Goal: Task Accomplishment & Management: Use online tool/utility

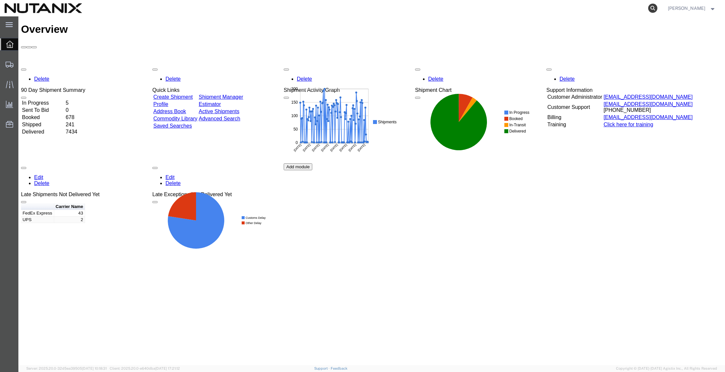
click at [650, 7] on icon at bounding box center [652, 8] width 9 height 9
click at [470, 7] on input "search" at bounding box center [548, 8] width 200 height 16
paste input "391554158510"
type input "391554158510"
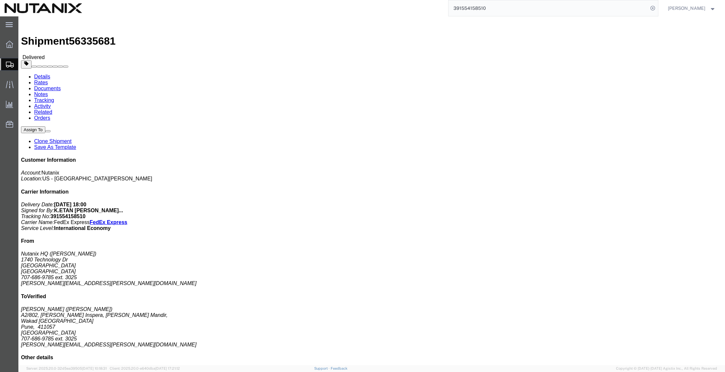
click link "Clone Shipment"
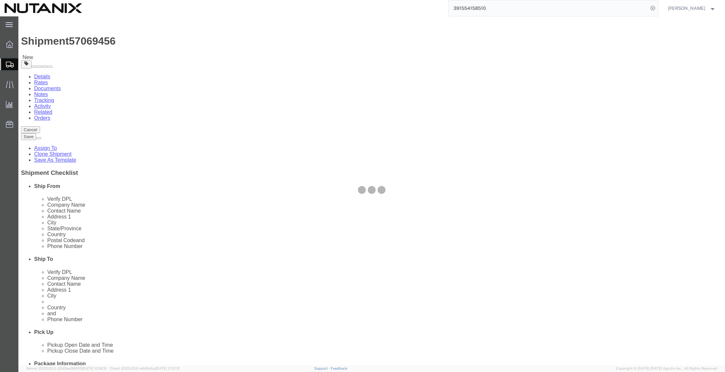
select select
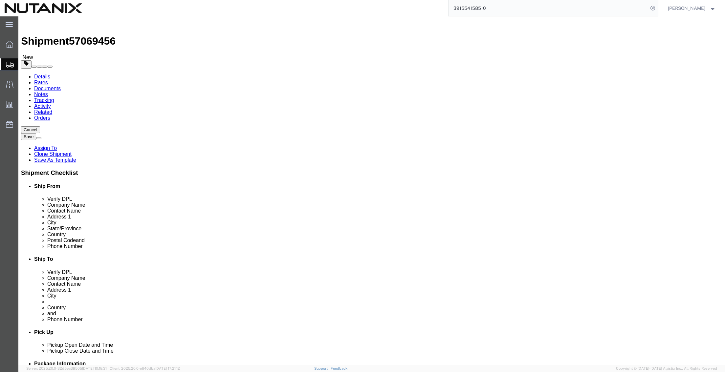
drag, startPoint x: 442, startPoint y: 125, endPoint x: 429, endPoint y: 123, distance: 13.6
click input "[PERSON_NAME]"
drag, startPoint x: 449, startPoint y: 120, endPoint x: 391, endPoint y: 122, distance: 57.1
click div "Company Name [PERSON_NAME]"
paste input "[PERSON_NAME] Rather"
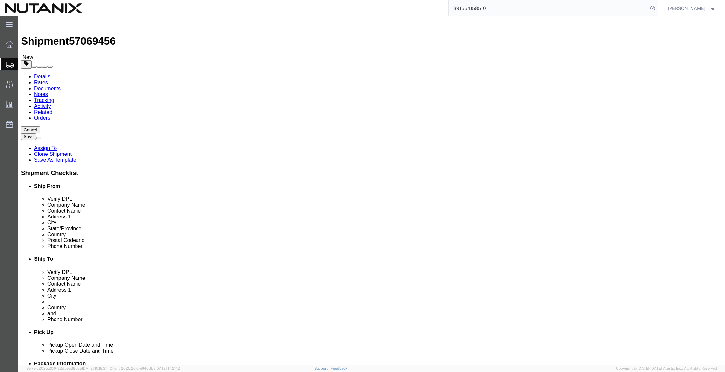
type input "[PERSON_NAME] Rather"
drag, startPoint x: 424, startPoint y: 137, endPoint x: 340, endPoint y: 129, distance: 84.7
click div "Contact Name [PERSON_NAME]"
paste input "[PERSON_NAME] Rather"
type input "[PERSON_NAME] Rather"
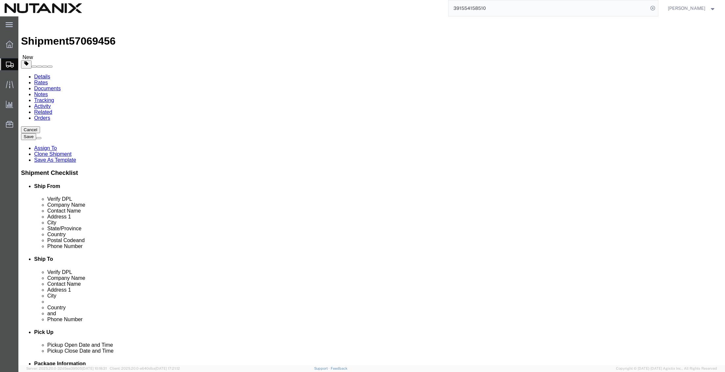
drag, startPoint x: 492, startPoint y: 147, endPoint x: 341, endPoint y: 148, distance: 150.6
click div "Address [STREET_ADDRESS][PERSON_NAME][PERSON_NAME],"
paste input "3C-815, 2nd floor"
type input "3C-815, 2nd floor"
select select
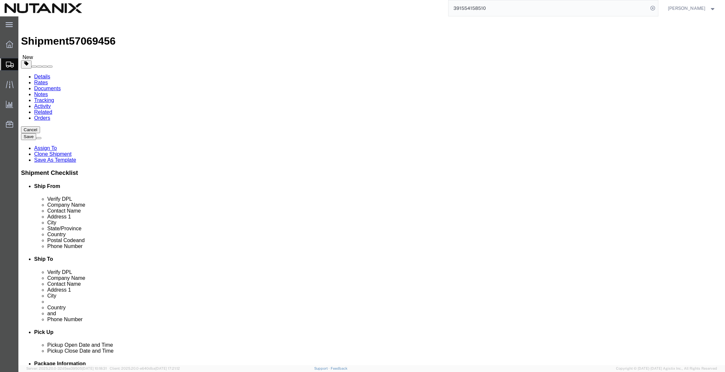
drag, startPoint x: 496, startPoint y: 158, endPoint x: 366, endPoint y: 146, distance: 129.9
click div "Location My Profile Location [GEOGRAPHIC_DATA] - [GEOGRAPHIC_DATA] [GEOGRAPHIC_…"
paste input "3rd cross, HRBR Layout, 1st Block"
drag, startPoint x: 413, startPoint y: 161, endPoint x: 390, endPoint y: 161, distance: 23.0
click div "3rd cross, HRBR Layout, 1st Block"
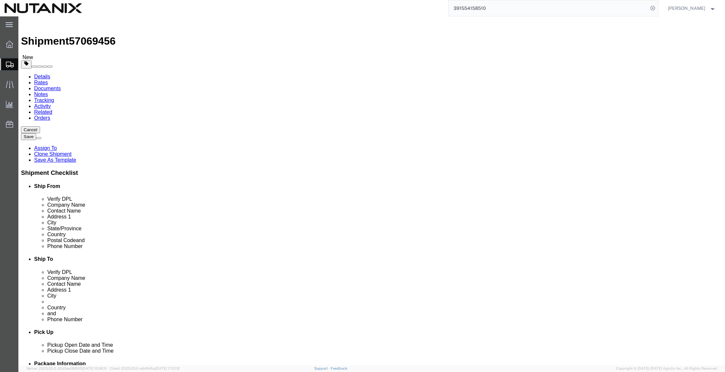
type input "3rd cross, HRBR Layout, 1st Block"
click input "3C-815, 2nd floor"
paste input "3rd cross,"
type input "[STREET_ADDRESS],"
select select
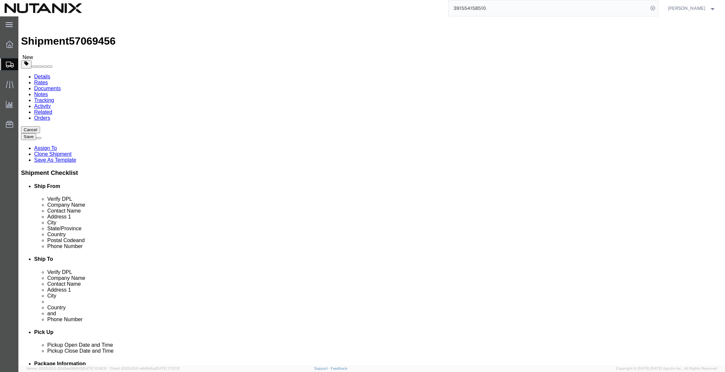
drag, startPoint x: 414, startPoint y: 161, endPoint x: 362, endPoint y: 158, distance: 52.9
click div "Address [STREET_ADDRESS]"
click input "HRBR Layout, 1st Block"
paste input "[GEOGRAPHIC_DATA]"
type input "HRBR Layout, [GEOGRAPHIC_DATA]"
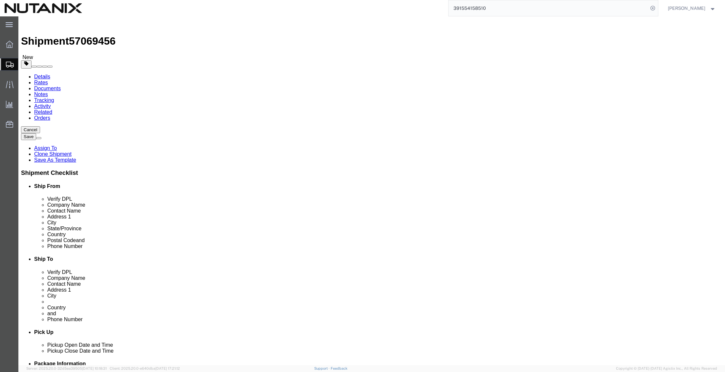
drag, startPoint x: 415, startPoint y: 177, endPoint x: 289, endPoint y: 154, distance: 127.7
click div "Ship From Location Location My Profile Location [GEOGRAPHIC_DATA] - [GEOGRAPHIC…"
paste input "Bangalor"
type input "[GEOGRAPHIC_DATA]"
select select
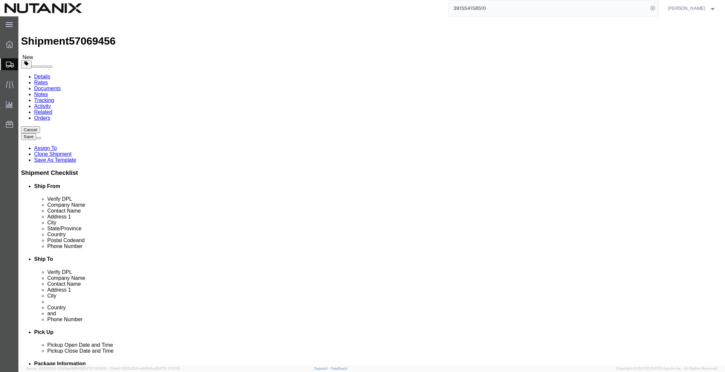
drag, startPoint x: 408, startPoint y: 209, endPoint x: 598, endPoint y: 157, distance: 197.2
click div "Ship To Location Location My Profile Location [GEOGRAPHIC_DATA] - [GEOGRAPHIC_D…"
paste input "560043"
type input "560043"
select select
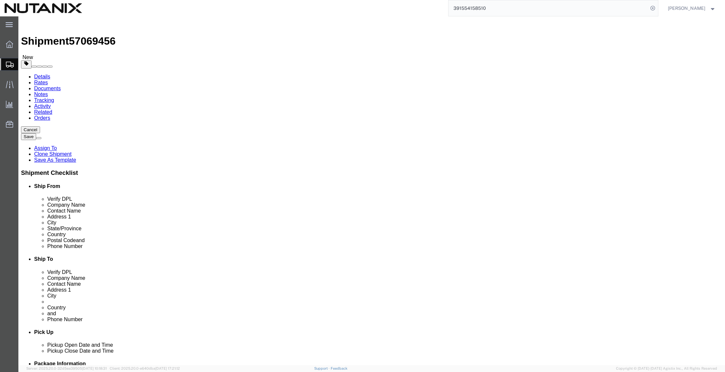
drag, startPoint x: 443, startPoint y: 224, endPoint x: 352, endPoint y: 217, distance: 91.2
click div "Phone Number [PHONE_NUMBER] 3025"
paste input "+91 (99168) 0050"
type input "+91 (99168) 00505"
drag, startPoint x: 508, startPoint y: 204, endPoint x: 535, endPoint y: 206, distance: 27.0
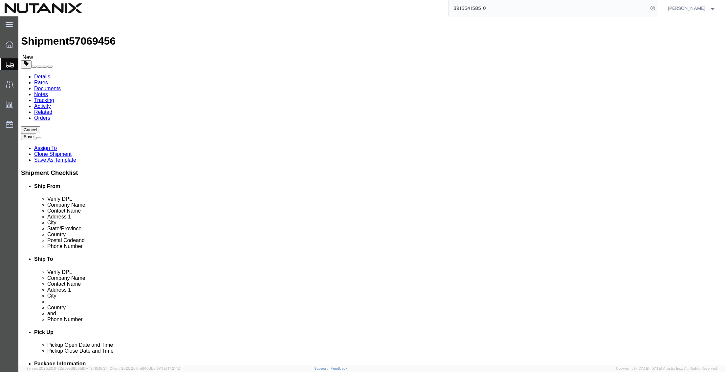
click div "Location My Profile Location [GEOGRAPHIC_DATA] - [GEOGRAPHIC_DATA] [GEOGRAPHIC_…"
drag, startPoint x: 464, startPoint y: 237, endPoint x: 266, endPoint y: 221, distance: 198.5
click div "Ship From Location Location My Profile Location [GEOGRAPHIC_DATA] - [GEOGRAPHIC…"
paste input "[PERSON_NAME].rather"
type input "[PERSON_NAME][EMAIL_ADDRESS][DOMAIN_NAME]"
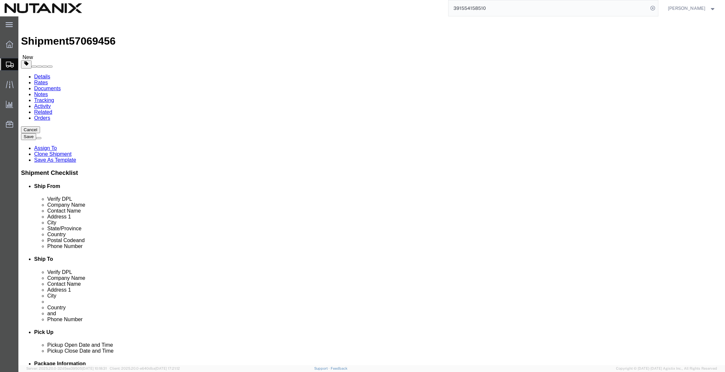
drag, startPoint x: 429, startPoint y: 226, endPoint x: 446, endPoint y: 226, distance: 17.7
click input "+91 (99168) 00505"
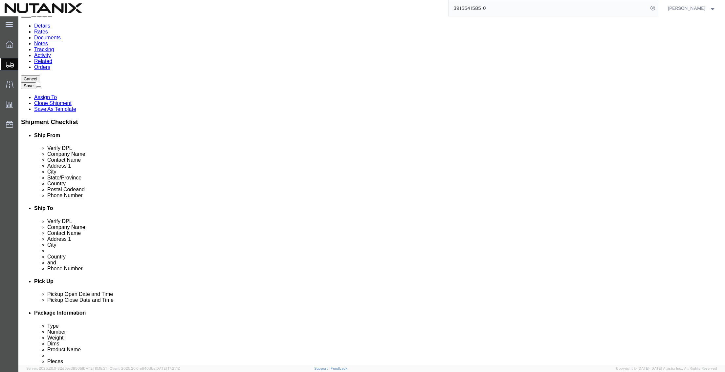
scroll to position [51, 0]
type input "919916800505"
click icon
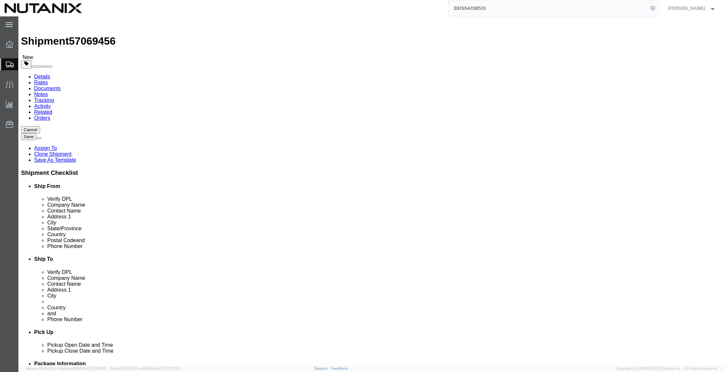
click dd "3.00 Each"
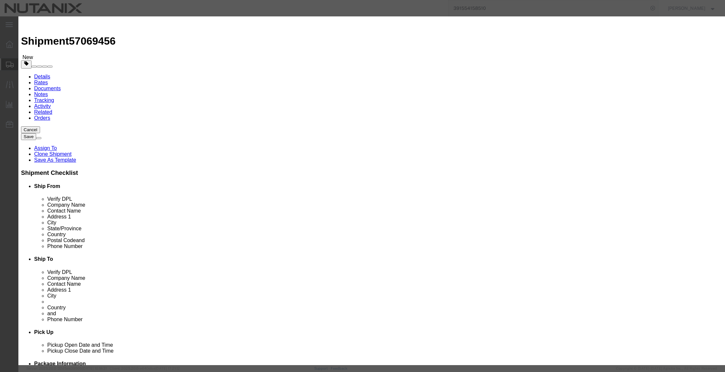
drag, startPoint x: 262, startPoint y: 64, endPoint x: 188, endPoint y: 60, distance: 73.6
click div "Pieces 3.00 Select Bag Barrels 100Board Feet Bottle Box Blister Pack Carats Can…"
type input "1"
type input "100"
click button "Save & Close"
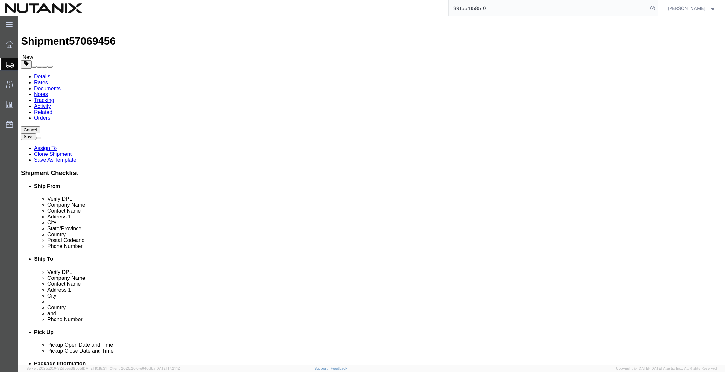
drag, startPoint x: 210, startPoint y: 141, endPoint x: 149, endPoint y: 134, distance: 60.7
click div "Package Type Select Envelope Large Box Medium Box PAK Rack Small Box Tube Your …"
type input "4"
click input "13.00"
drag, startPoint x: 127, startPoint y: 152, endPoint x: 72, endPoint y: 153, distance: 55.8
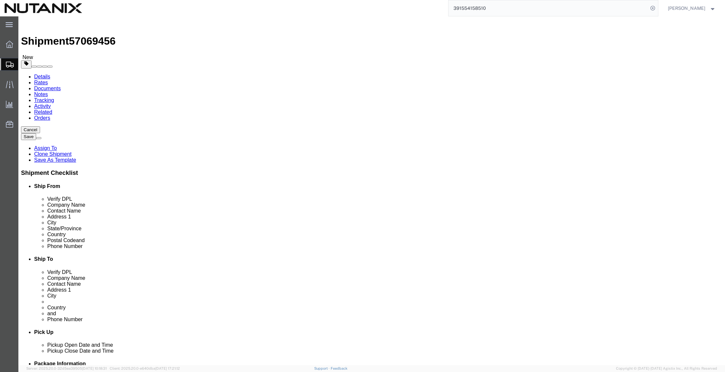
click div "Weight 13.00 Select kgs lbs Ship. t°"
drag, startPoint x: 124, startPoint y: 179, endPoint x: 51, endPoint y: 173, distance: 73.4
click div "Package Type Select Envelope Large Box Medium Box PAK Rack Small Box Tube Your …"
type input "4.5"
click button "Continue"
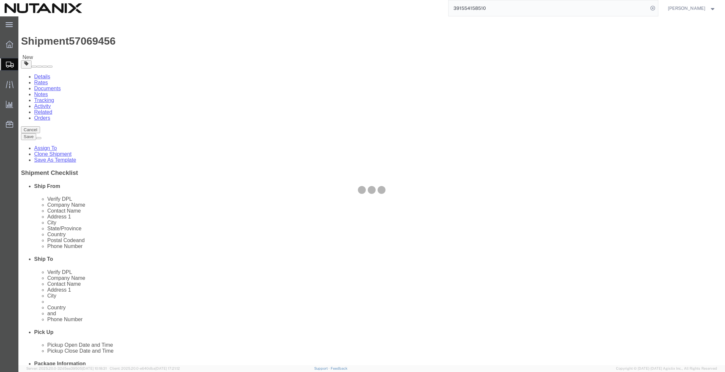
select select
select select "COSTCENTER"
select select "48694"
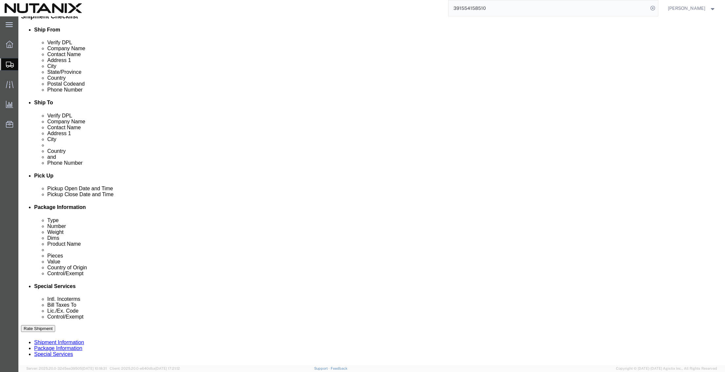
scroll to position [164, 0]
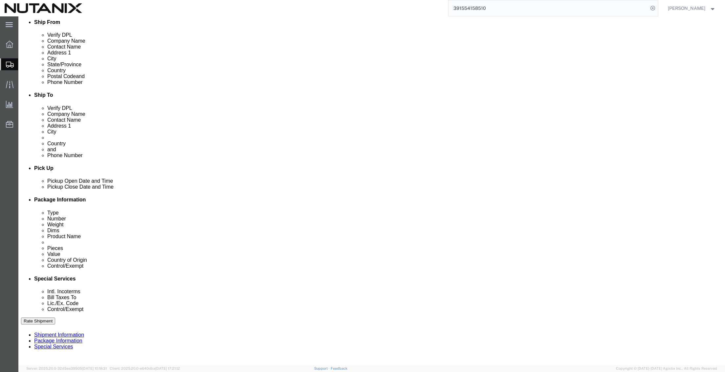
click select "Select Carriage Insurance Paid Carriage Paid To Cost and Freight Cost Insurance…"
select select "DDP"
click select "Select Carriage Insurance Paid Carriage Paid To Cost and Freight Cost Insurance…"
select select "SHIP"
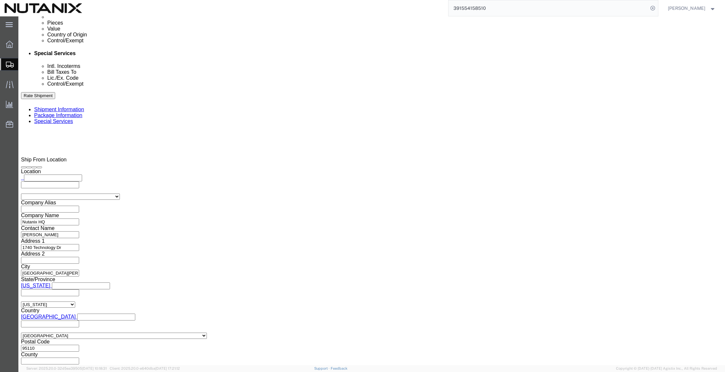
scroll to position [459, 0]
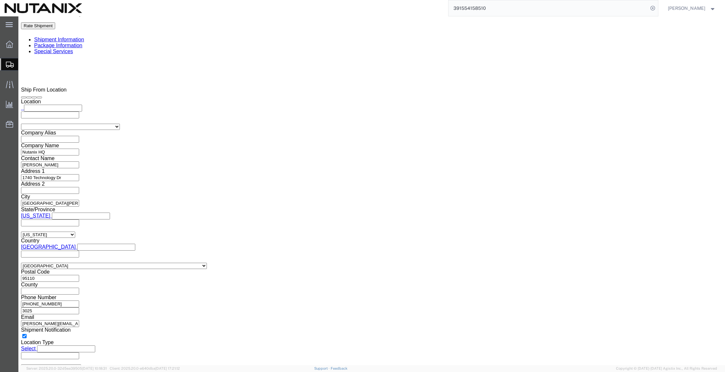
click button "Rate Shipment"
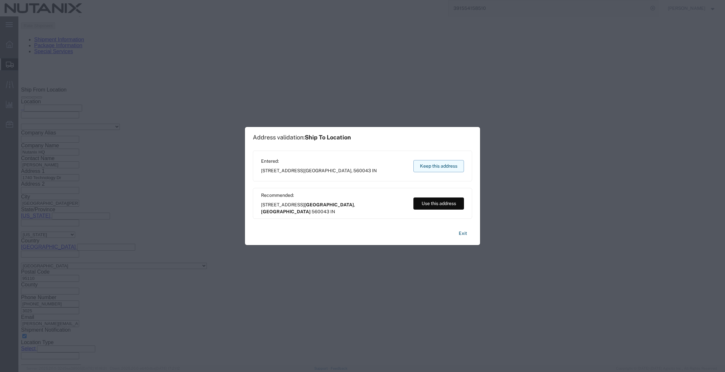
click at [434, 167] on button "Keep this address" at bounding box center [438, 166] width 51 height 12
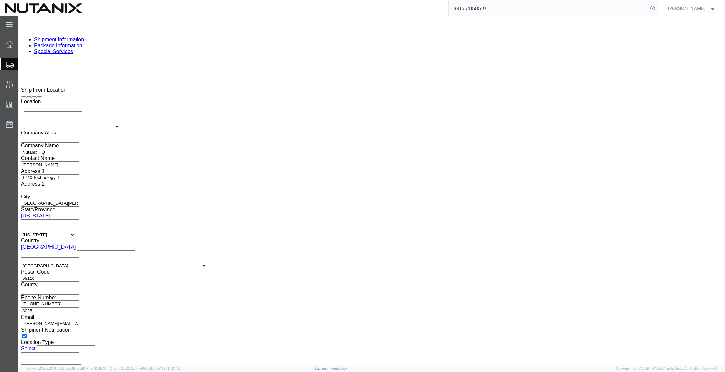
click button "Rate Shipment"
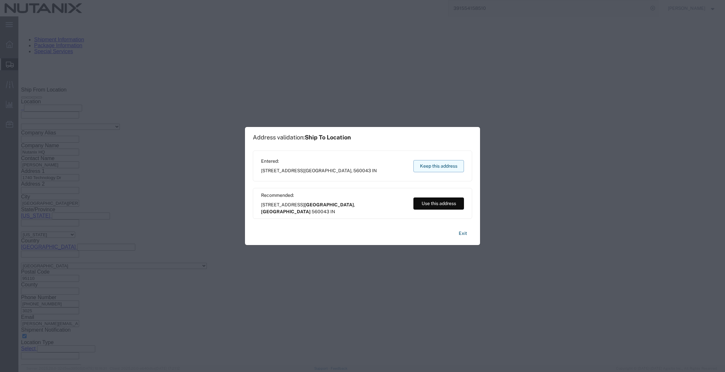
click at [434, 165] on button "Keep this address" at bounding box center [438, 166] width 51 height 12
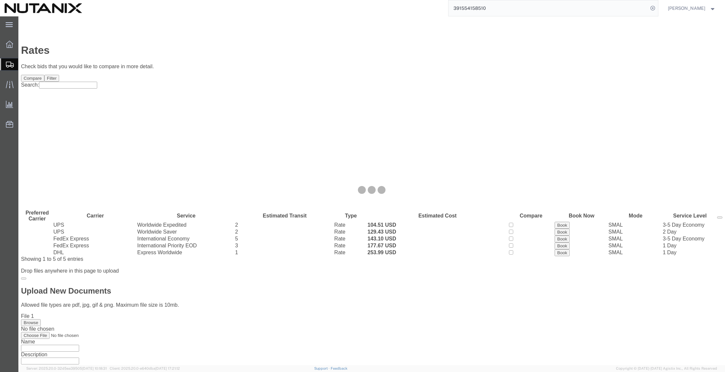
scroll to position [0, 0]
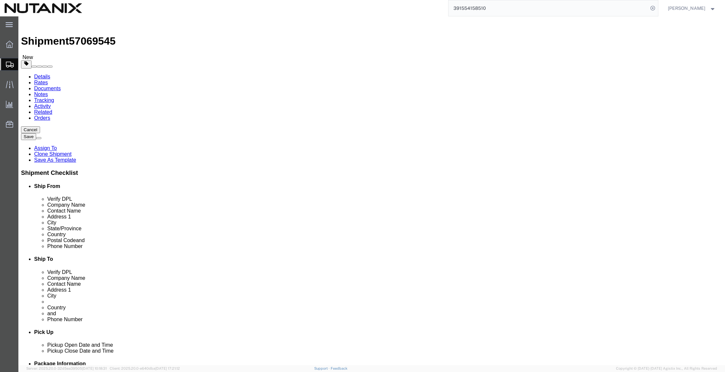
drag, startPoint x: 428, startPoint y: 127, endPoint x: 355, endPoint y: 126, distance: 72.5
click div "Company Name [PERSON_NAME]"
paste input "[PERSON_NAME]"
type input "[PERSON_NAME]"
drag, startPoint x: 429, startPoint y: 135, endPoint x: 348, endPoint y: 133, distance: 81.4
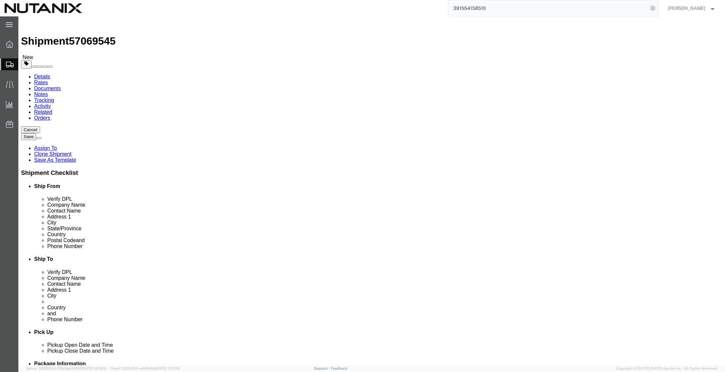
click div "Contact Name [PERSON_NAME] Rather"
paste input "[PERSON_NAME]"
type input "[PERSON_NAME]"
drag, startPoint x: 455, startPoint y: 145, endPoint x: 333, endPoint y: 144, distance: 121.4
click div "Address [STREET_ADDRESS],"
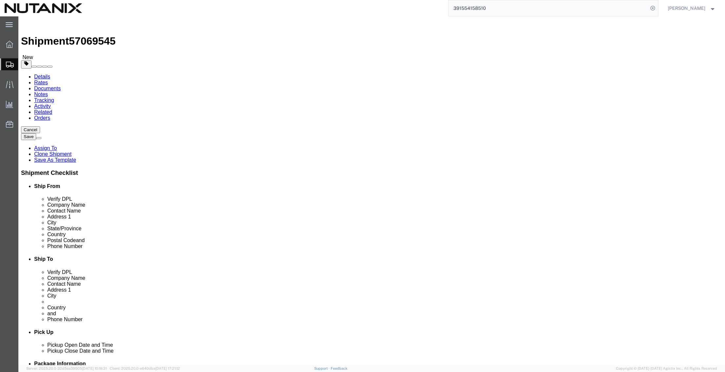
paste input "No. 28, Greenvista Phase 3, [PERSON_NAME]"
type input "No. 28, Greenvista Phase 3, [PERSON_NAME]"
drag, startPoint x: 516, startPoint y: 147, endPoint x: 452, endPoint y: 149, distance: 64.0
click input "No. 28, Greenvista Phase 3, [PERSON_NAME]"
type input "[STREET_ADDRESS],"
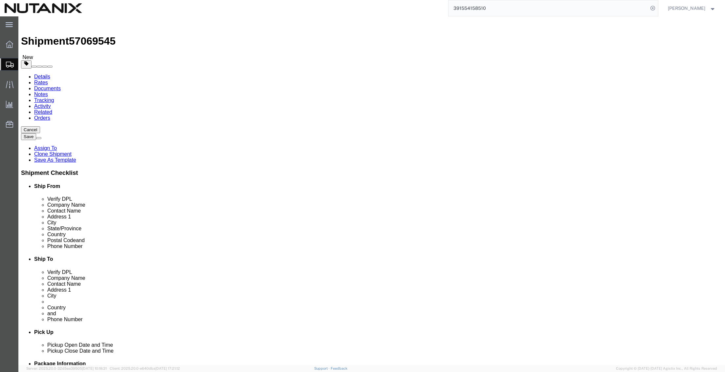
paste input "[PERSON_NAME]"
type input "[PERSON_NAME]"
drag, startPoint x: 422, startPoint y: 210, endPoint x: 342, endPoint y: 201, distance: 81.3
click div "Location Select Select My Profile Location [GEOGRAPHIC_DATA] - [GEOGRAPHIC_DATA…"
paste input "35"
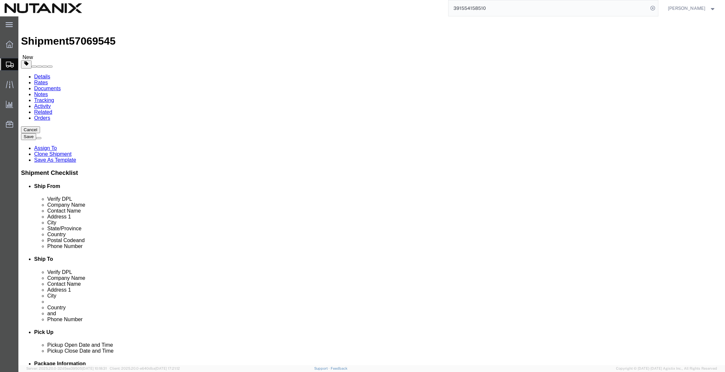
type input "560035"
drag, startPoint x: 435, startPoint y: 221, endPoint x: 335, endPoint y: 209, distance: 100.8
click div "Location Select Select My Profile Location [GEOGRAPHIC_DATA] - [GEOGRAPHIC_DATA…"
paste input "+91 (80959) 30003"
type input "+91 (80959) 30003"
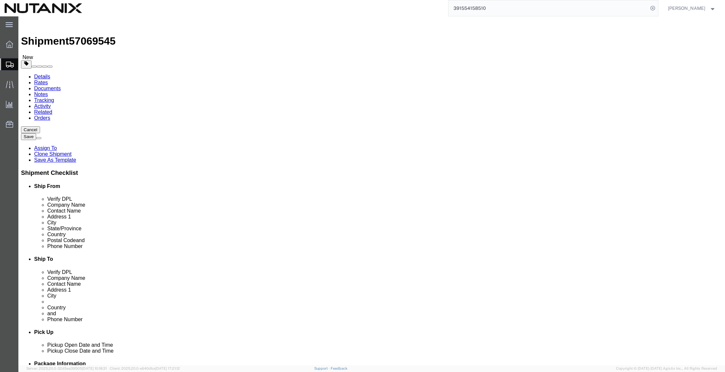
drag, startPoint x: 459, startPoint y: 234, endPoint x: 334, endPoint y: 215, distance: 126.8
click div "Location Select Select My Profile Location [GEOGRAPHIC_DATA] - [GEOGRAPHIC_DATA…"
paste input "[PERSON_NAME].[PERSON_NAME]"
type input "[PERSON_NAME][EMAIL_ADDRESS][PERSON_NAME][DOMAIN_NAME]"
drag, startPoint x: 427, startPoint y: 220, endPoint x: 438, endPoint y: 223, distance: 11.5
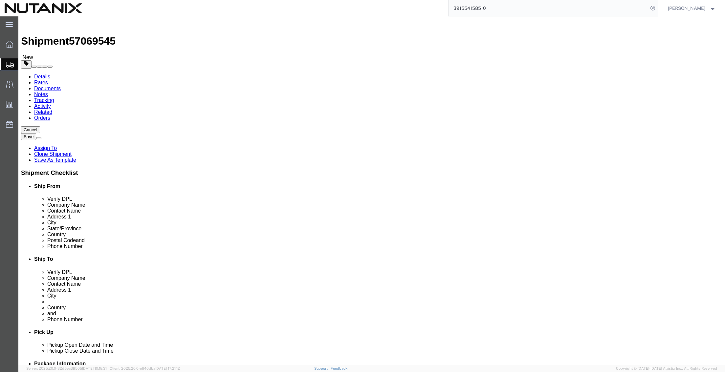
click input "+91 (80959) 30003"
type input "918095930003"
click icon
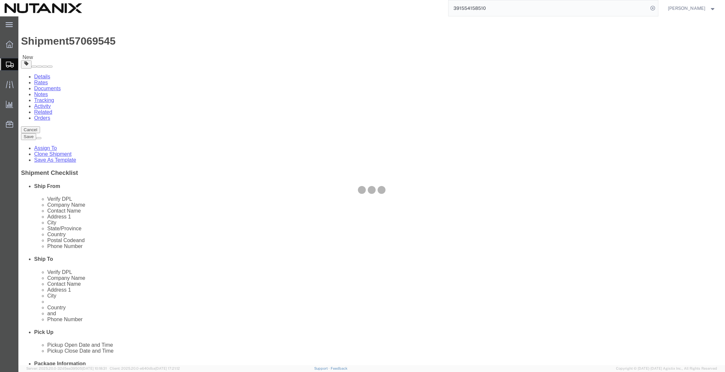
select select
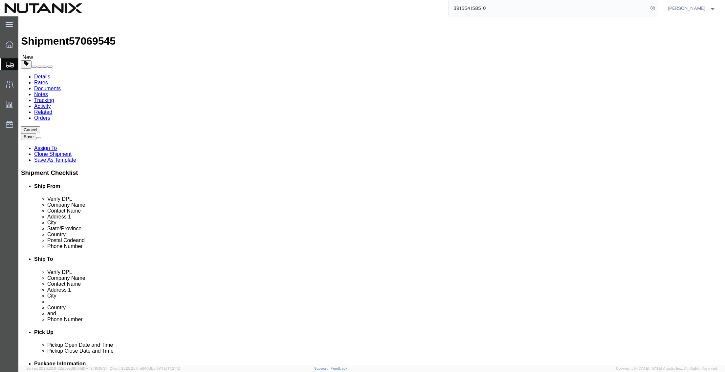
select select "COSTCENTER"
select select "48694"
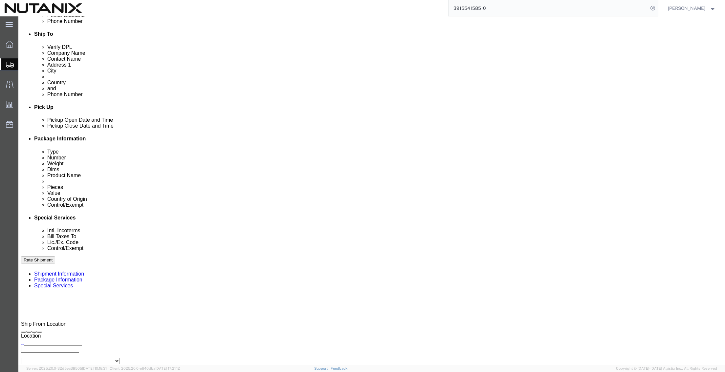
scroll to position [230, 0]
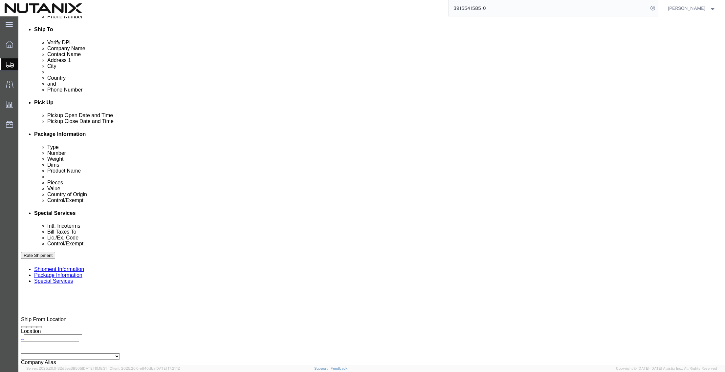
click select "Select Carriage Insurance Paid Carriage Paid To Cost and Freight Cost Insurance…"
select select "DDP"
click select "Select Carriage Insurance Paid Carriage Paid To Cost and Freight Cost Insurance…"
select select "SHIP"
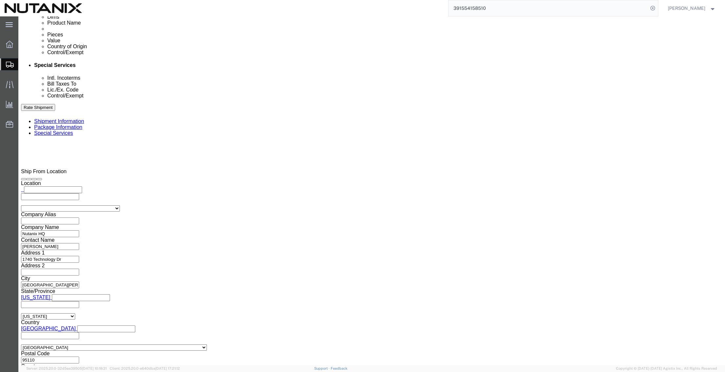
scroll to position [394, 0]
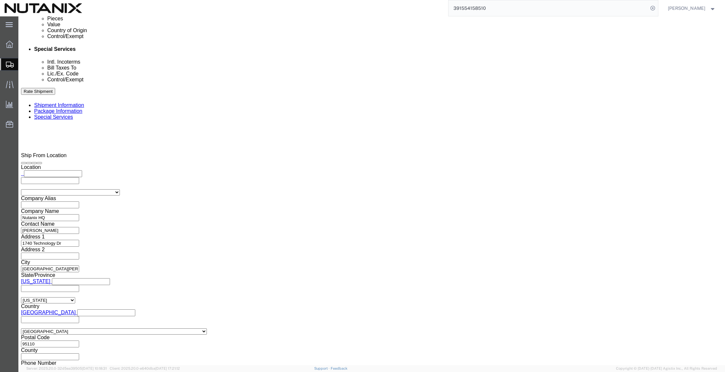
click button "Rate Shipment"
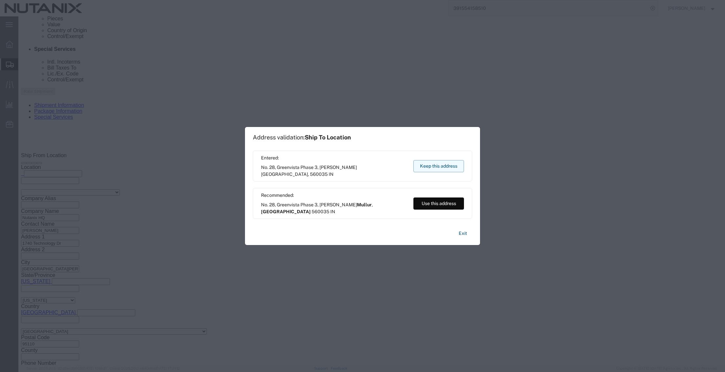
click at [435, 166] on button "Keep this address" at bounding box center [438, 166] width 51 height 12
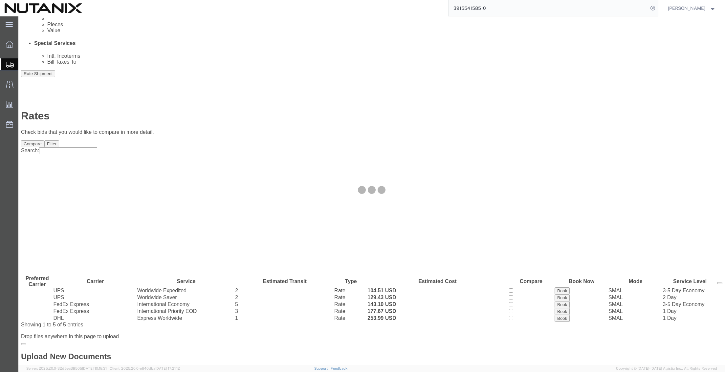
scroll to position [0, 0]
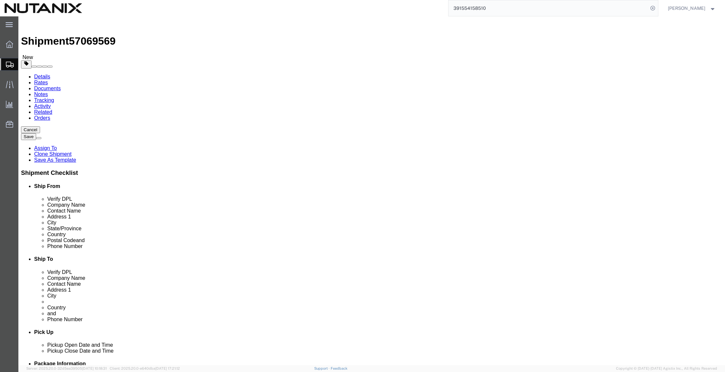
click div "Location Select Select My Profile Location [GEOGRAPHIC_DATA] - [GEOGRAPHIC_DATA…"
drag, startPoint x: 444, startPoint y: 122, endPoint x: 273, endPoint y: 112, distance: 171.3
click div "Ship From Location Location Select Select My Profile Location [GEOGRAPHIC_DATA]…"
paste input "[PERSON_NAME] N S"
type input "[PERSON_NAME] N S"
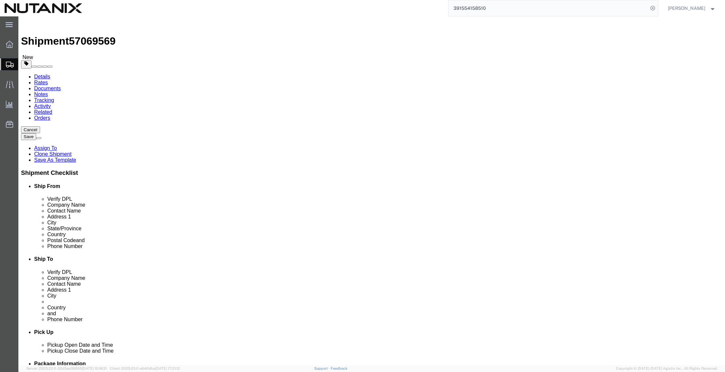
drag, startPoint x: 440, startPoint y: 135, endPoint x: 332, endPoint y: 127, distance: 108.2
click div "Location Select Select My Profile Location [GEOGRAPHIC_DATA] - [GEOGRAPHIC_DATA…"
paste input "[PERSON_NAME] N S"
type input "[PERSON_NAME] N S"
click input "[STREET_ADDRESS],"
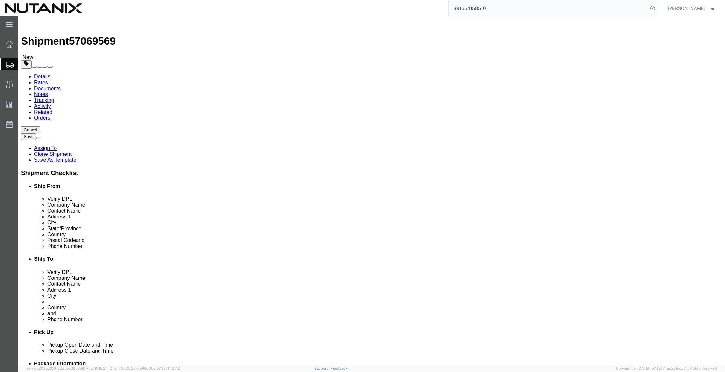
drag, startPoint x: 455, startPoint y: 150, endPoint x: 273, endPoint y: 136, distance: 182.6
click div "Ship From Location Location Select Select My Profile Location [GEOGRAPHIC_DATA]…"
paste input "[STREET_ADDRESS][DATE][PERSON_NAME]"
type input "[STREET_ADDRESS][DATE][PERSON_NAME],"
drag, startPoint x: 442, startPoint y: 163, endPoint x: 356, endPoint y: 160, distance: 85.7
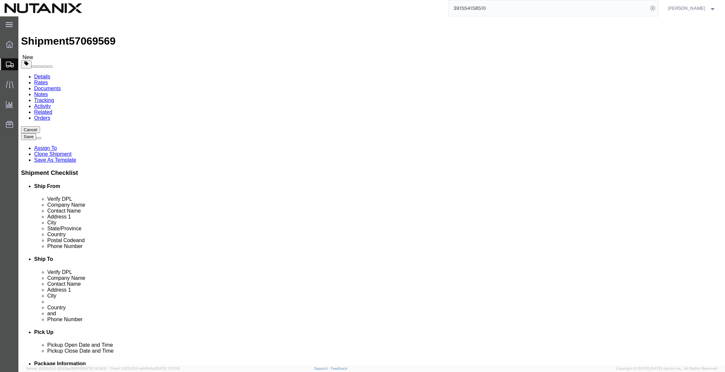
click div "Address [GEOGRAPHIC_DATA][PERSON_NAME]"
paste input "[PERSON_NAME][GEOGRAPHIC_DATA],"
drag, startPoint x: 417, startPoint y: 159, endPoint x: 380, endPoint y: 160, distance: 36.8
click div "Address [STREET_ADDRESS][PERSON_NAME],"
type input "[GEOGRAPHIC_DATA],"
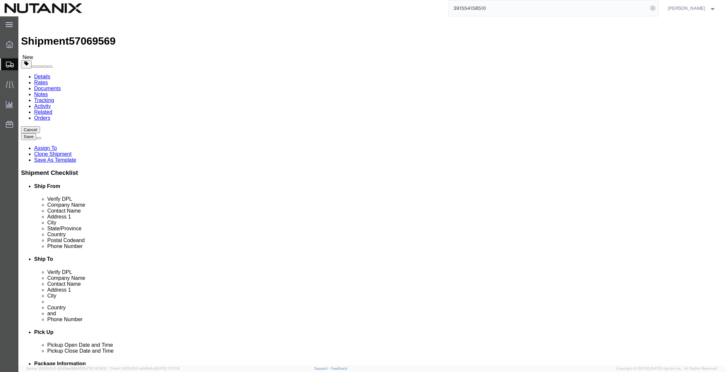
click input "[STREET_ADDRESS][DATE][PERSON_NAME],"
paste input "[PERSON_NAME]"
type input "[STREET_ADDRESS][DATE][PERSON_NAME]"
drag, startPoint x: 420, startPoint y: 209, endPoint x: 327, endPoint y: 211, distance: 93.2
click div "Postal Code 560035"
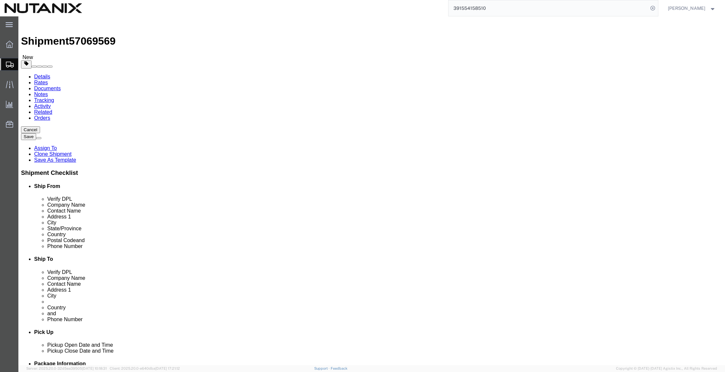
paste input "48."
type input "560048"
drag, startPoint x: 440, startPoint y: 223, endPoint x: 353, endPoint y: 207, distance: 88.7
click div "Location Select Select My Profile Location [GEOGRAPHIC_DATA] - [GEOGRAPHIC_DATA…"
paste input "+91 (95854) 03258"
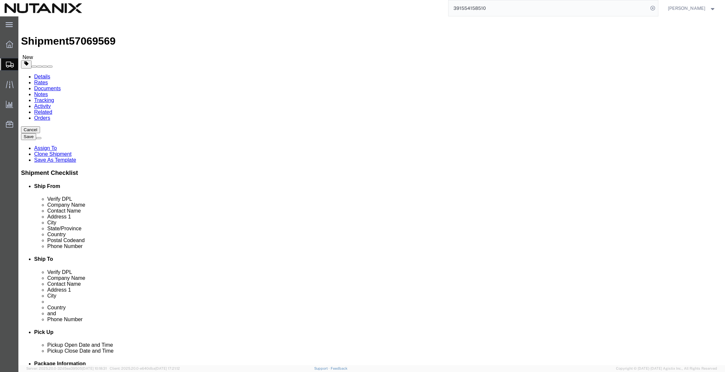
type input "+91 (95854) 03258"
drag, startPoint x: 475, startPoint y: 236, endPoint x: 326, endPoint y: 224, distance: 149.4
click div "Location Select Select My Profile Location [GEOGRAPHIC_DATA] - [GEOGRAPHIC_DATA…"
paste input "shuryakumar.ns"
type input "[EMAIL_ADDRESS][DOMAIN_NAME]"
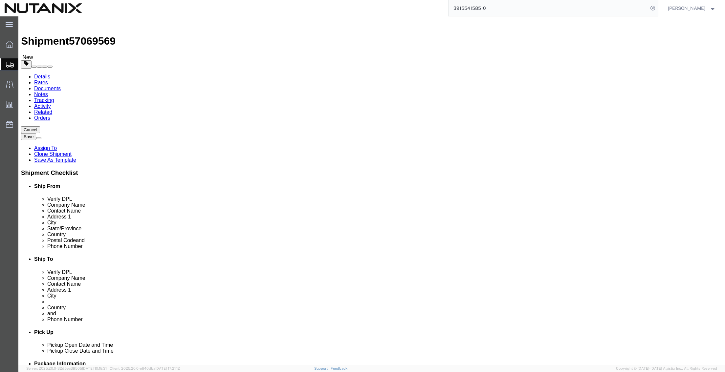
click input "+91 (95854) 03258"
type input "919585403258"
click icon
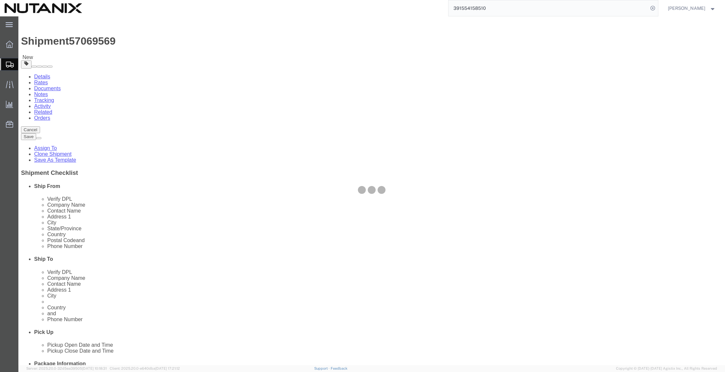
select select
select select "COSTCENTER"
select select "48694"
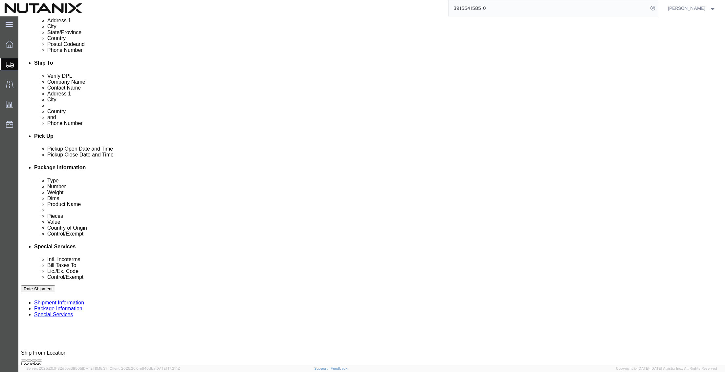
scroll to position [197, 0]
click select "Select Carriage Insurance Paid Carriage Paid To Cost and Freight Cost Insurance…"
select select "DDP"
click select "Select Carriage Insurance Paid Carriage Paid To Cost and Freight Cost Insurance…"
select select "SHIP"
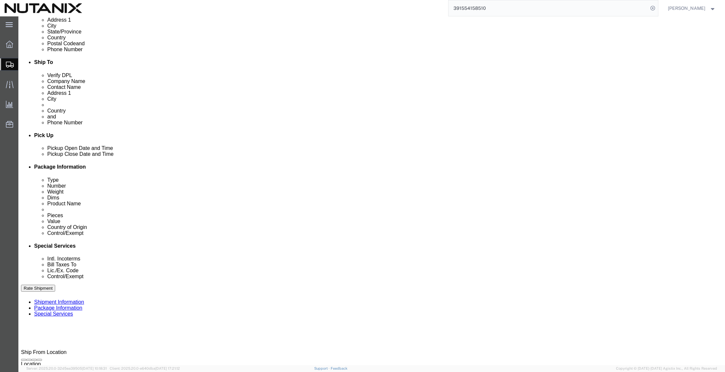
select select "SHIP"
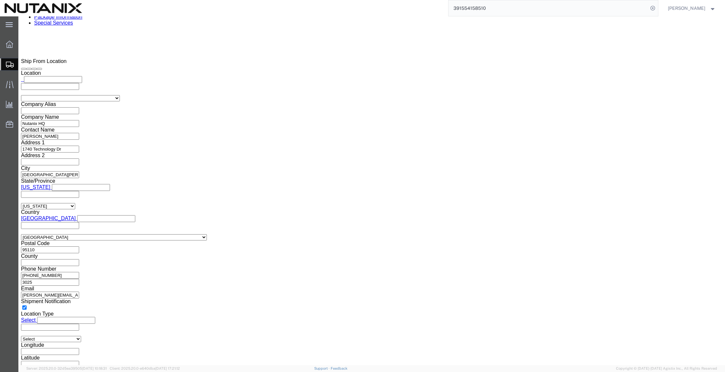
scroll to position [492, 0]
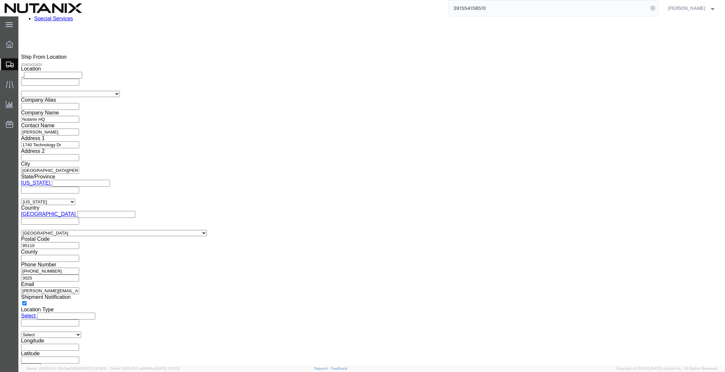
click button "Rate Shipment"
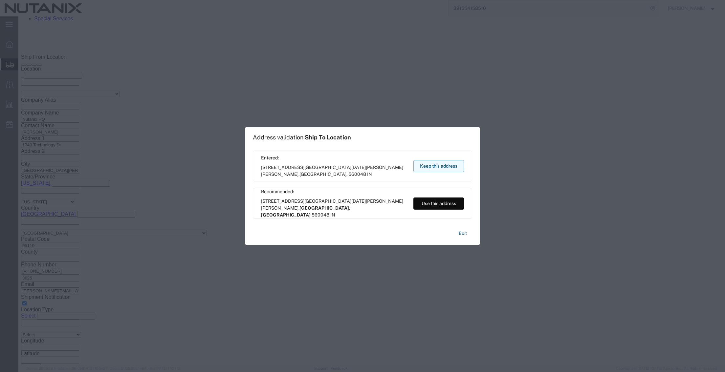
click at [426, 165] on button "Keep this address" at bounding box center [438, 166] width 51 height 12
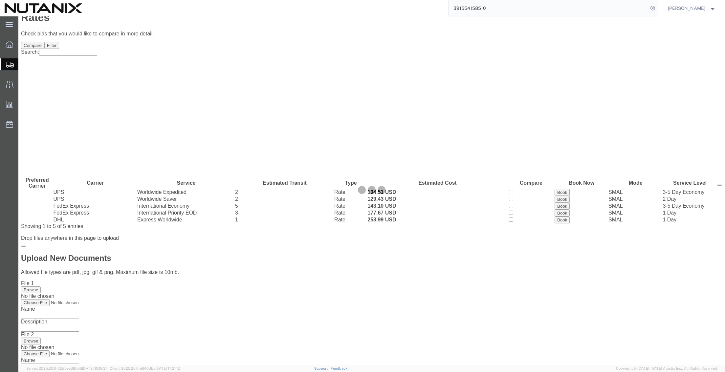
scroll to position [0, 0]
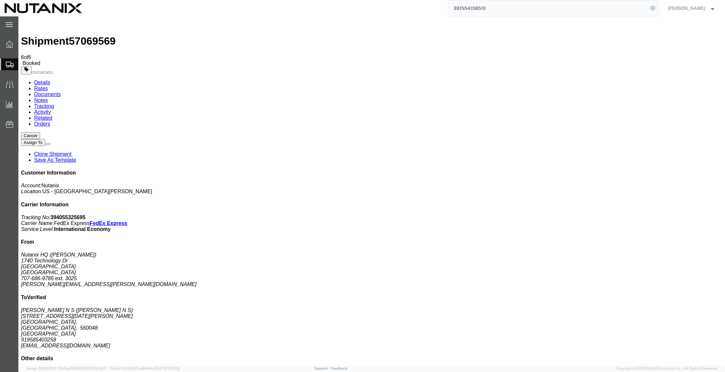
drag, startPoint x: 349, startPoint y: 142, endPoint x: 364, endPoint y: 138, distance: 15.2
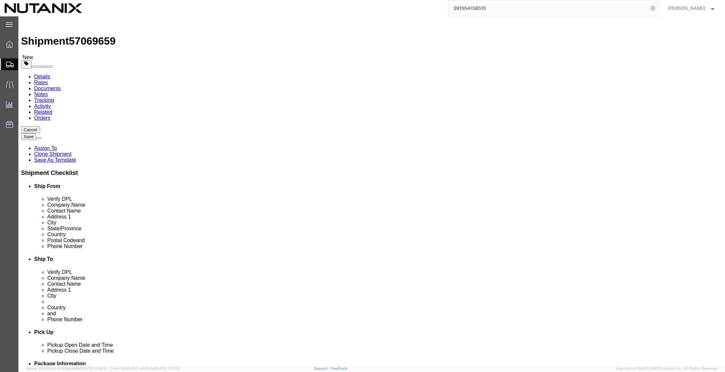
drag, startPoint x: 441, startPoint y: 120, endPoint x: 362, endPoint y: 119, distance: 79.1
click div "Company Name [PERSON_NAME] N S"
paste input "[PERSON_NAME]"
type input "[PERSON_NAME]"
drag, startPoint x: 443, startPoint y: 134, endPoint x: 355, endPoint y: 129, distance: 88.8
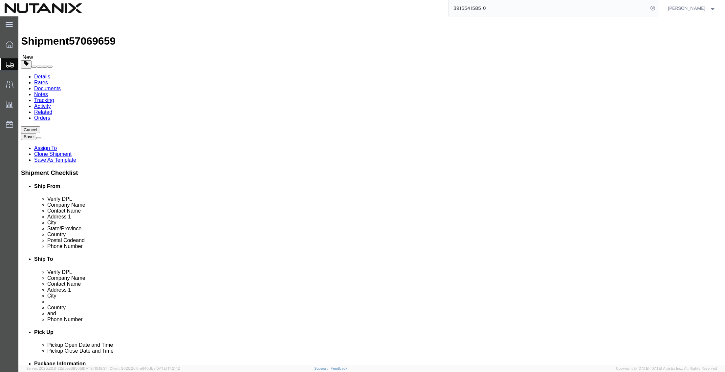
click div "Contact Name [PERSON_NAME] N S"
paste input "[PERSON_NAME]"
type input "[PERSON_NAME]"
drag, startPoint x: 486, startPoint y: 147, endPoint x: 353, endPoint y: 145, distance: 133.2
click div "Address [STREET_ADDRESS][DATE][PERSON_NAME][PERSON_NAME]"
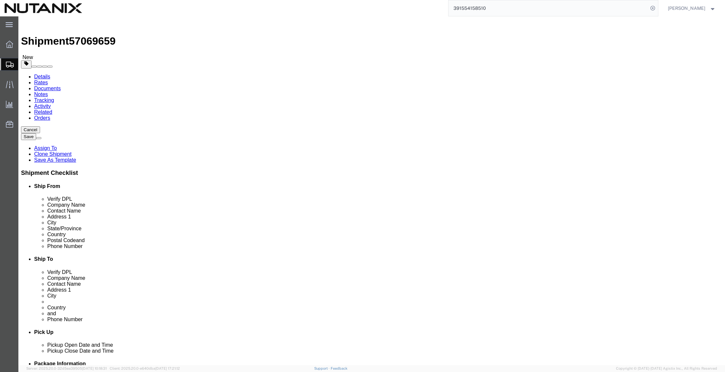
paste input "[STREET_ADDRESS]"
type input "[STREET_ADDRESS]"
drag, startPoint x: 480, startPoint y: 163, endPoint x: 344, endPoint y: 163, distance: 135.9
click div "Address [STREET_ADDRESS],"
paste input "[GEOGRAPHIC_DATA], [GEOGRAPHIC_DATA]"
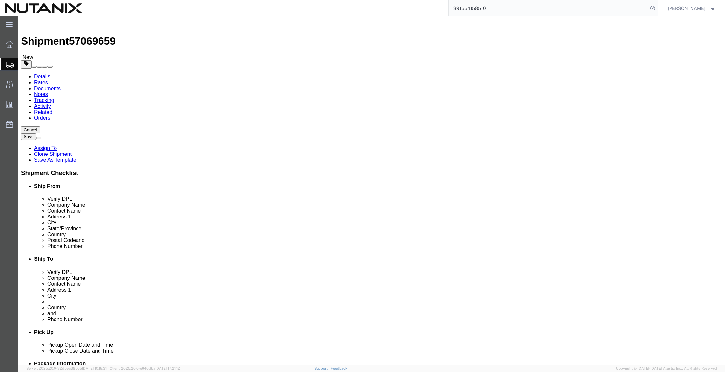
type input "[GEOGRAPHIC_DATA], [GEOGRAPHIC_DATA]"
drag, startPoint x: 428, startPoint y: 211, endPoint x: 419, endPoint y: 190, distance: 22.4
click div "Postal Code 560048"
paste input "16"
type input "560016"
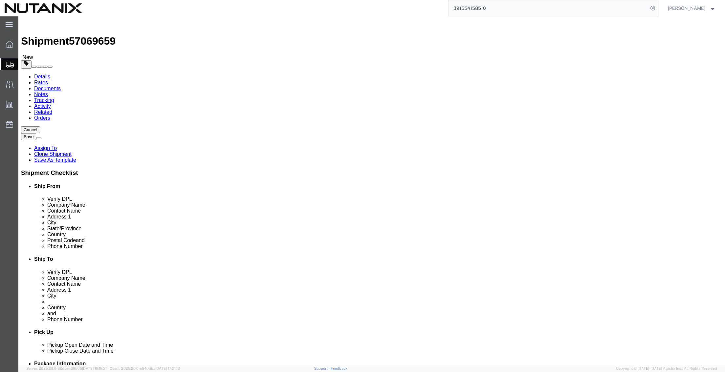
drag, startPoint x: 443, startPoint y: 225, endPoint x: 307, endPoint y: 218, distance: 136.7
click div "Phone Number [PHONE_NUMBER]"
paste input "+91 (80138) 08209"
type input "+91 (80138) 08209"
drag, startPoint x: 486, startPoint y: 236, endPoint x: 305, endPoint y: 231, distance: 181.5
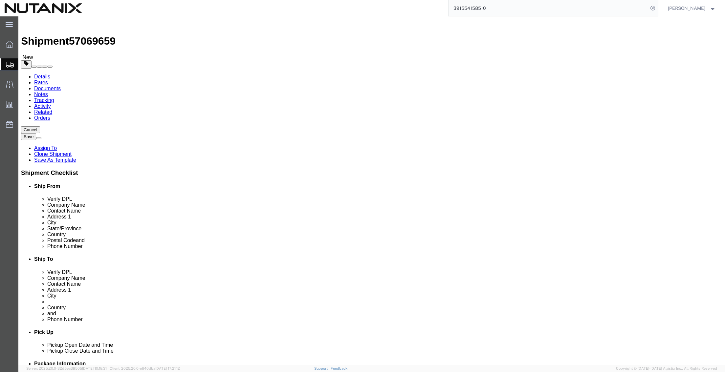
click div "Email [PERSON_NAME][EMAIL_ADDRESS][DOMAIN_NAME]"
paste input "[PERSON_NAME].[PERSON_NAME]"
type input "[PERSON_NAME][EMAIL_ADDRESS][PERSON_NAME][DOMAIN_NAME]"
click input "+91 (80138) 08209"
type input "918013808209"
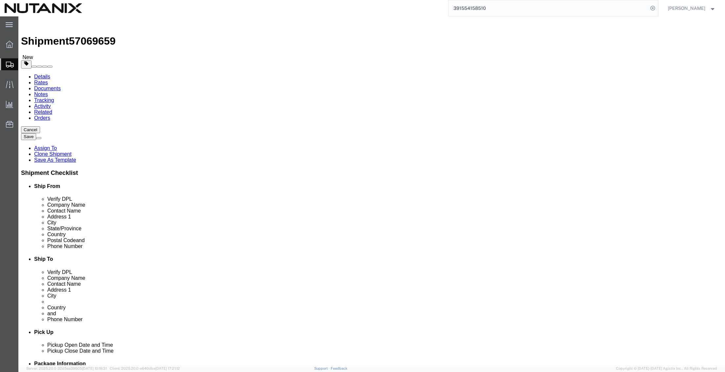
click icon
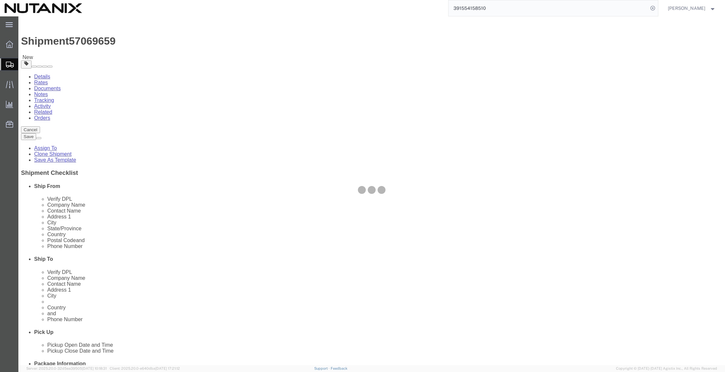
select select
select select "COSTCENTER"
select select "48694"
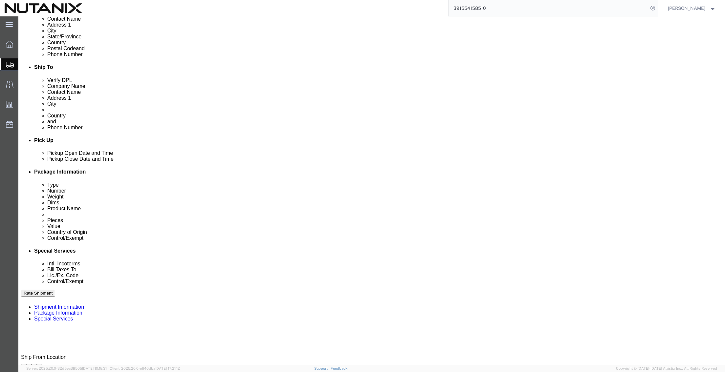
scroll to position [197, 0]
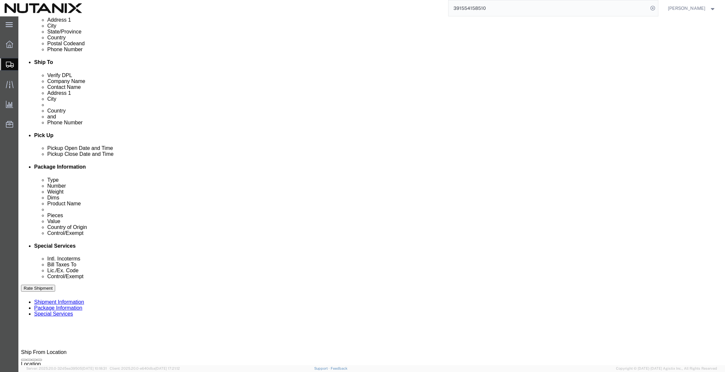
click select "Select Carriage Insurance Paid Carriage Paid To Cost and Freight Cost Insurance…"
select select "DDP"
click select "Select Carriage Insurance Paid Carriage Paid To Cost and Freight Cost Insurance…"
select select "SHIP"
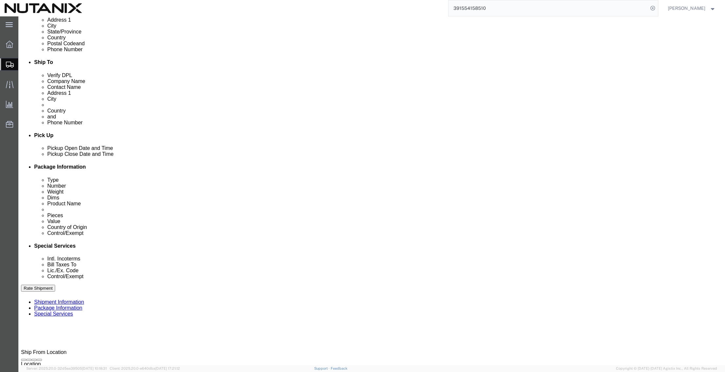
click button "Rate Shipment"
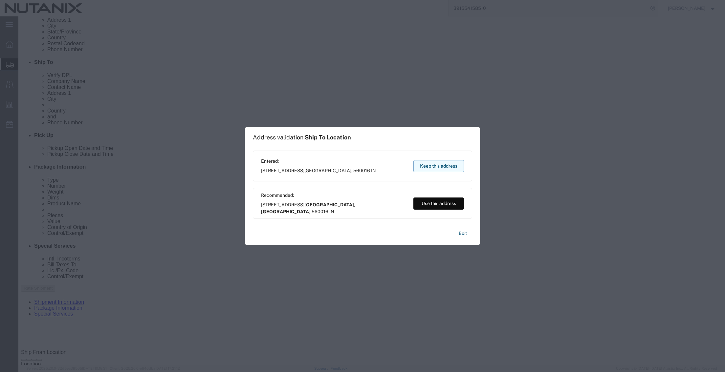
click at [432, 168] on button "Keep this address" at bounding box center [438, 166] width 51 height 12
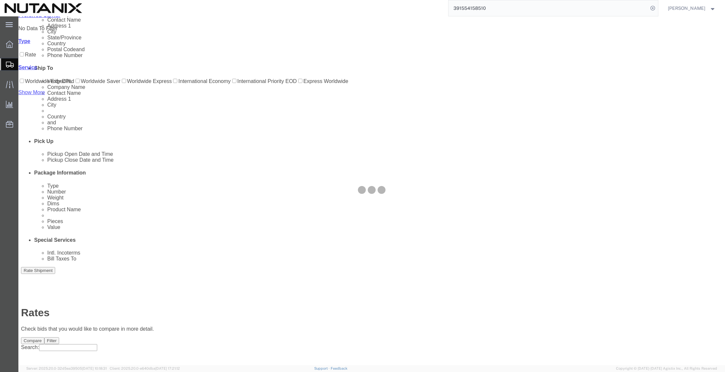
scroll to position [0, 0]
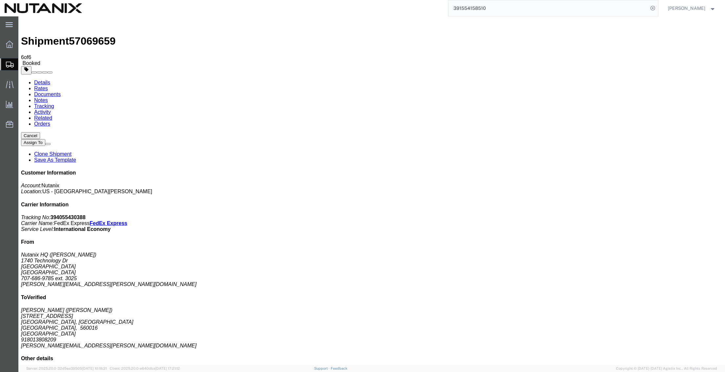
drag, startPoint x: 351, startPoint y: 142, endPoint x: 360, endPoint y: 148, distance: 10.6
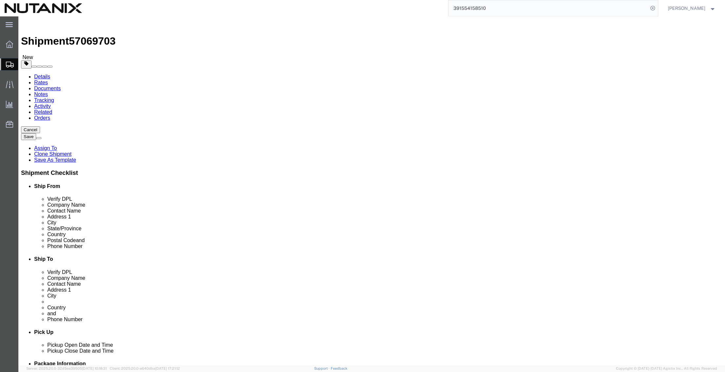
drag, startPoint x: 443, startPoint y: 122, endPoint x: 344, endPoint y: 132, distance: 99.9
click div "Ship To Location Location Select Select My Profile Location [GEOGRAPHIC_DATA] -…"
paste input "[PERSON_NAME]"
type input "[PERSON_NAME]"
drag, startPoint x: 434, startPoint y: 137, endPoint x: 304, endPoint y: 127, distance: 130.0
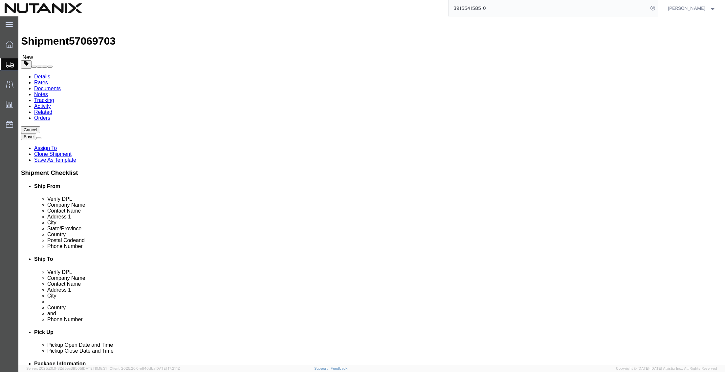
click div "Location Select Select My Profile Location [GEOGRAPHIC_DATA] - [GEOGRAPHIC_DATA…"
paste input "[PERSON_NAME]"
type input "[PERSON_NAME]"
drag, startPoint x: 483, startPoint y: 148, endPoint x: 355, endPoint y: 144, distance: 128.4
click div "Address [STREET_ADDRESS]"
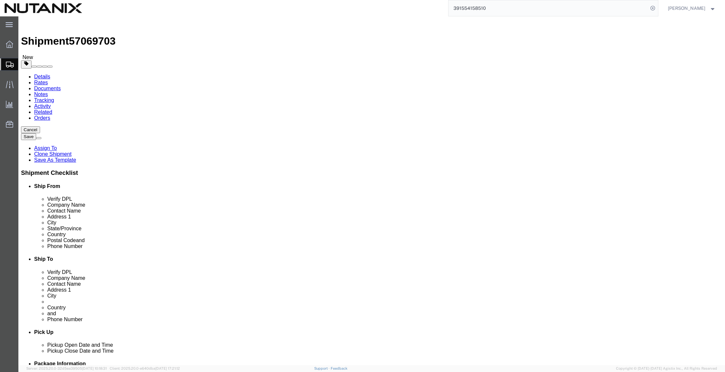
paste input "[STREET_ADDRESS] [GEOGRAPHIC_DATA]"
drag, startPoint x: 541, startPoint y: 148, endPoint x: 473, endPoint y: 150, distance: 69.0
click input "[STREET_ADDRESS] [GEOGRAPHIC_DATA]"
type input "16034, [GEOGRAPHIC_DATA] Wing 16"
drag, startPoint x: 473, startPoint y: 162, endPoint x: 348, endPoint y: 157, distance: 125.1
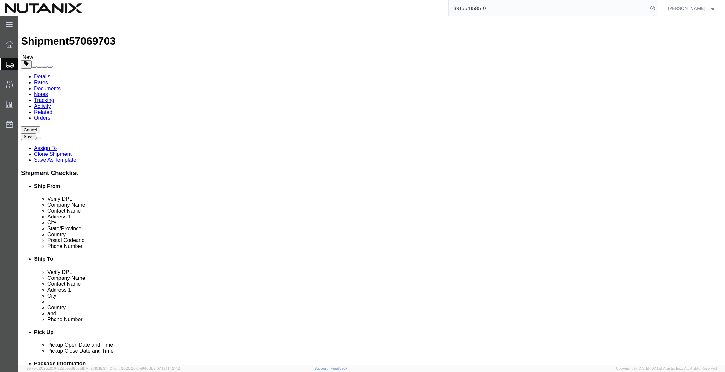
click div "Address [STREET_ADDRESS]"
paste input "[GEOGRAPHIC_DATA], [GEOGRAPHIC_DATA]"
type input "[GEOGRAPHIC_DATA], [GEOGRAPHIC_DATA]"
drag, startPoint x: 418, startPoint y: 209, endPoint x: 342, endPoint y: 206, distance: 76.2
click div "Postal Code 560016"
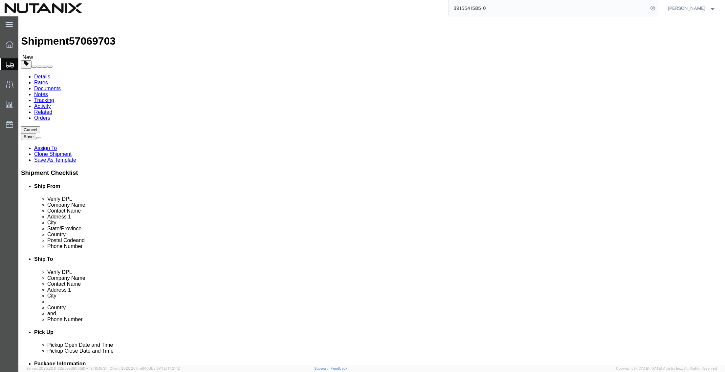
paste input "35"
type input "560035"
drag, startPoint x: 444, startPoint y: 223, endPoint x: 340, endPoint y: 221, distance: 104.7
click div "Phone Number [PHONE_NUMBER]"
paste input "+91 (98865) 81851"
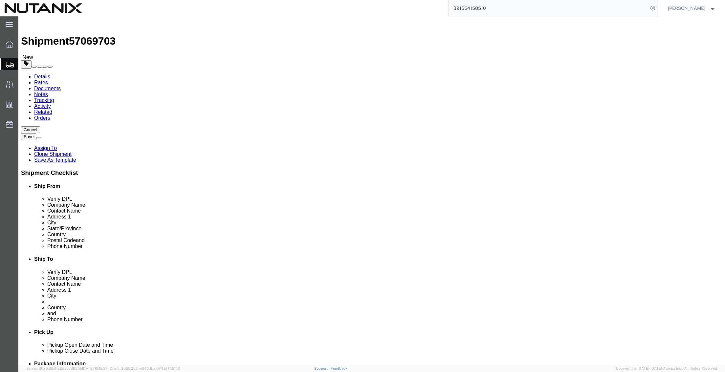
type input "+91 (98865) 81851"
drag, startPoint x: 482, startPoint y: 233, endPoint x: 350, endPoint y: 232, distance: 132.3
click div "Email [PERSON_NAME][EMAIL_ADDRESS][PERSON_NAME][DOMAIN_NAME]"
paste input "[PERSON_NAME].[PERSON_NAME]"
type input "[PERSON_NAME][EMAIL_ADDRESS][PERSON_NAME][DOMAIN_NAME]"
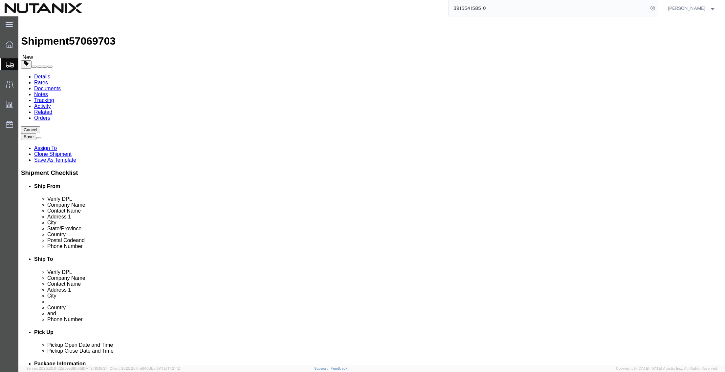
click input "+91 (98865) 81851"
type input "919886581851"
click icon
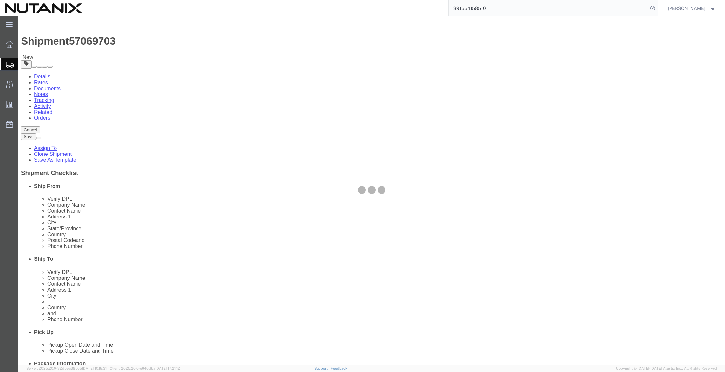
select select
select select "COSTCENTER"
select select "48694"
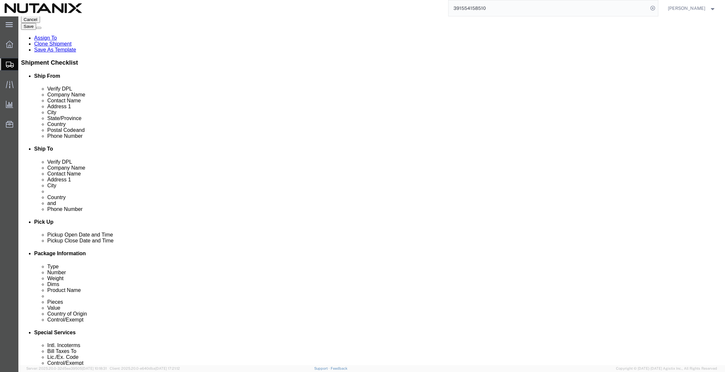
scroll to position [131, 0]
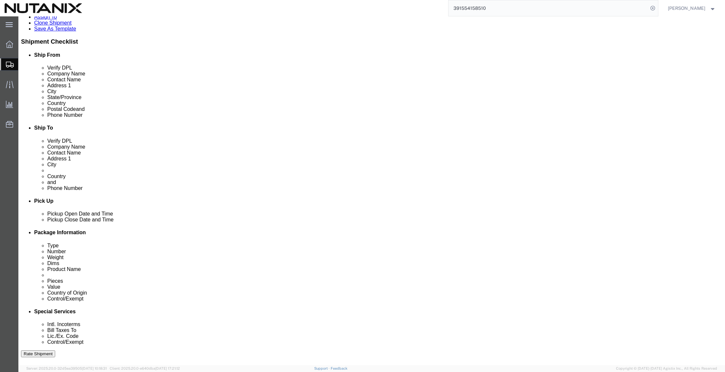
click select "Select Carriage Insurance Paid Carriage Paid To Cost and Freight Cost Insurance…"
select select "DDP"
click select "Select Carriage Insurance Paid Carriage Paid To Cost and Freight Cost Insurance…"
select select "SHIP"
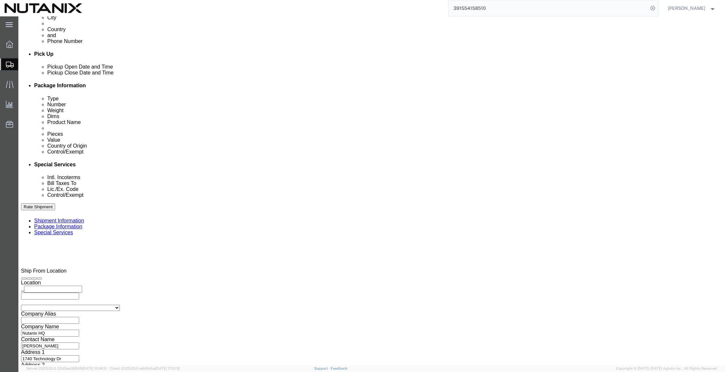
scroll to position [328, 0]
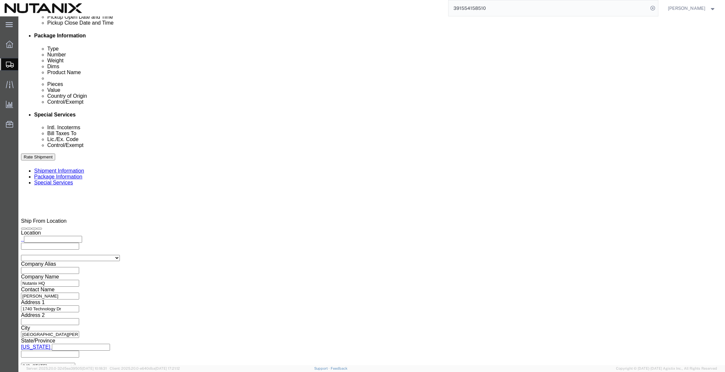
click button "Rate Shipment"
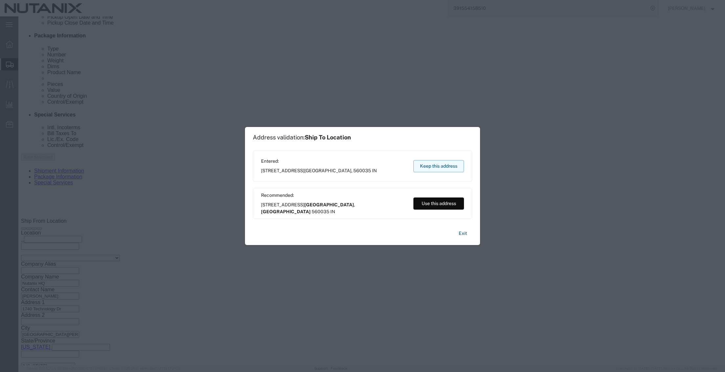
click at [443, 162] on button "Keep this address" at bounding box center [438, 166] width 51 height 12
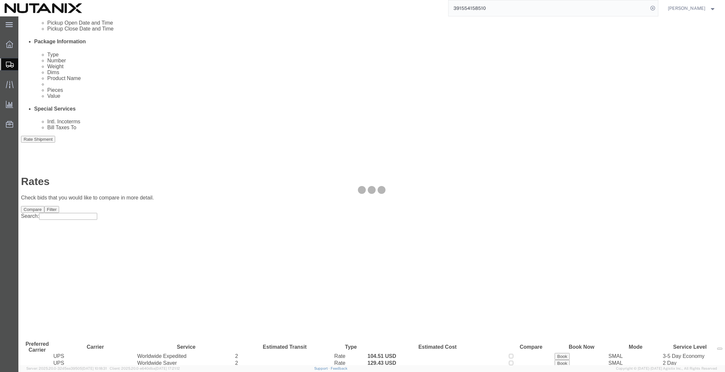
scroll to position [0, 0]
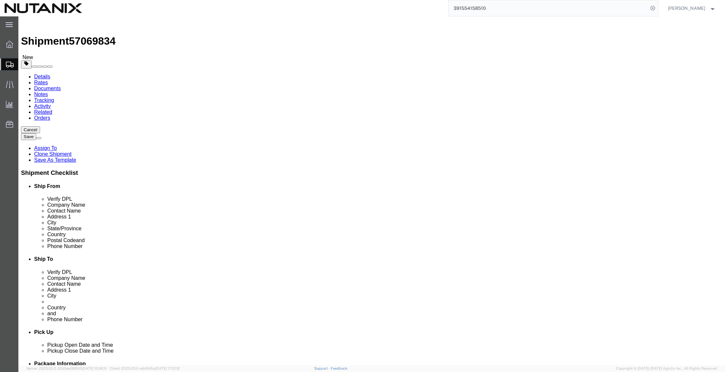
drag, startPoint x: 445, startPoint y: 124, endPoint x: 325, endPoint y: 119, distance: 119.5
click div "Company Name [PERSON_NAME]"
paste input "aibhaw Pandey"
type input "[PERSON_NAME]"
drag, startPoint x: 447, startPoint y: 138, endPoint x: 305, endPoint y: 133, distance: 142.2
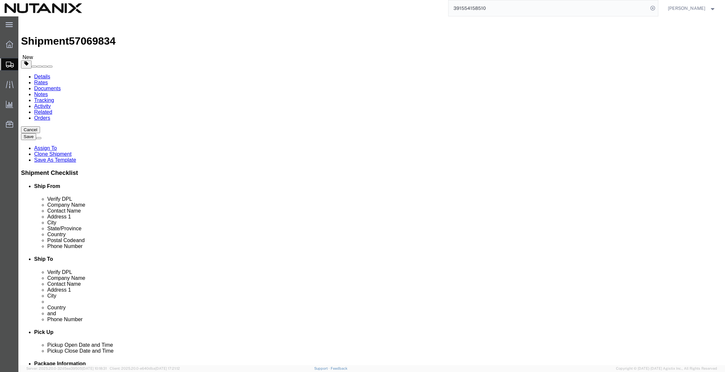
click div "Contact Name [PERSON_NAME]"
paste input "aibhaw Pandey"
type input "[PERSON_NAME]"
click input "16034, [GEOGRAPHIC_DATA] Wing 16"
drag, startPoint x: 481, startPoint y: 149, endPoint x: 329, endPoint y: 144, distance: 152.3
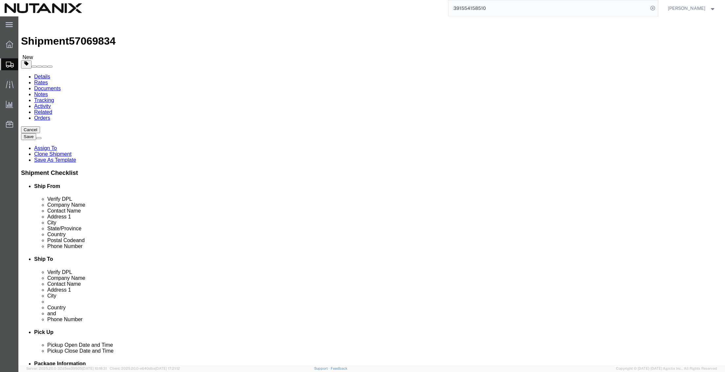
click div "Address [STREET_ADDRESS]"
paste input "A [STREET_ADDRESS][PERSON_NAME]"
drag, startPoint x: 524, startPoint y: 148, endPoint x: 450, endPoint y: 149, distance: 73.9
click input "A [STREET_ADDRESS][PERSON_NAME]"
type input "A 1202, [PERSON_NAME] Exquisite,"
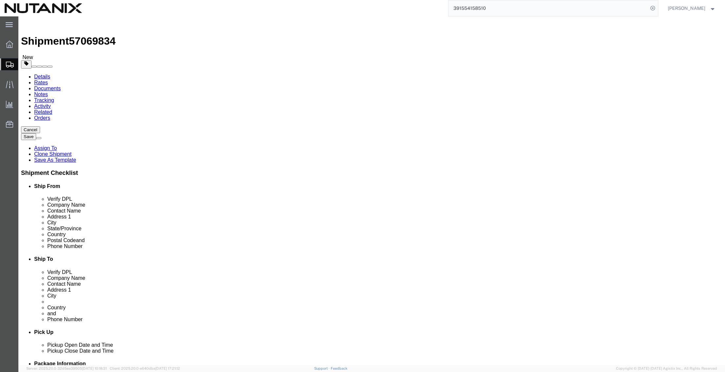
paste input "ITPL Main Road, Whitefiel"
type input "[GEOGRAPHIC_DATA]"
drag, startPoint x: 426, startPoint y: 211, endPoint x: 275, endPoint y: 211, distance: 151.0
click div "Ship From Location Location Select Select My Profile Location [GEOGRAPHIC_DATA]…"
paste input "48"
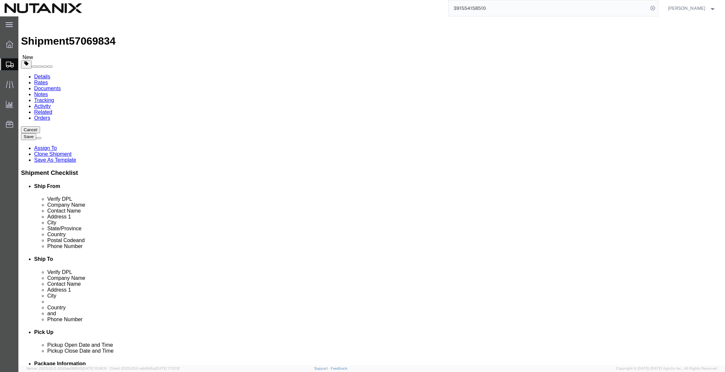
type input "560048"
click input "919886581851"
drag, startPoint x: 444, startPoint y: 222, endPoint x: 275, endPoint y: 216, distance: 169.4
click div "Ship From Location Location Select Select My Profile Location [GEOGRAPHIC_DATA]…"
paste input "+91 (90080) 03086"
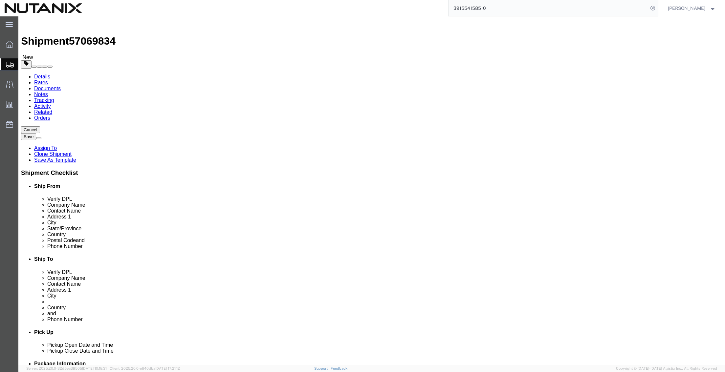
type input "+91 (90080) 03086"
click input "[PERSON_NAME][EMAIL_ADDRESS][PERSON_NAME][DOMAIN_NAME]"
drag, startPoint x: 510, startPoint y: 234, endPoint x: 284, endPoint y: 231, distance: 225.5
click div "Ship From Location Location Select Select My Profile Location [GEOGRAPHIC_DATA]…"
paste input "aibhaw.pandey"
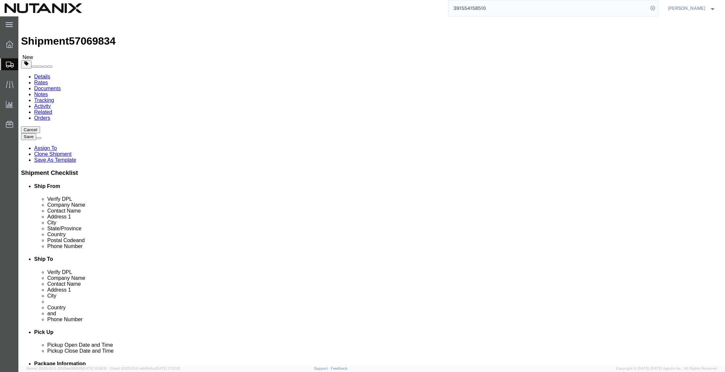
type input "[PERSON_NAME][EMAIL_ADDRESS][DOMAIN_NAME]"
drag, startPoint x: 429, startPoint y: 222, endPoint x: 488, endPoint y: 221, distance: 59.4
click input "+91 (90080) 03086"
type input "919008003086"
click icon
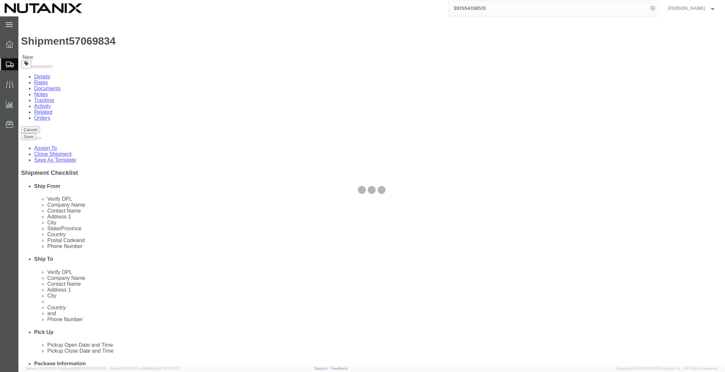
select select
select select "COSTCENTER"
select select "48694"
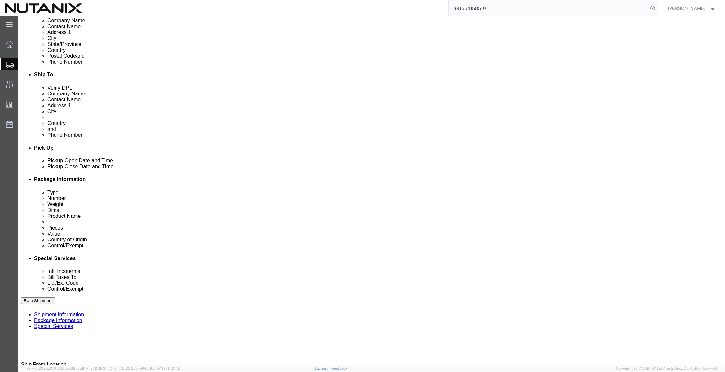
scroll to position [197, 0]
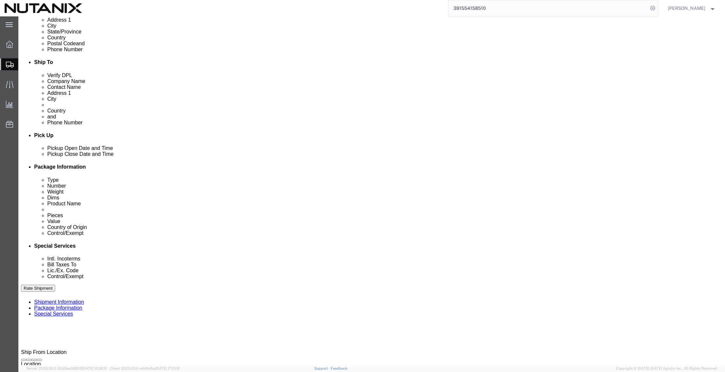
click select "Select Carriage Insurance Paid Carriage Paid To Cost and Freight Cost Insurance…"
select select "DDP"
click select "Select Carriage Insurance Paid Carriage Paid To Cost and Freight Cost Insurance…"
select select "SHIP"
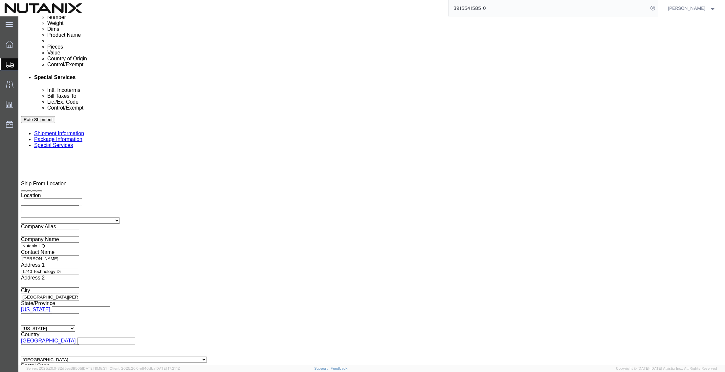
scroll to position [427, 0]
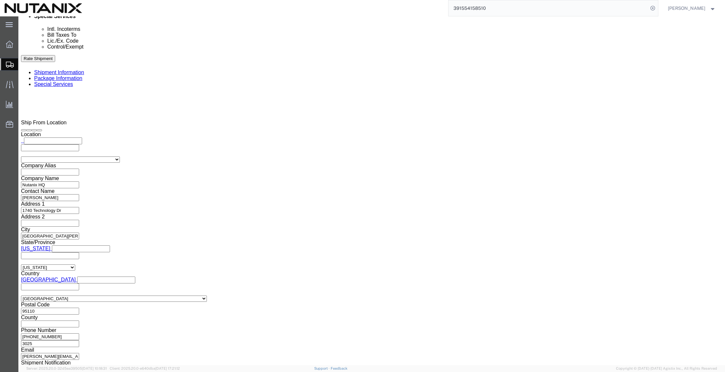
click button "Rate Shipment"
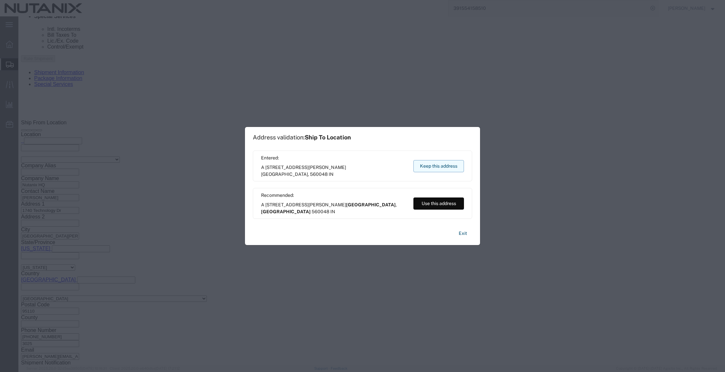
click at [434, 166] on button "Keep this address" at bounding box center [438, 166] width 51 height 12
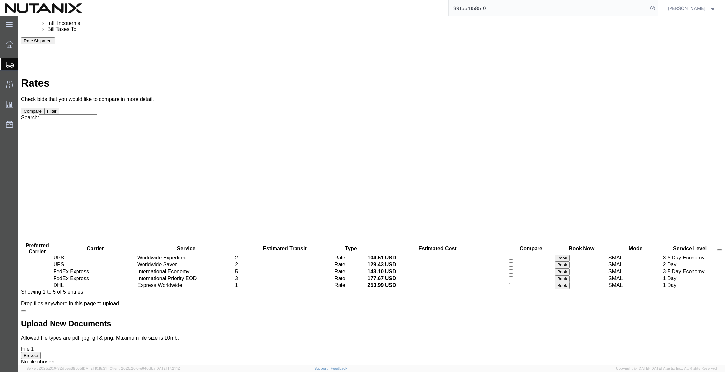
scroll to position [0, 0]
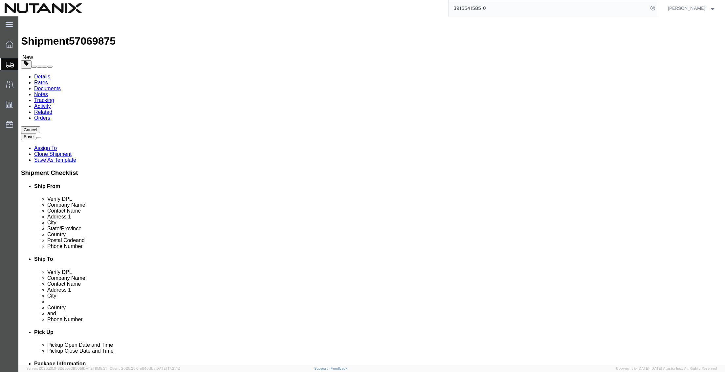
drag, startPoint x: 435, startPoint y: 123, endPoint x: 359, endPoint y: 120, distance: 75.6
click div "Company Name [PERSON_NAME]"
paste input "[PERSON_NAME]"
type input "[PERSON_NAME]"
drag, startPoint x: 436, startPoint y: 136, endPoint x: 330, endPoint y: 134, distance: 106.3
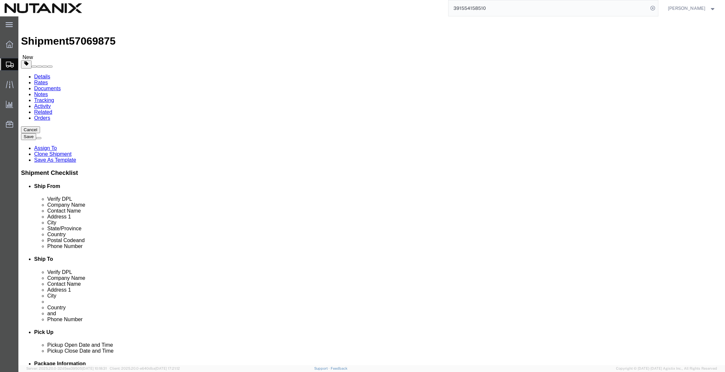
click div "Contact Name [PERSON_NAME]"
paste input "[PERSON_NAME]"
type input "[PERSON_NAME]"
drag, startPoint x: 465, startPoint y: 148, endPoint x: 345, endPoint y: 146, distance: 119.5
click div "Address [STREET_ADDRESS][PERSON_NAME] Exquisite,"
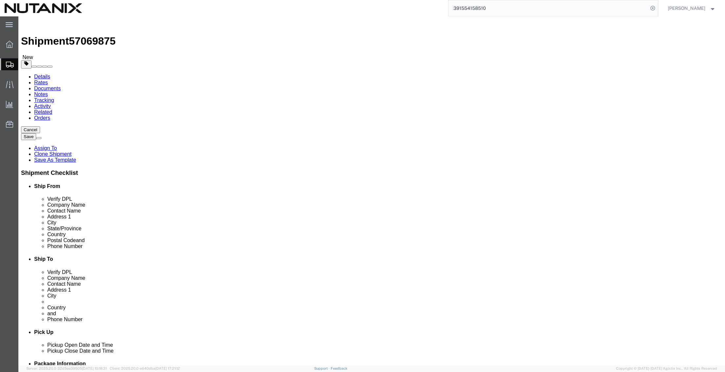
paste input "Villa [STREET_ADDRESS]"
drag, startPoint x: 531, startPoint y: 146, endPoint x: 473, endPoint y: 148, distance: 58.4
click input "Villa [STREET_ADDRESS]"
type input "[GEOGRAPHIC_DATA], [GEOGRAPHIC_DATA]"
paste input "Kada Agrahara Roa"
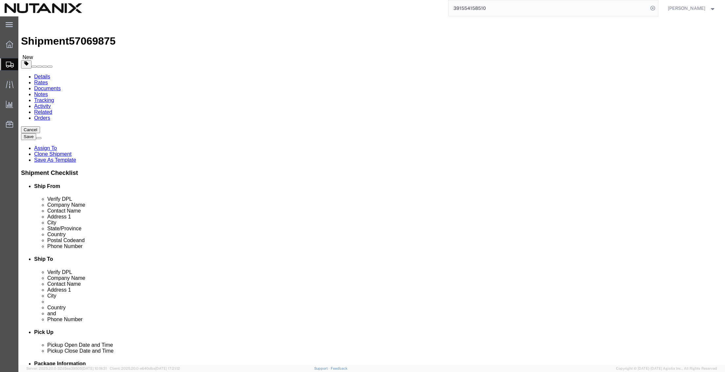
click input "[GEOGRAPHIC_DATA]"
paste input "[DEMOGRAPHIC_DATA][GEOGRAPHIC_DATA],"
type input "[GEOGRAPHIC_DATA] [GEOGRAPHIC_DATA][DEMOGRAPHIC_DATA],"
drag, startPoint x: 423, startPoint y: 212, endPoint x: 223, endPoint y: 181, distance: 202.5
click div "Ship From Location Location Select Select My Profile Location [GEOGRAPHIC_DATA]…"
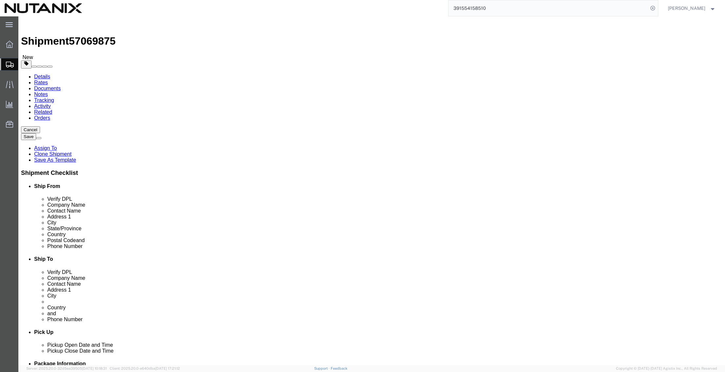
paste input "9"
type input "560049"
drag, startPoint x: 441, startPoint y: 223, endPoint x: 313, endPoint y: 218, distance: 128.4
click div "Phone Number [PHONE_NUMBER]"
paste input "+91 (94480) 01665"
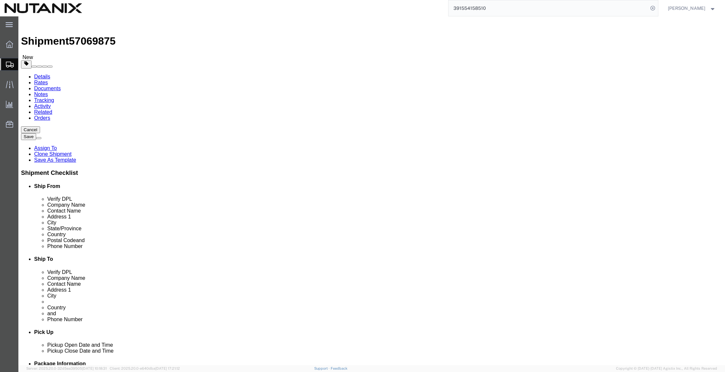
type input "+91 (94480) 01665"
drag, startPoint x: 478, startPoint y: 237, endPoint x: 306, endPoint y: 224, distance: 172.1
click div "Location Select Select My Profile Location [GEOGRAPHIC_DATA] - [GEOGRAPHIC_DATA…"
paste input "[PERSON_NAME].[PERSON_NAME]"
type input "[PERSON_NAME][EMAIL_ADDRESS][PERSON_NAME][DOMAIN_NAME]"
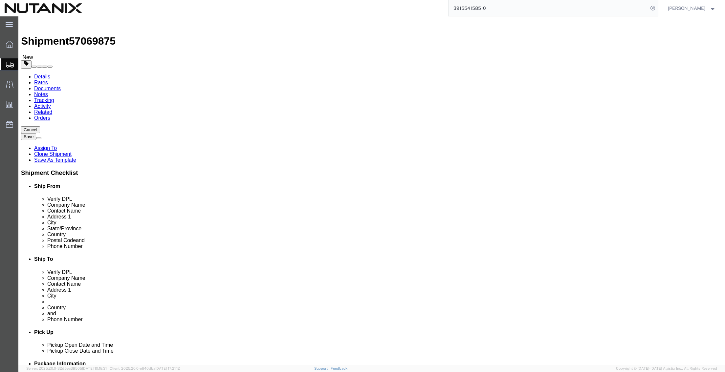
click input "+91 (94480) 01665"
type input "919448001665"
click link "Special Services"
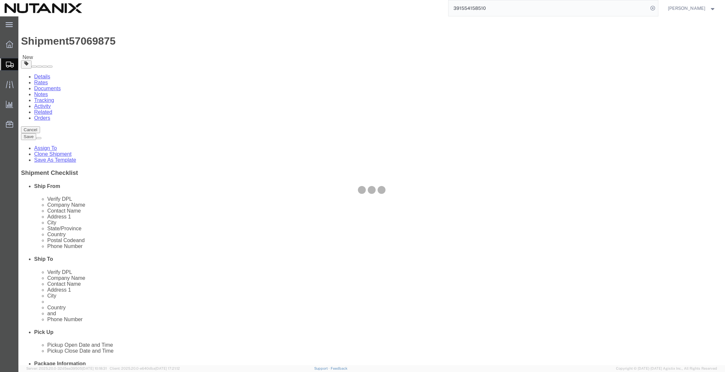
select select
select select "COSTCENTER"
select select "48694"
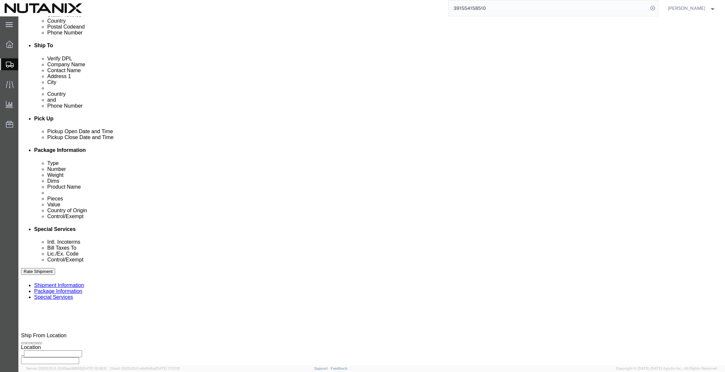
scroll to position [230, 0]
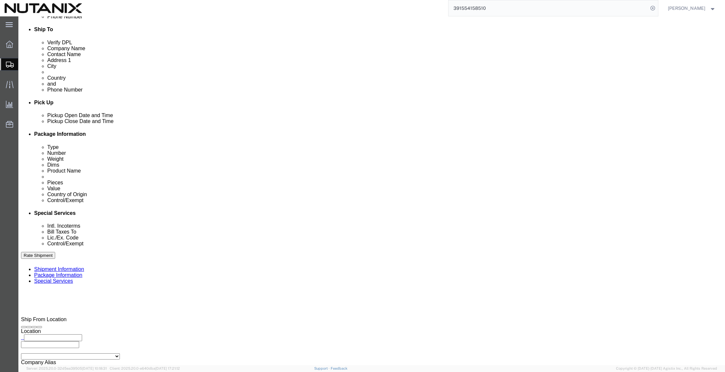
click select "Select Carriage Insurance Paid Carriage Paid To Cost and Freight Cost Insurance…"
select select "DDP"
click select "Select Carriage Insurance Paid Carriage Paid To Cost and Freight Cost Insurance…"
select select "SHIP"
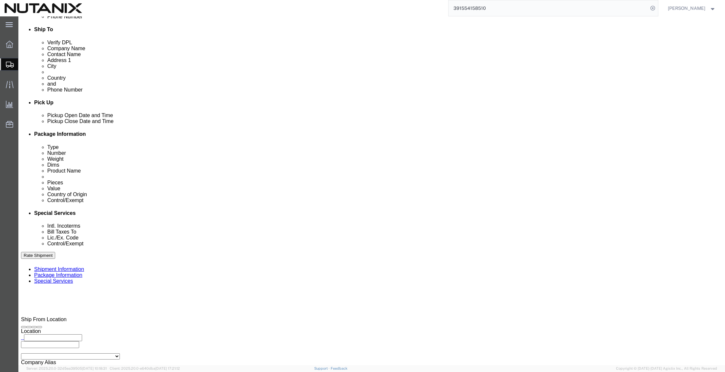
click button "Rate Shipment"
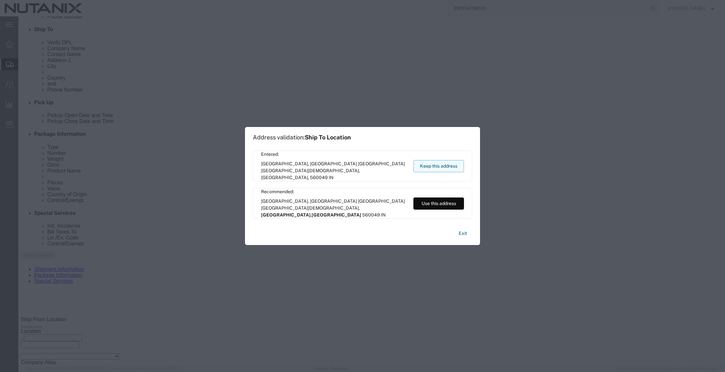
click at [430, 166] on button "Keep this address" at bounding box center [438, 166] width 51 height 12
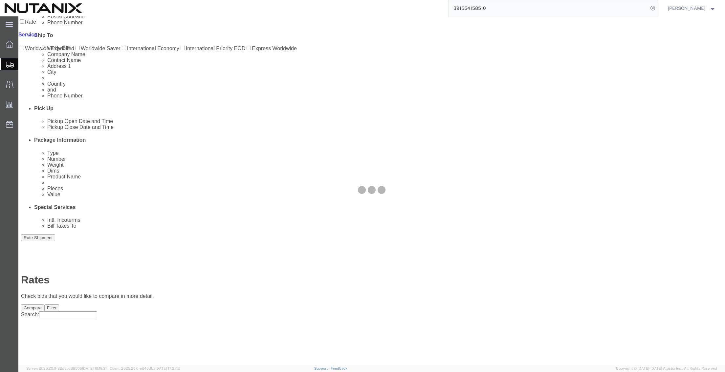
scroll to position [0, 0]
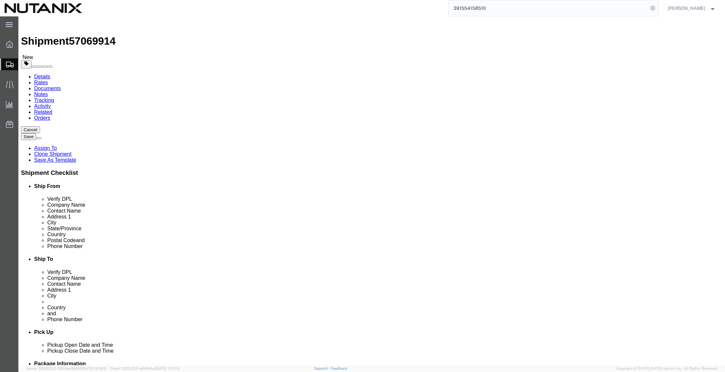
drag, startPoint x: 439, startPoint y: 121, endPoint x: 360, endPoint y: 120, distance: 79.4
click div "Company Name [PERSON_NAME]"
paste input "[PERSON_NAME]"
type input "[PERSON_NAME]"
drag, startPoint x: 432, startPoint y: 137, endPoint x: 343, endPoint y: 131, distance: 89.1
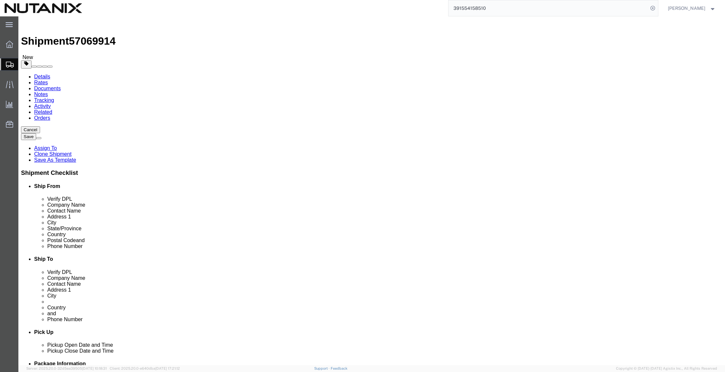
click div "Contact Name [PERSON_NAME]"
paste input "[PERSON_NAME]"
type input "[PERSON_NAME]"
drag, startPoint x: 480, startPoint y: 148, endPoint x: 251, endPoint y: 144, distance: 229.4
click div "Ship From Location Location Select Select My Profile Location [GEOGRAPHIC_DATA]…"
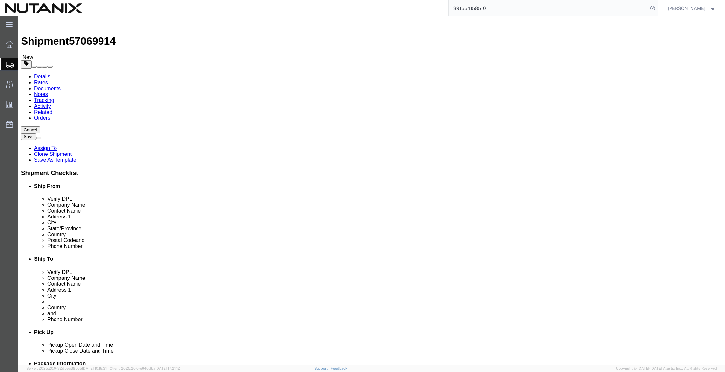
paste input "A2/802, [PERSON_NAME] Inspera, [PERSON_NAME] Mandir,"
type input "A2/802, [PERSON_NAME] Inspera, [PERSON_NAME] Mandir,"
drag, startPoint x: 490, startPoint y: 158, endPoint x: 302, endPoint y: 147, distance: 188.4
click div "Location Select Select My Profile Location [GEOGRAPHIC_DATA] - [GEOGRAPHIC_DATA…"
paste input "Wakad [GEOGRAPHIC_DATA]"
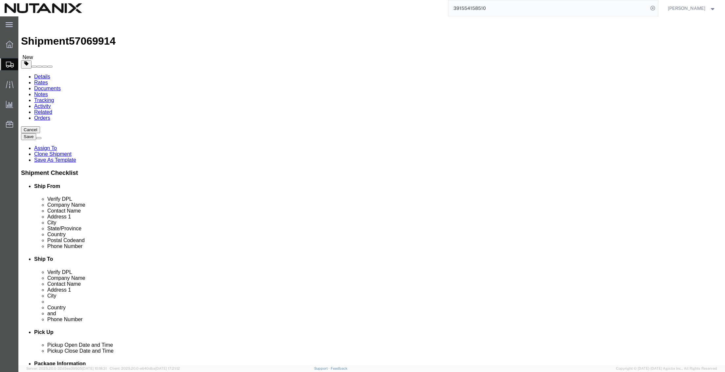
type input "Wakad Dange Chowk Road,"
drag, startPoint x: 419, startPoint y: 172, endPoint x: 456, endPoint y: 161, distance: 37.8
click div "Ship From Location Location Select Select My Profile Location [GEOGRAPHIC_DATA]…"
paste input "Pun"
type input "Pune"
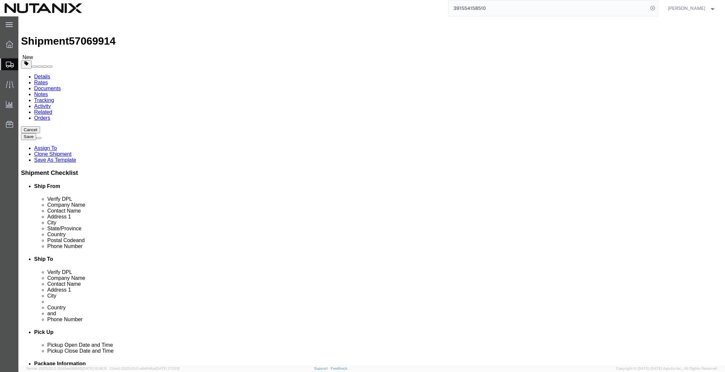
drag, startPoint x: 420, startPoint y: 209, endPoint x: 353, endPoint y: 208, distance: 67.0
click div "Postal Code 560049"
paste input "411057"
type input "411057"
drag, startPoint x: 485, startPoint y: 236, endPoint x: 301, endPoint y: 237, distance: 184.8
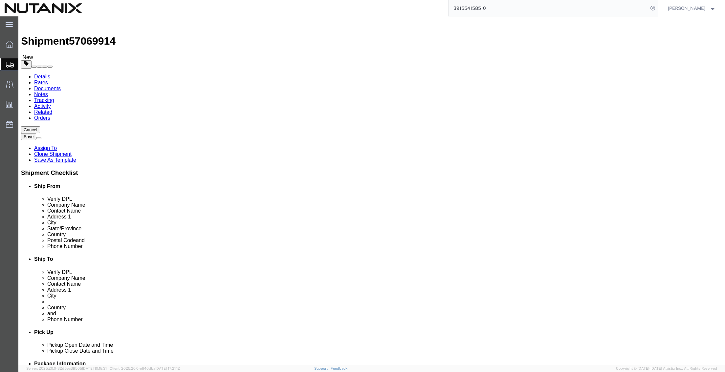
click div "Email [PERSON_NAME][EMAIL_ADDRESS][PERSON_NAME][DOMAIN_NAME]"
paste input "[PERSON_NAME].[PERSON_NAME]"
type input "[PERSON_NAME][EMAIL_ADDRESS][PERSON_NAME][DOMAIN_NAME]"
drag, startPoint x: 149, startPoint y: 222, endPoint x: 26, endPoint y: 220, distance: 123.1
click div "Phone Number [PHONE_NUMBER] 3025"
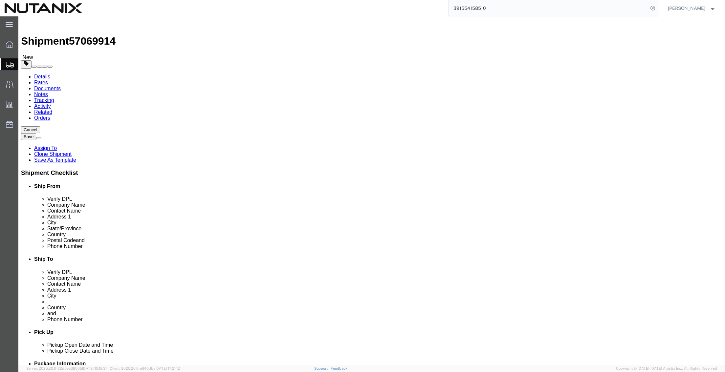
drag, startPoint x: 438, startPoint y: 221, endPoint x: 290, endPoint y: 218, distance: 148.0
click div "Ship To Location Location Select Select My Profile Location [GEOGRAPHIC_DATA] -…"
paste input "[PHONE_NUMBER]"
type input "[PHONE_NUMBER]"
click input "text"
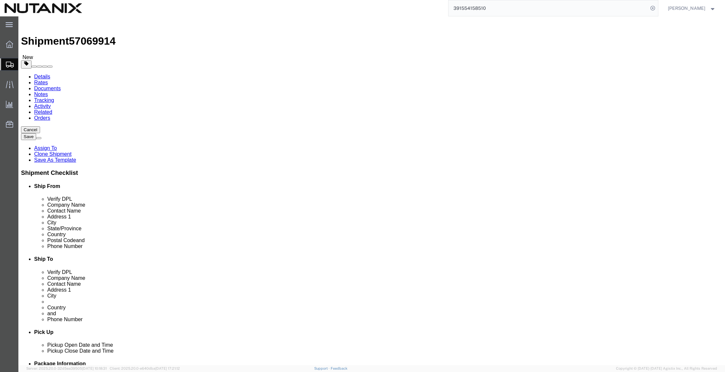
type input "3025"
click icon
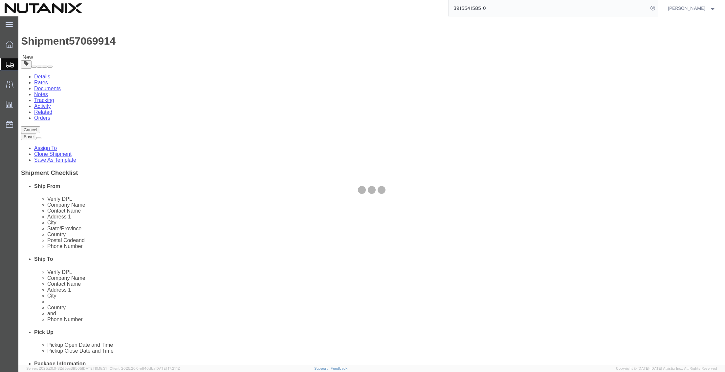
select select
select select "COSTCENTER"
select select "48694"
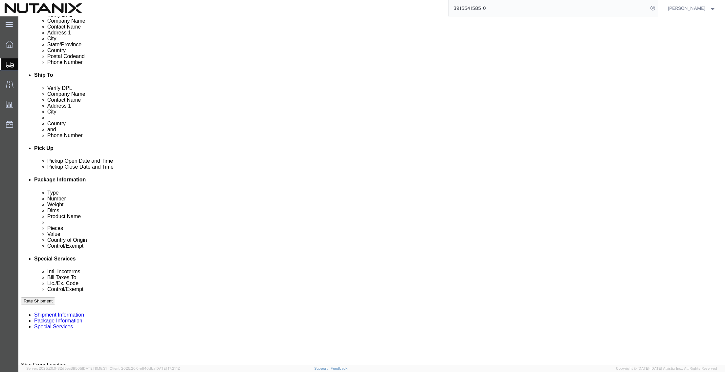
scroll to position [197, 0]
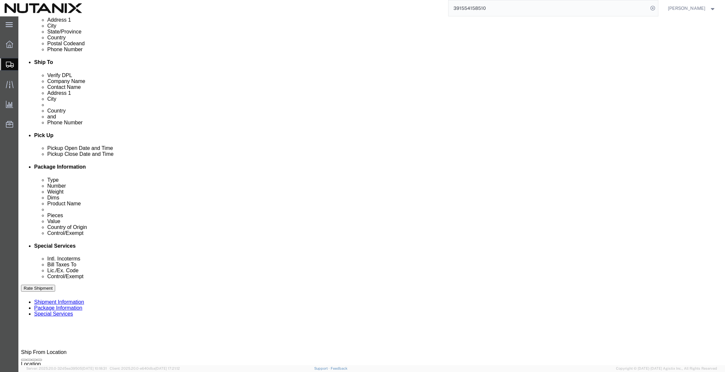
click select "Select Carriage Insurance Paid Carriage Paid To Cost and Freight Cost Insurance…"
select select "DDP"
click select "Select Carriage Insurance Paid Carriage Paid To Cost and Freight Cost Insurance…"
select select "SHIP"
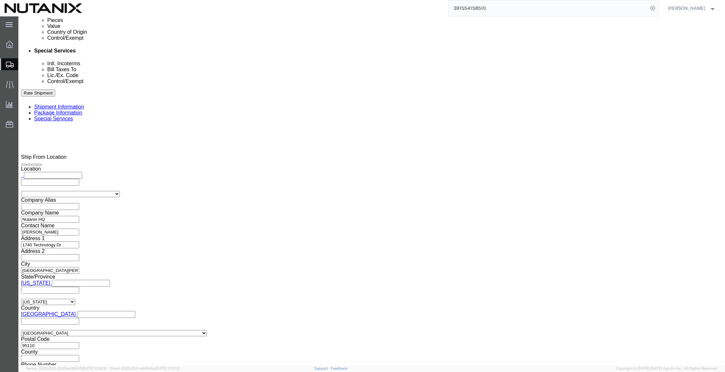
scroll to position [394, 0]
click button "Rate Shipment"
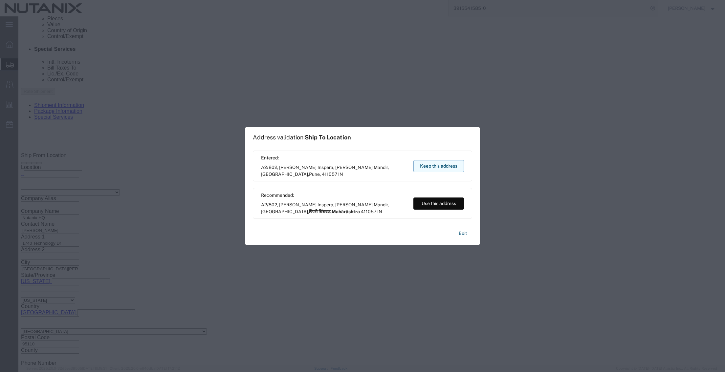
click at [448, 167] on button "Keep this address" at bounding box center [438, 166] width 51 height 12
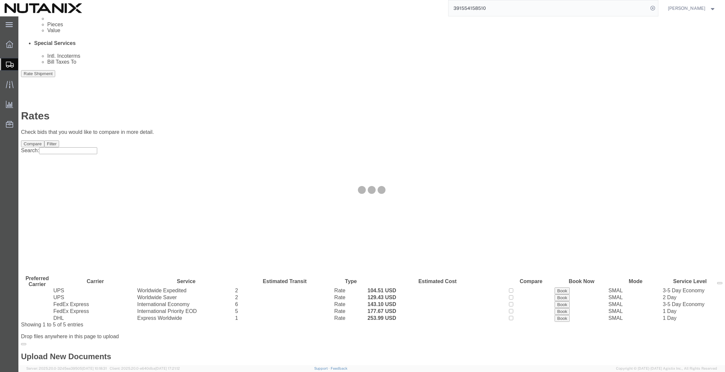
scroll to position [0, 0]
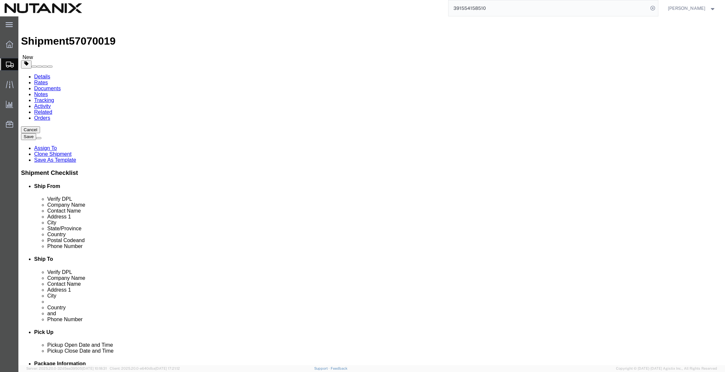
drag, startPoint x: 445, startPoint y: 127, endPoint x: 338, endPoint y: 125, distance: 107.0
click div "Company Name [PERSON_NAME]"
paste input "[PERSON_NAME]"
type input "[PERSON_NAME]"
drag, startPoint x: 430, startPoint y: 134, endPoint x: 321, endPoint y: 132, distance: 109.0
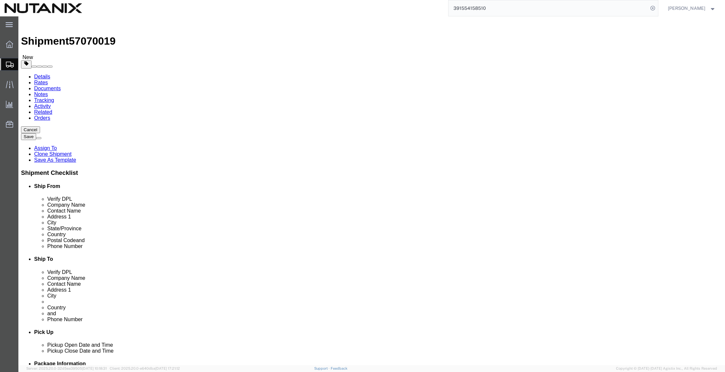
click div "Contact Name [PERSON_NAME]"
paste input "[PERSON_NAME]"
type input "[PERSON_NAME]"
drag, startPoint x: 490, startPoint y: 150, endPoint x: 332, endPoint y: 152, distance: 157.9
click div "Address [STREET_ADDRESS][PERSON_NAME][PERSON_NAME],"
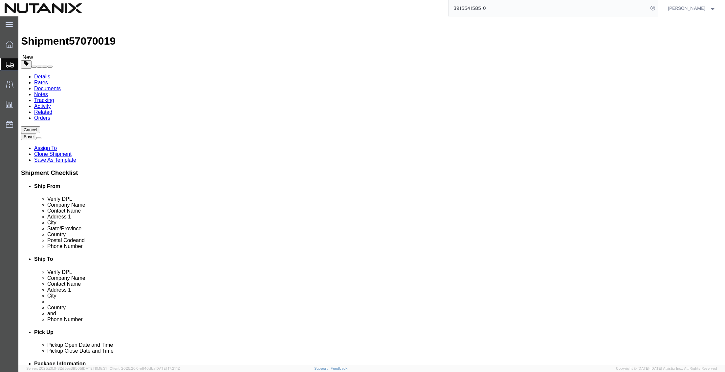
paste input "G1, DSR Crescent, Parijatha Ave, [GEOGRAPHIC_DATA]"
drag, startPoint x: 487, startPoint y: 146, endPoint x: 463, endPoint y: 149, distance: 24.4
click input "G1, DSR Crescent, Parijatha Ave, [GEOGRAPHIC_DATA]"
type input "G1, DSR Crescent, Parijatha Ave,"
paste input "Bellandur"
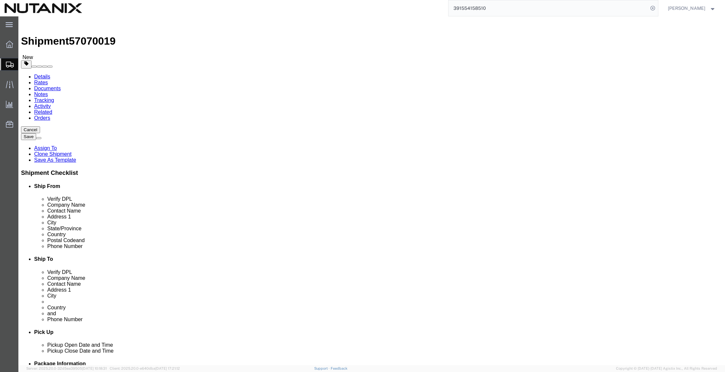
type input "Bellandur"
click input "Pune"
drag, startPoint x: 426, startPoint y: 171, endPoint x: 329, endPoint y: 168, distance: 96.5
click div "Ship From Location Location Select Select My Profile Location [GEOGRAPHIC_DATA]…"
paste input "Bangalor"
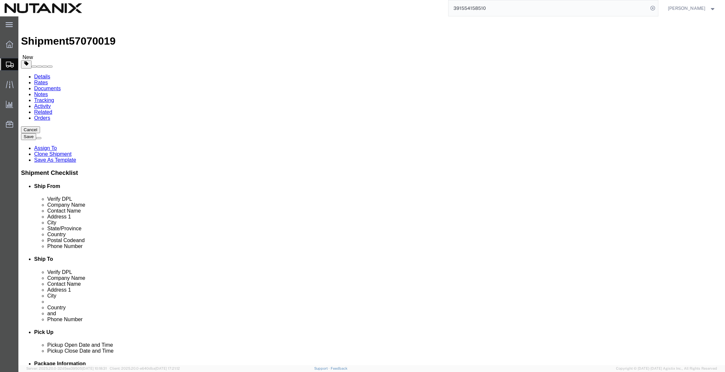
type input "[GEOGRAPHIC_DATA]"
drag, startPoint x: 419, startPoint y: 211, endPoint x: 327, endPoint y: 212, distance: 92.2
click div "Postal Code 411057"
paste input "560103"
type input "560103"
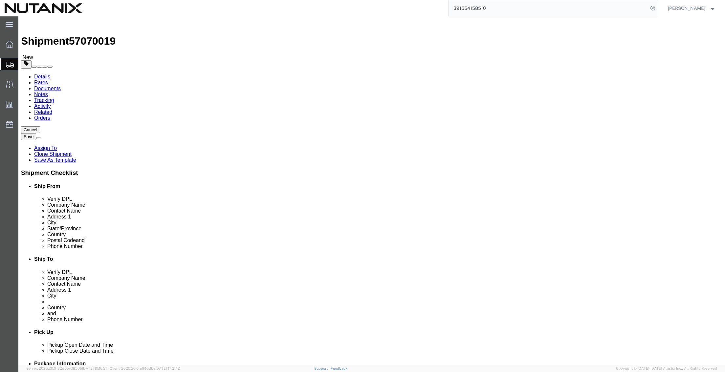
drag, startPoint x: 446, startPoint y: 223, endPoint x: 330, endPoint y: 222, distance: 115.5
click div "Phone Number [PHONE_NUMBER] 3025"
paste input "+91 (99511) 52154"
type input "+91 (99511) 52154"
type input "`"
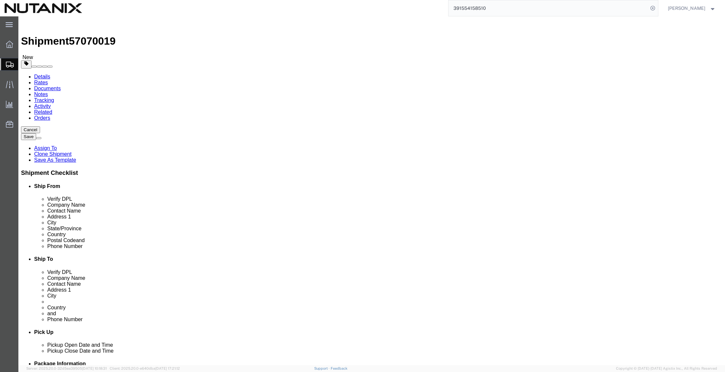
drag, startPoint x: 429, startPoint y: 223, endPoint x: 459, endPoint y: 223, distance: 30.5
click input "+91 (99511) 52154"
type input "919951152154"
click input "[PERSON_NAME][EMAIL_ADDRESS][PERSON_NAME][DOMAIN_NAME]"
drag, startPoint x: 477, startPoint y: 236, endPoint x: 271, endPoint y: 233, distance: 206.1
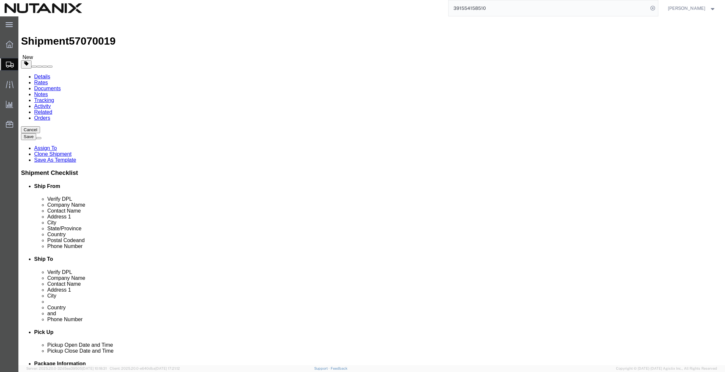
click div "Ship From Location Location Select Select My Profile Location [GEOGRAPHIC_DATA]…"
paste input "[PERSON_NAME].janugani"
type input "[PERSON_NAME][EMAIL_ADDRESS][DOMAIN_NAME]"
click div "Pickup Date and Time"
click icon
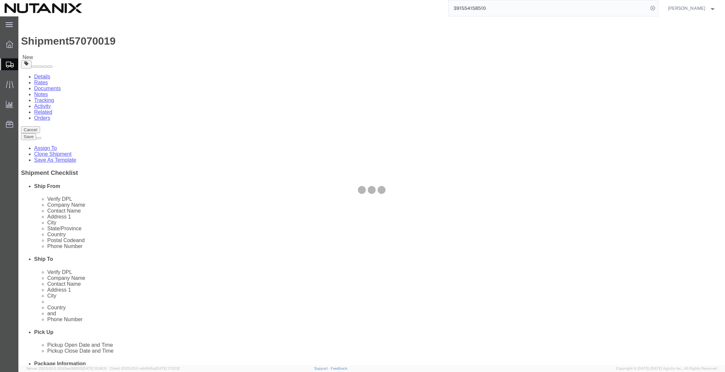
select select
select select "COSTCENTER"
select select "48694"
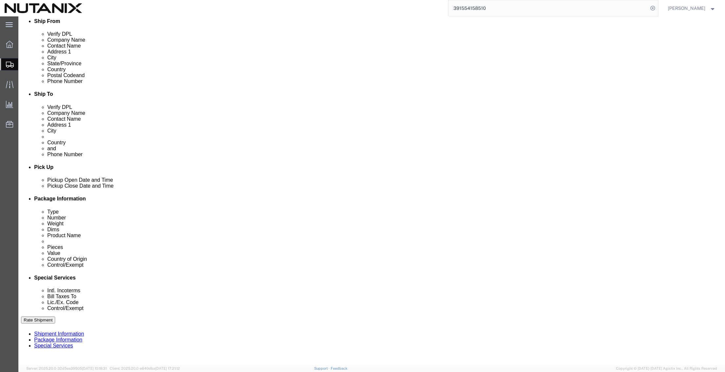
scroll to position [197, 0]
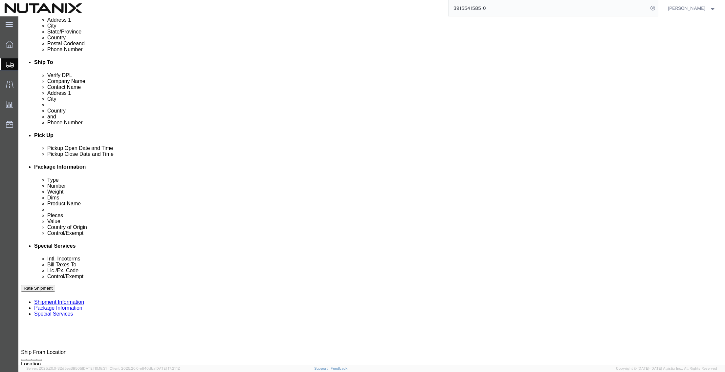
click select "Select Carriage Insurance Paid Carriage Paid To Cost and Freight Cost Insurance…"
select select "DDP"
click select "Select Carriage Insurance Paid Carriage Paid To Cost and Freight Cost Insurance…"
select select "SHIP"
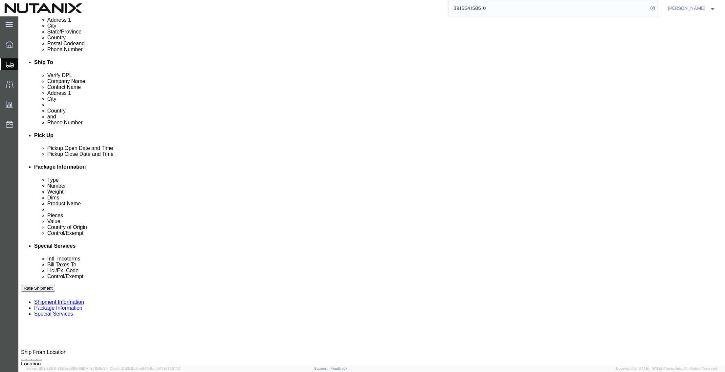
click button "Rate Shipment"
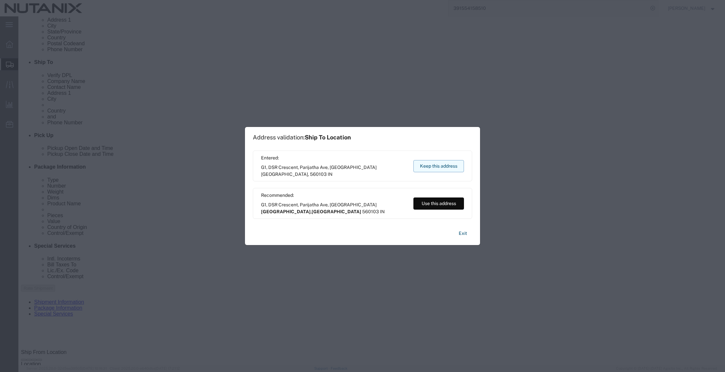
click at [445, 166] on button "Keep this address" at bounding box center [438, 166] width 51 height 12
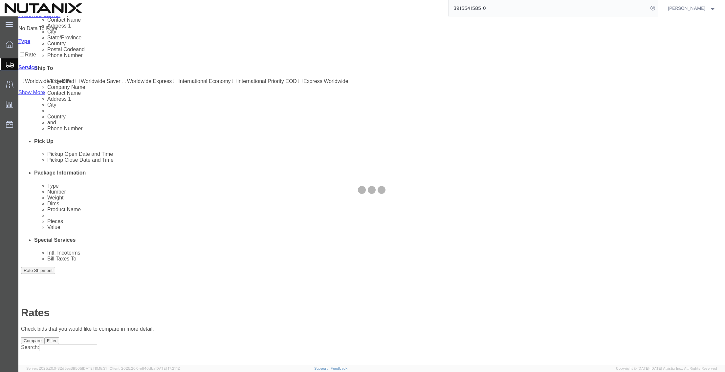
scroll to position [0, 0]
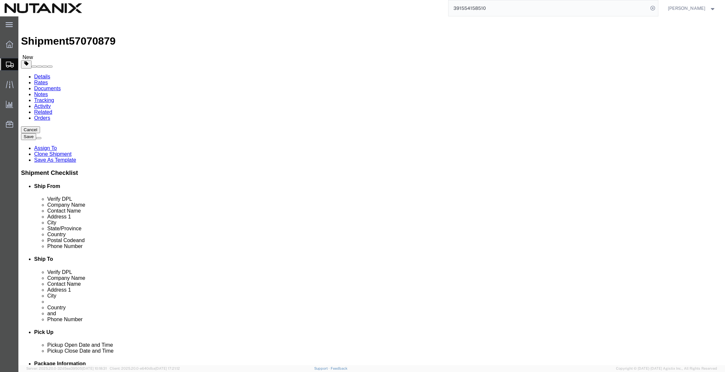
drag, startPoint x: 452, startPoint y: 121, endPoint x: 307, endPoint y: 116, distance: 144.8
click div "Location Select Select My Profile Location [GEOGRAPHIC_DATA] - [GEOGRAPHIC_DATA…"
paste input "[PERSON_NAME]"
type input "[PERSON_NAME]"
drag, startPoint x: 433, startPoint y: 135, endPoint x: 320, endPoint y: 128, distance: 112.4
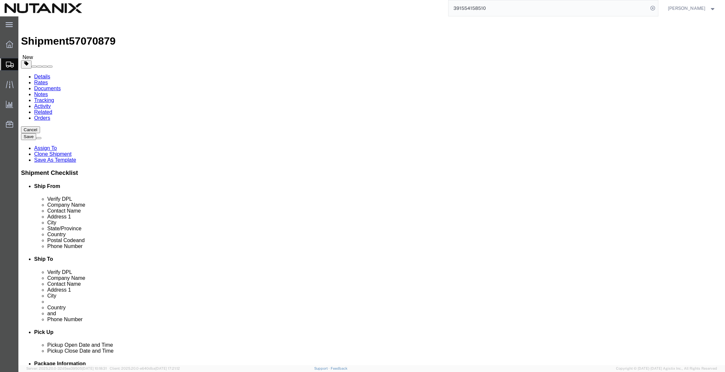
click div "Location Select Select My Profile Location [GEOGRAPHIC_DATA] - [GEOGRAPHIC_DATA…"
paste input "[PERSON_NAME]"
type input "[PERSON_NAME]"
drag, startPoint x: 474, startPoint y: 148, endPoint x: 330, endPoint y: 157, distance: 144.4
click div "Location Select Select My Profile Location [GEOGRAPHIC_DATA] - [GEOGRAPHIC_DATA…"
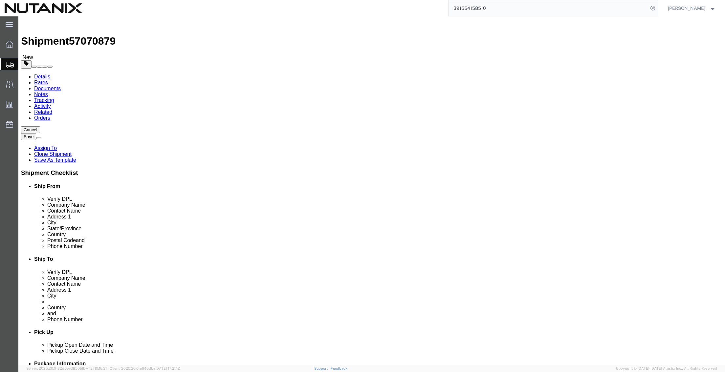
paste input "#[STREET_ADDRESS]"
type input "#[STREET_ADDRESS],"
drag, startPoint x: 445, startPoint y: 161, endPoint x: 320, endPoint y: 160, distance: 125.7
click div "Address 2 [GEOGRAPHIC_DATA]"
paste input "Opp KEB Substation, HSR Layout Sector -2"
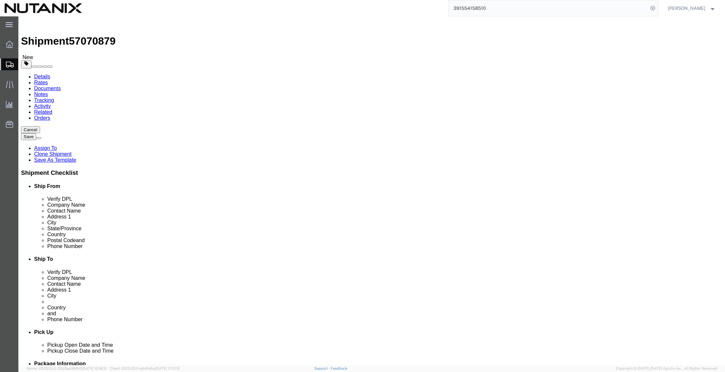
type input "Opp KEB Substation, HSR Layout Sector -2"
drag, startPoint x: 438, startPoint y: 171, endPoint x: 333, endPoint y: 177, distance: 105.1
click div "City [GEOGRAPHIC_DATA]"
drag, startPoint x: 419, startPoint y: 209, endPoint x: 390, endPoint y: 201, distance: 31.0
click div "Postal Code 560103"
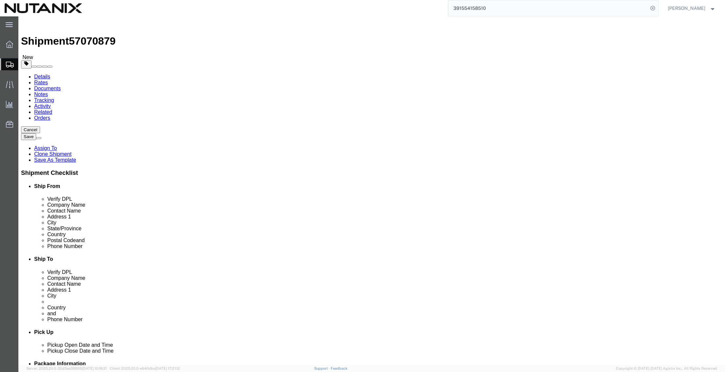
paste input "2"
type input "560102"
drag, startPoint x: 441, startPoint y: 222, endPoint x: 330, endPoint y: 218, distance: 111.4
click div "Location Select Select My Profile Location [GEOGRAPHIC_DATA] - [GEOGRAPHIC_DATA…"
paste input "+91 (97404) 71721"
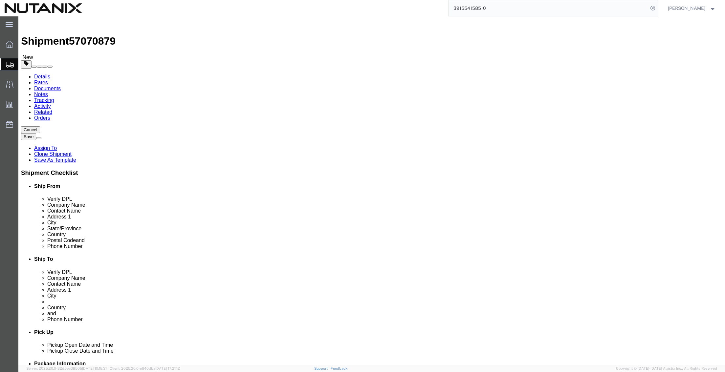
type input "+91 (97404) 71721"
drag, startPoint x: 477, startPoint y: 237, endPoint x: 300, endPoint y: 228, distance: 178.1
click div "Location Select Select My Profile Location [GEOGRAPHIC_DATA] - [GEOGRAPHIC_DATA…"
paste input "tarun.mehta"
type input "[EMAIL_ADDRESS][DOMAIN_NAME]"
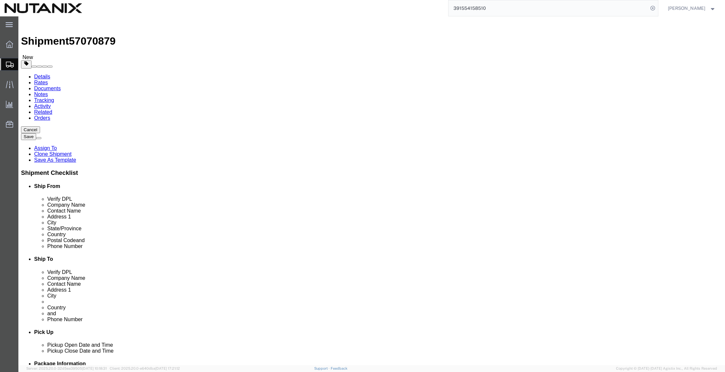
click input "+91 (97404) 71721"
type input "919740471721"
click icon
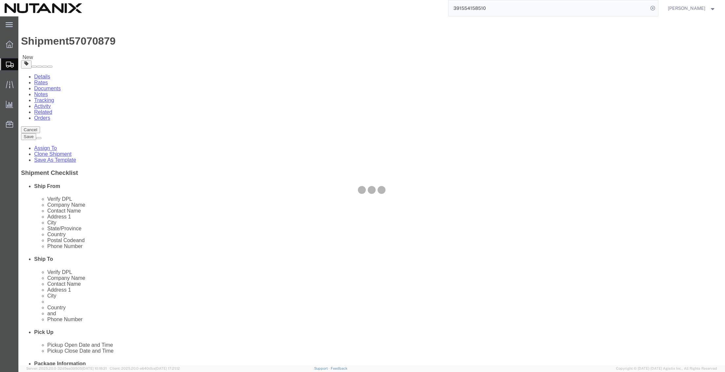
select select
select select "COSTCENTER"
select select "48694"
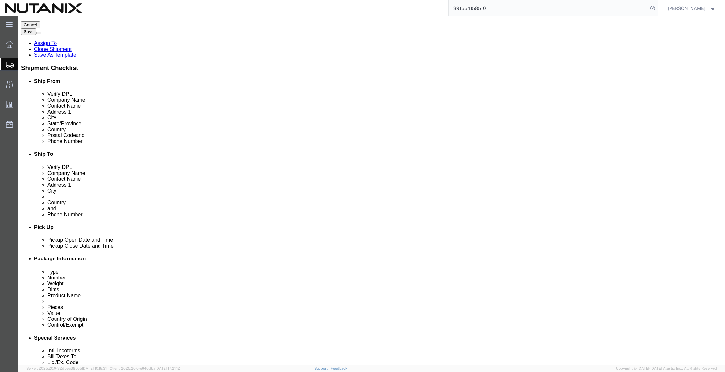
scroll to position [131, 0]
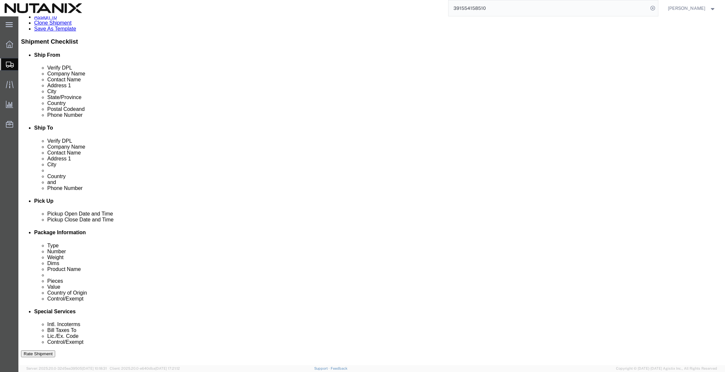
click select "Select Carriage Insurance Paid Carriage Paid To Cost and Freight Cost Insurance…"
select select "DDP"
click select "Select Carriage Insurance Paid Carriage Paid To Cost and Freight Cost Insurance…"
select select "SHIP"
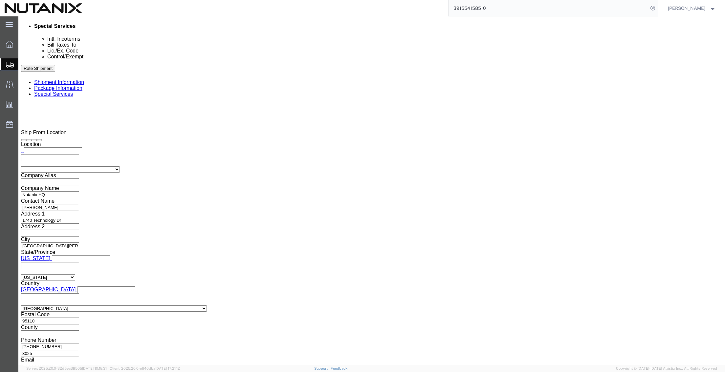
scroll to position [427, 0]
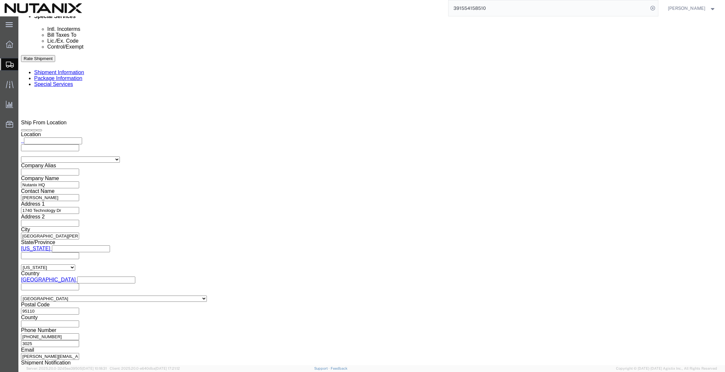
click button "Rate Shipment"
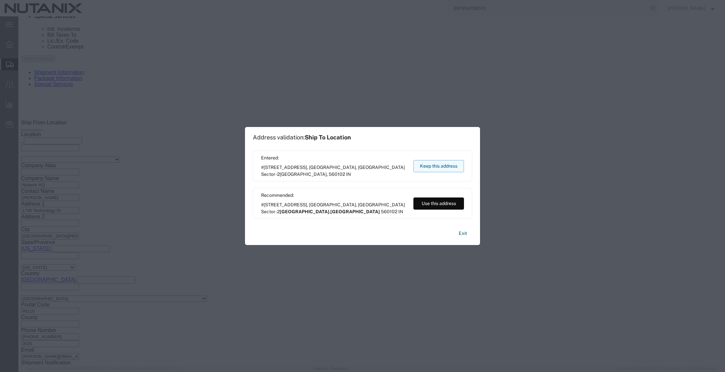
click at [446, 166] on button "Keep this address" at bounding box center [438, 166] width 51 height 12
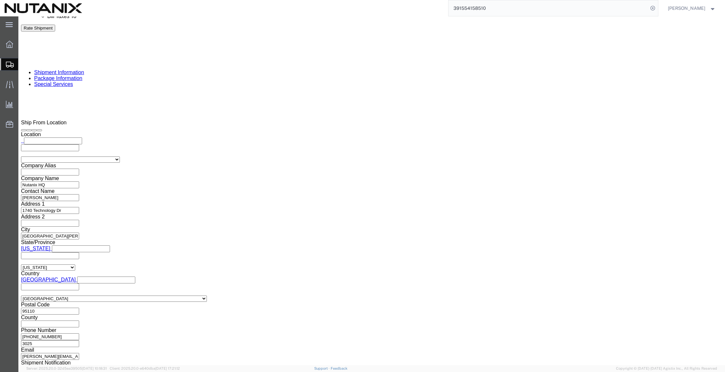
click button "Rate Shipment"
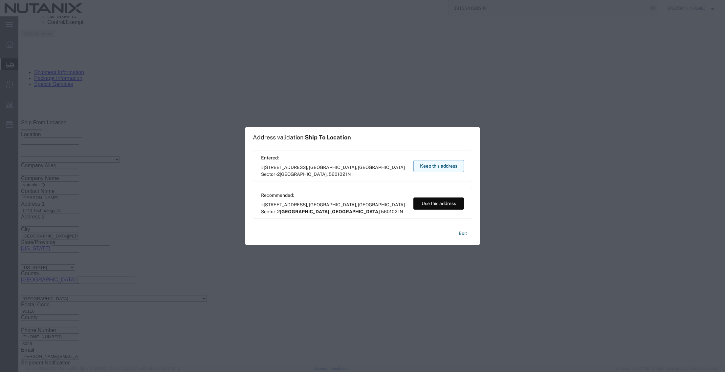
click at [440, 164] on button "Keep this address" at bounding box center [438, 166] width 51 height 12
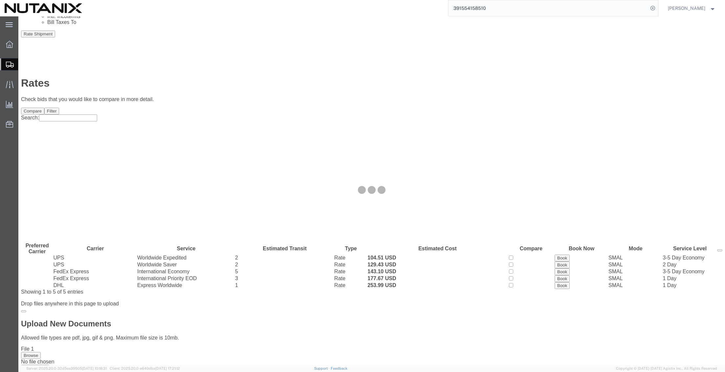
scroll to position [0, 0]
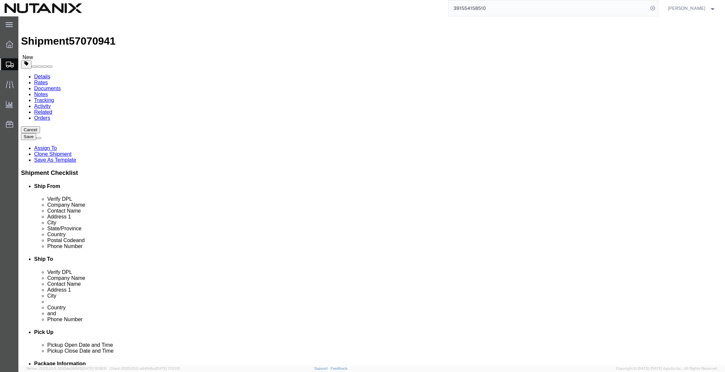
click input "[PERSON_NAME]"
drag, startPoint x: 436, startPoint y: 124, endPoint x: 368, endPoint y: 128, distance: 69.0
click div "Location Select Select My Profile Location [GEOGRAPHIC_DATA] - [GEOGRAPHIC_DATA…"
paste input "[PERSON_NAME]"
type input "[PERSON_NAME]"
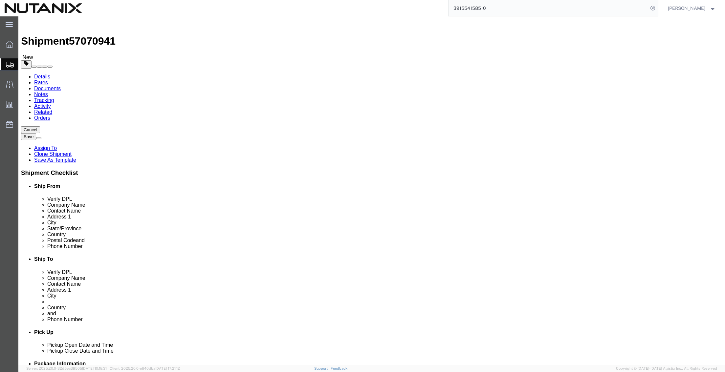
drag, startPoint x: 428, startPoint y: 136, endPoint x: 309, endPoint y: 128, distance: 118.7
click div "Ship To Location Location Select Select My Profile Location [GEOGRAPHIC_DATA] -…"
paste input "[PERSON_NAME]"
type input "[PERSON_NAME]"
click input "#[STREET_ADDRESS],"
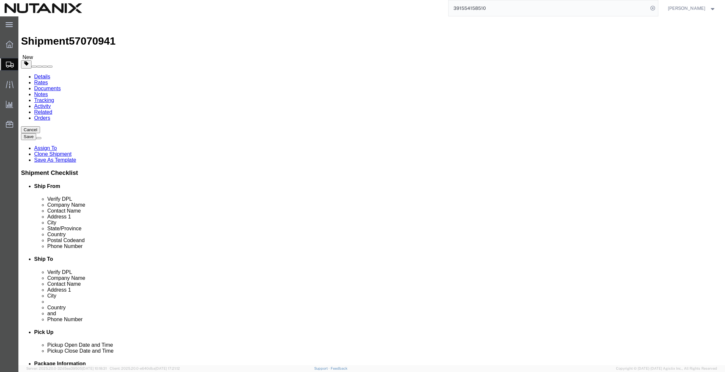
drag, startPoint x: 503, startPoint y: 149, endPoint x: 199, endPoint y: 135, distance: 304.5
click div "Ship From Location Location Select Select My Profile Location [GEOGRAPHIC_DATA]…"
paste input "[STREET_ADDRESS], [GEOGRAPHIC_DATA]"
type input "[STREET_ADDRESS], [GEOGRAPHIC_DATA]"
drag, startPoint x: 488, startPoint y: 160, endPoint x: 309, endPoint y: 164, distance: 178.9
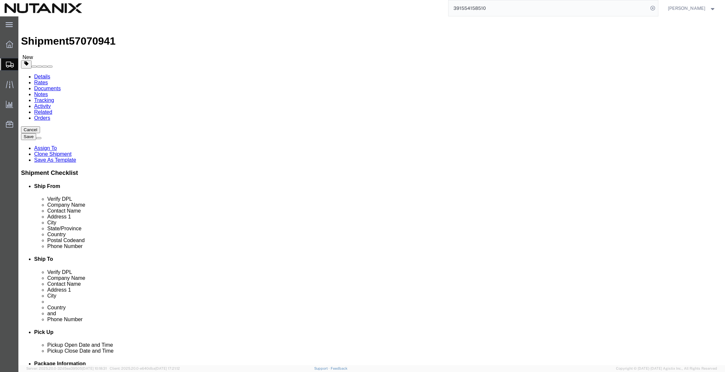
click div "Address 2 Opp KEB Substation, HSR Layout Sector -2"
paste input "hospital, [GEOGRAPHIC_DATA], [GEOGRAPHIC_DATA]"
type input "hospital, [GEOGRAPHIC_DATA], [GEOGRAPHIC_DATA]"
drag, startPoint x: 430, startPoint y: 175, endPoint x: 285, endPoint y: 167, distance: 145.0
click div "Ship From Location Location Select Select My Profile Location [GEOGRAPHIC_DATA]…"
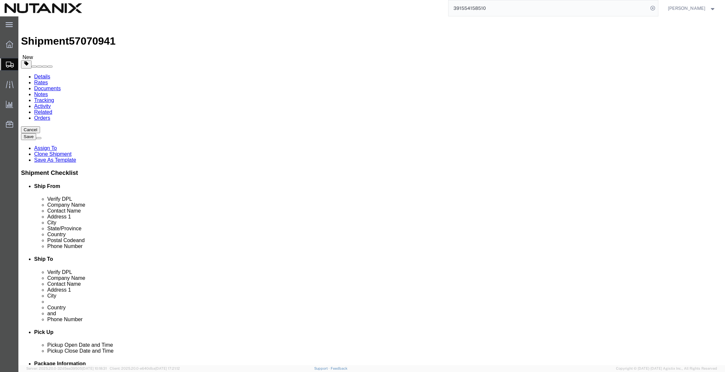
paste input "Pun"
type input "Pune"
drag, startPoint x: 424, startPoint y: 210, endPoint x: 346, endPoint y: 208, distance: 77.5
click div "Postal Code 560102"
paste input "411033"
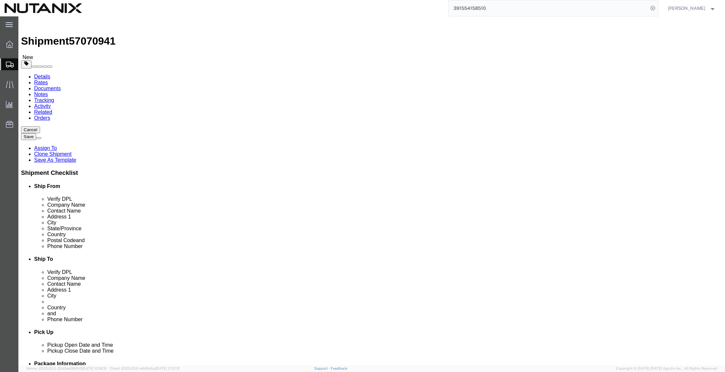
type input "411033"
drag, startPoint x: 440, startPoint y: 224, endPoint x: 326, endPoint y: 222, distance: 114.2
click div "Phone Number [PHONE_NUMBER]"
paste input "+91 (98229) 93503"
type input "+91 (98229) 93503"
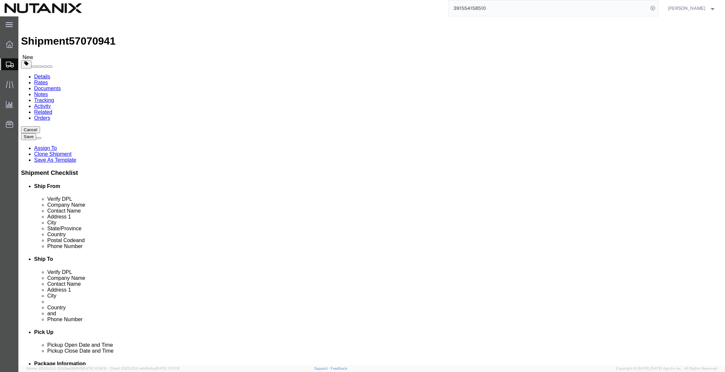
drag, startPoint x: 458, startPoint y: 236, endPoint x: 288, endPoint y: 221, distance: 171.0
click div "Ship To Location Location Select Select My Profile Location [GEOGRAPHIC_DATA] -…"
paste input "alok.katari"
type input "[EMAIL_ADDRESS][PERSON_NAME][DOMAIN_NAME]"
drag, startPoint x: 431, startPoint y: 222, endPoint x: 487, endPoint y: 222, distance: 56.1
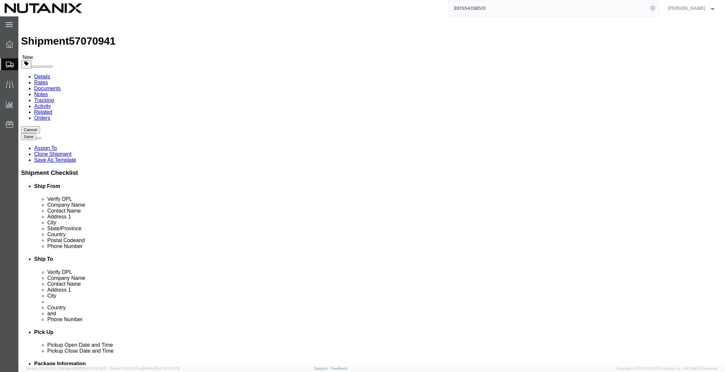
click input "+91 (98229) 93503"
type input "919822993503"
click icon
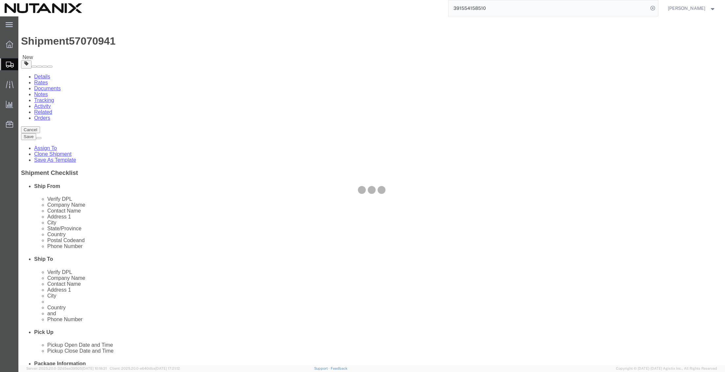
select select
select select "COSTCENTER"
select select "48694"
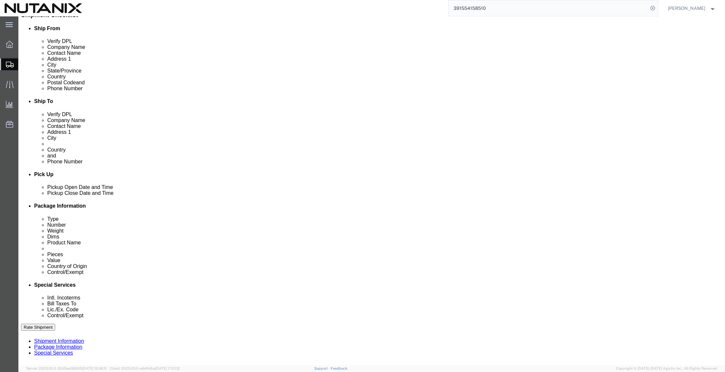
scroll to position [164, 0]
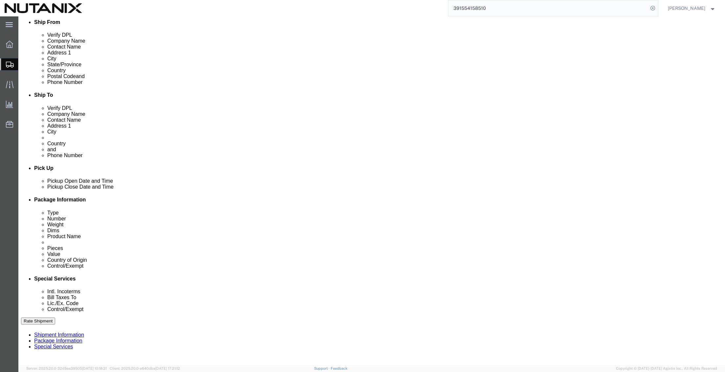
click select "Select Carriage Insurance Paid Carriage Paid To Cost and Freight Cost Insurance…"
select select "DDP"
click select "Select Carriage Insurance Paid Carriage Paid To Cost and Freight Cost Insurance…"
select select "SHIP"
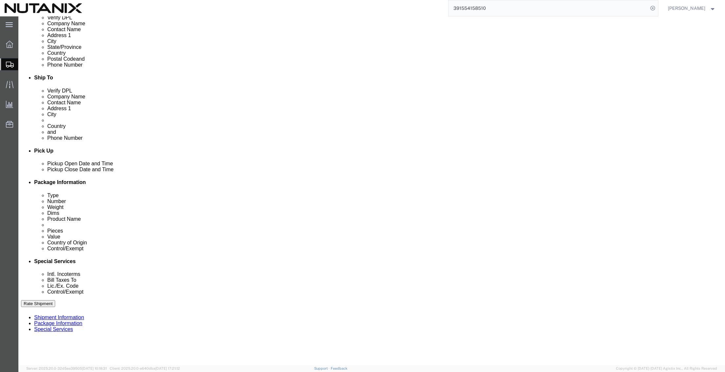
scroll to position [230, 0]
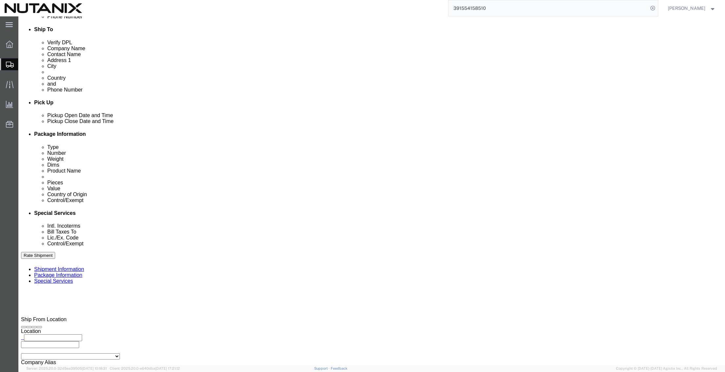
click button "Rate Shipment"
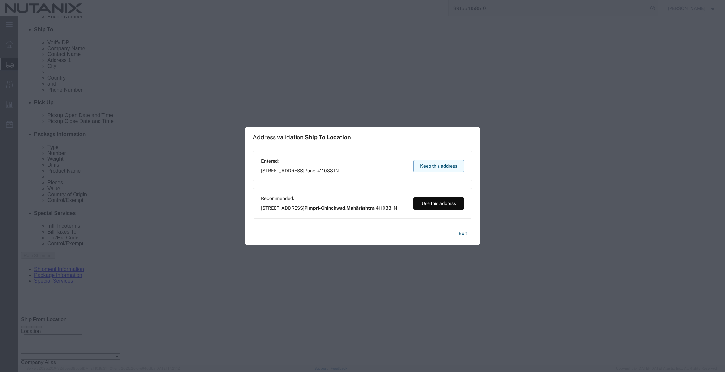
click at [444, 163] on button "Keep this address" at bounding box center [438, 166] width 51 height 12
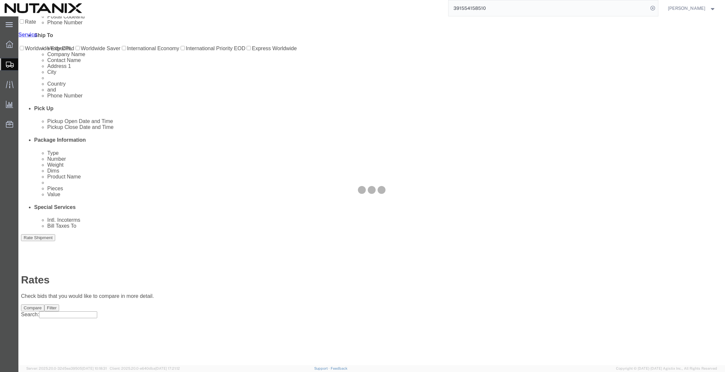
scroll to position [0, 0]
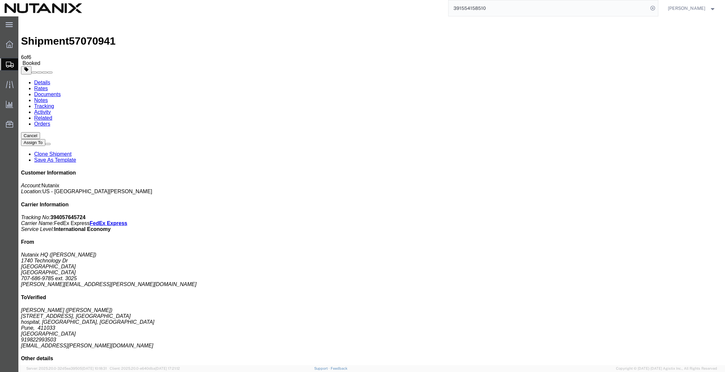
drag, startPoint x: 352, startPoint y: 142, endPoint x: 349, endPoint y: 150, distance: 8.2
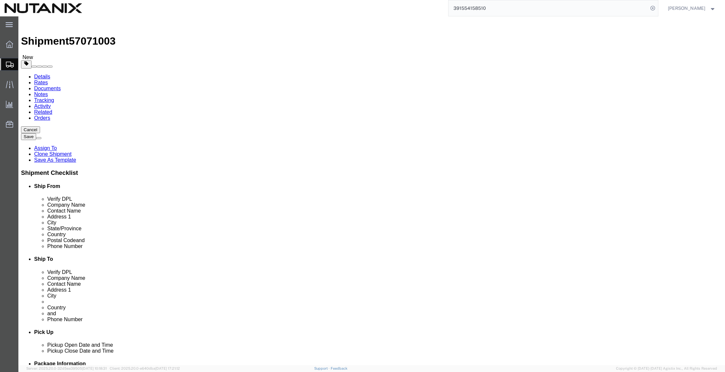
click div
click button "Rate Shipment"
click icon
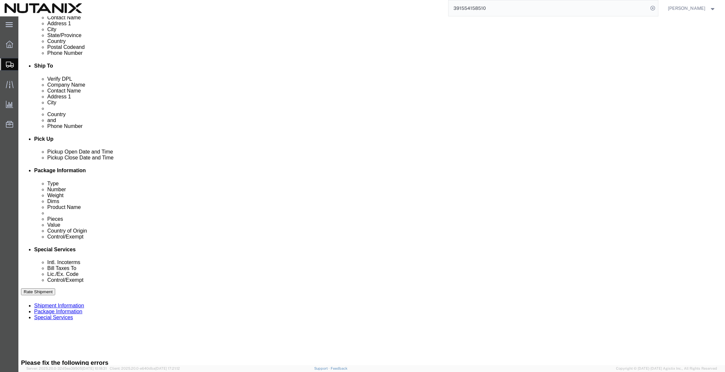
scroll to position [197, 0]
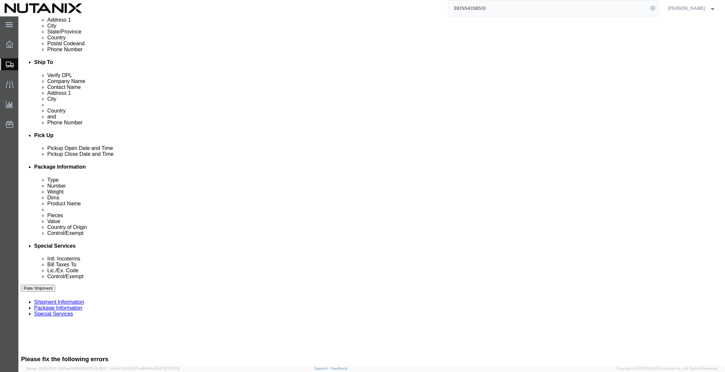
click select "Select Carriage Insurance Paid Carriage Paid To Cost and Freight Cost Insurance…"
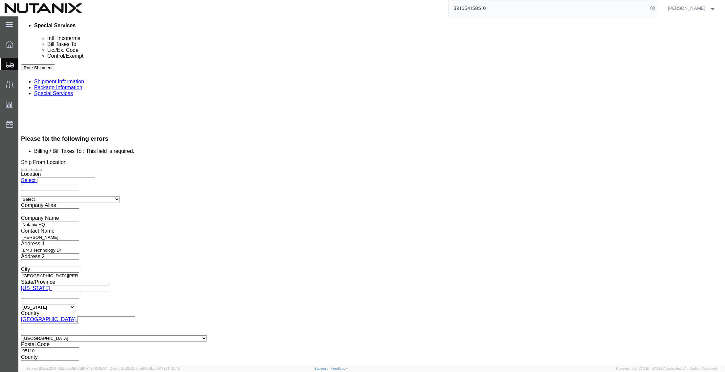
scroll to position [419, 0]
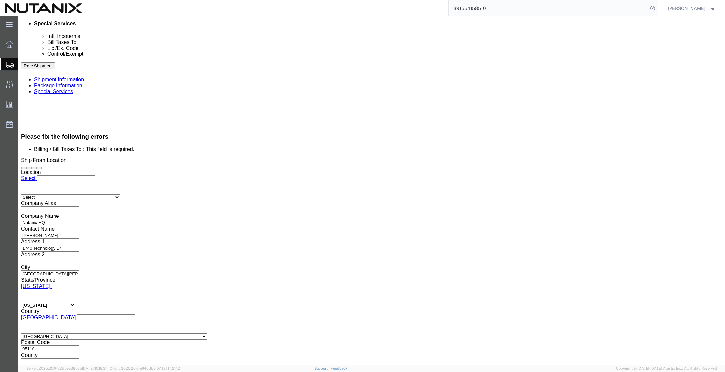
click button "Rate Shipment"
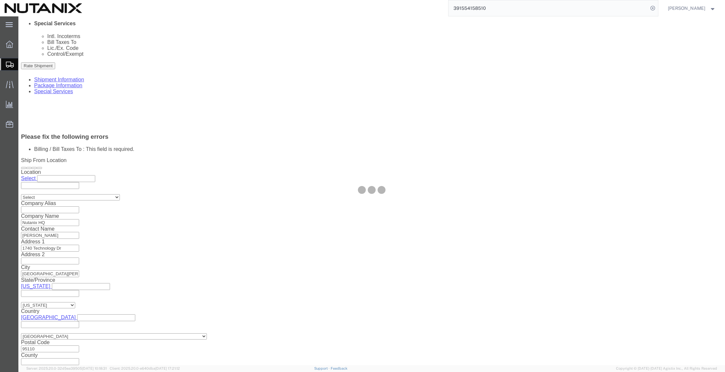
scroll to position [392, 0]
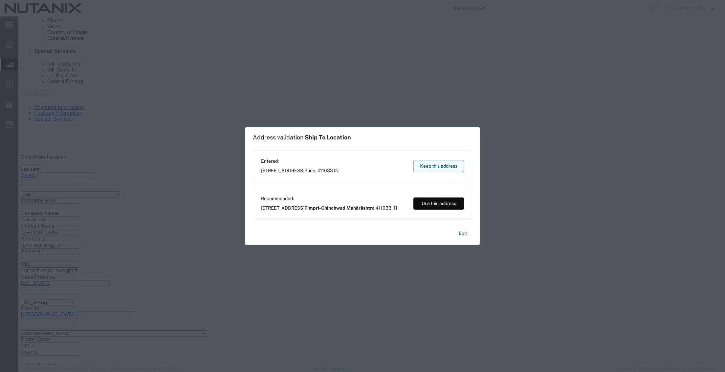
click at [425, 165] on button "Keep this address" at bounding box center [438, 166] width 51 height 12
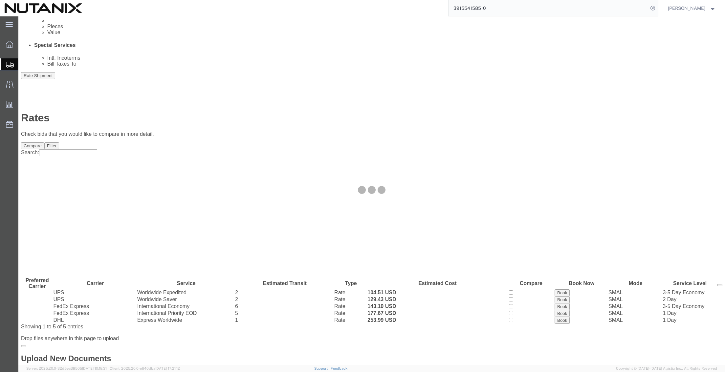
scroll to position [0, 0]
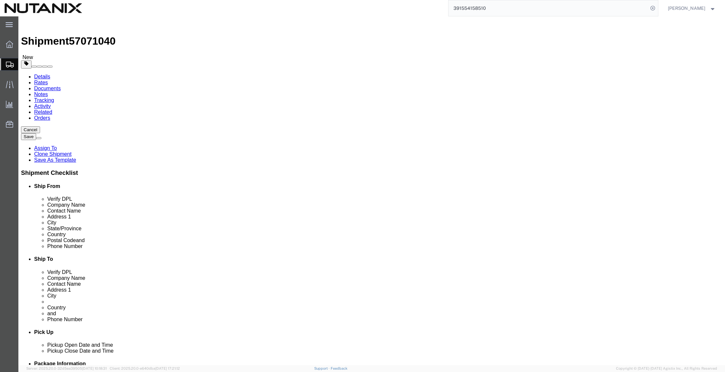
drag, startPoint x: 362, startPoint y: 119, endPoint x: 320, endPoint y: 111, distance: 42.7
click div "Location Select Select My Profile Location [GEOGRAPHIC_DATA] - [GEOGRAPHIC_DATA…"
paste input "[PERSON_NAME]"
drag, startPoint x: 427, startPoint y: 136, endPoint x: 332, endPoint y: 127, distance: 95.3
click div "Location Select Select My Profile Location [GEOGRAPHIC_DATA] - [GEOGRAPHIC_DATA…"
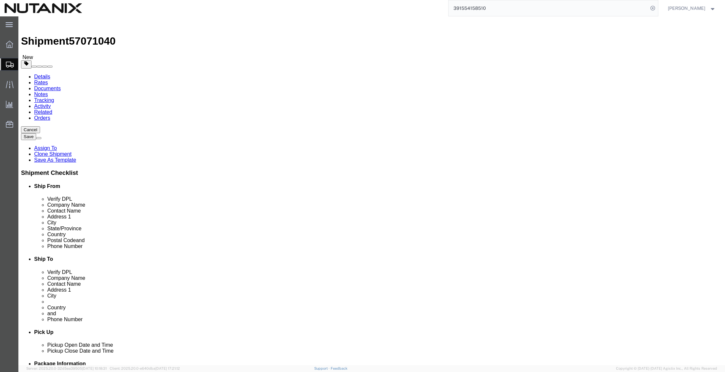
paste input "[PERSON_NAME]"
drag, startPoint x: 499, startPoint y: 145, endPoint x: 260, endPoint y: 150, distance: 239.3
click div "Ship From Location Location Select Select My Profile Location [GEOGRAPHIC_DATA]…"
paste input "[STREET_ADDRESS],"
drag, startPoint x: 471, startPoint y: 162, endPoint x: 335, endPoint y: 157, distance: 136.6
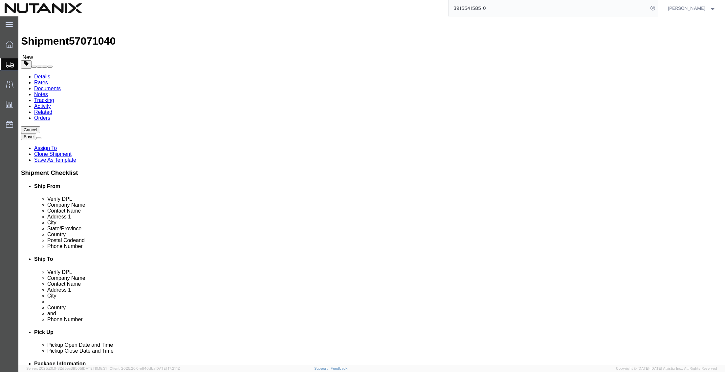
click div "Address [GEOGRAPHIC_DATA]"
paste input "1st Level, Doddakannelli - Kaadubeesanahalli R"
drag, startPoint x: 407, startPoint y: 174, endPoint x: 306, endPoint y: 165, distance: 101.7
click div "Location Select Select My Profile Location [GEOGRAPHIC_DATA] - [GEOGRAPHIC_DATA…"
paste input "Bangalor"
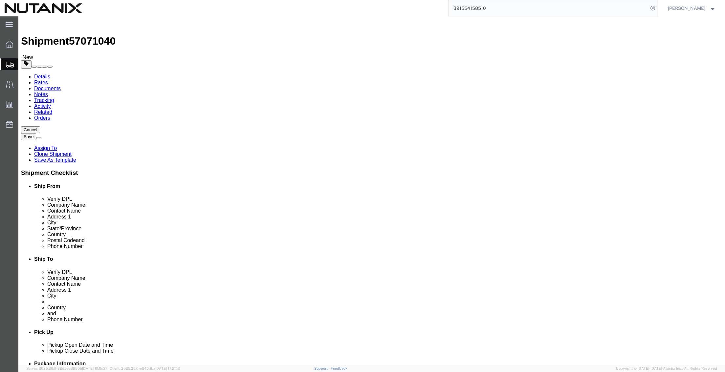
drag, startPoint x: 438, startPoint y: 208, endPoint x: 349, endPoint y: 211, distance: 89.6
click div "Postal Code 411033"
paste input "56010"
drag, startPoint x: 441, startPoint y: 225, endPoint x: 320, endPoint y: 215, distance: 120.8
click div "Location Select Select My Profile Location [GEOGRAPHIC_DATA] - [GEOGRAPHIC_DATA…"
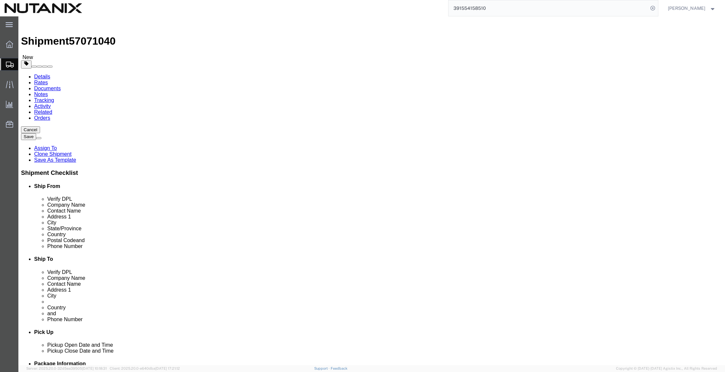
paste input "+91 (90080) 52684"
drag, startPoint x: 466, startPoint y: 237, endPoint x: 315, endPoint y: 222, distance: 151.3
click div "Location Select Select My Profile Location [GEOGRAPHIC_DATA] - [GEOGRAPHIC_DATA…"
paste input "kshay.[PERSON_NAME]"
drag, startPoint x: 427, startPoint y: 224, endPoint x: 445, endPoint y: 224, distance: 18.0
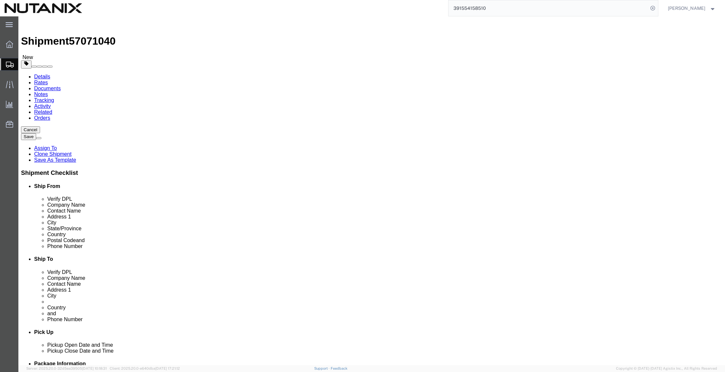
click input "+91 (90080) 52684"
click input "[STREET_ADDRESS],"
click input "1st Level, Doddakannelli - Kaadubeesanahalli Rd"
click icon
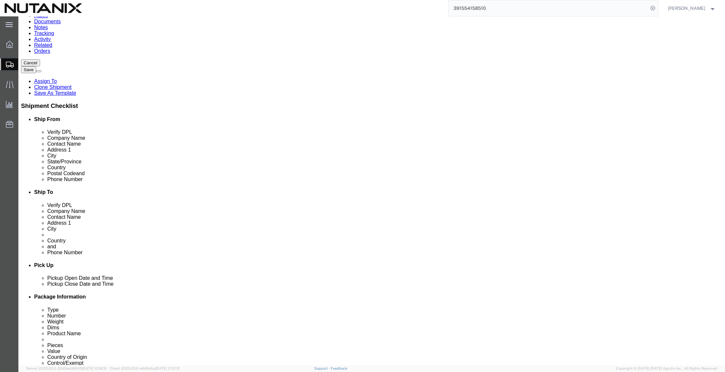
scroll to position [197, 0]
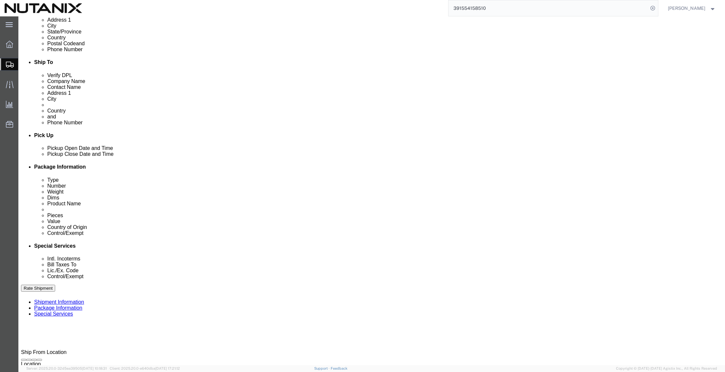
click select "Select Carriage Insurance Paid Carriage Paid To Cost and Freight Cost Insurance…"
click button "Rate Shipment"
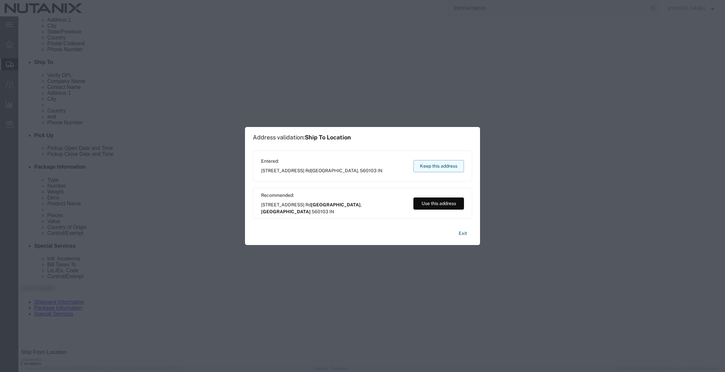
click at [451, 166] on button "Keep this address" at bounding box center [438, 166] width 51 height 12
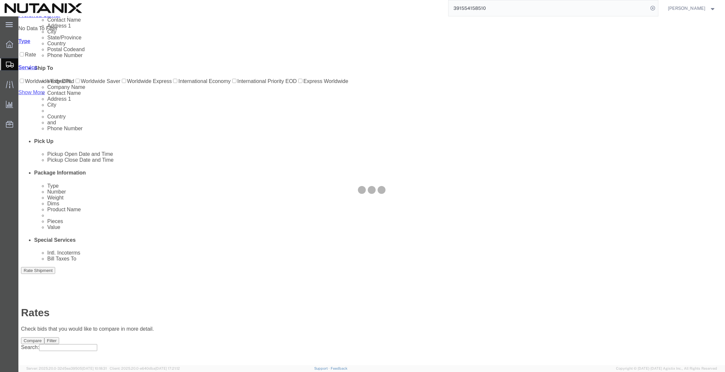
scroll to position [0, 0]
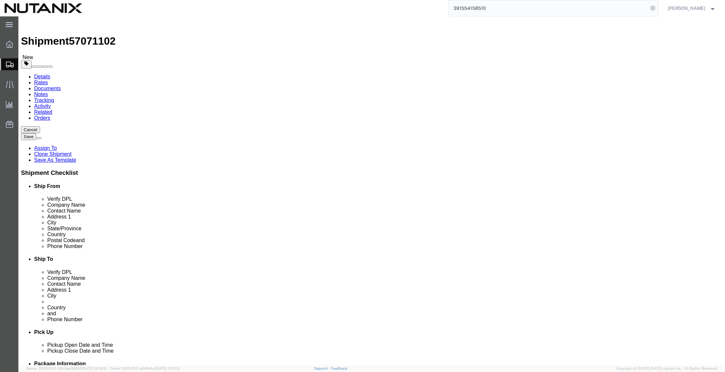
drag, startPoint x: 453, startPoint y: 122, endPoint x: 297, endPoint y: 116, distance: 155.3
click div "Location Select Select My Profile Location [GEOGRAPHIC_DATA] - [GEOGRAPHIC_DATA…"
paste input "min Aflatoonian"
drag, startPoint x: 440, startPoint y: 138, endPoint x: 268, endPoint y: 132, distance: 171.4
click div "Ship From Location Location Select Select My Profile Location [GEOGRAPHIC_DATA]…"
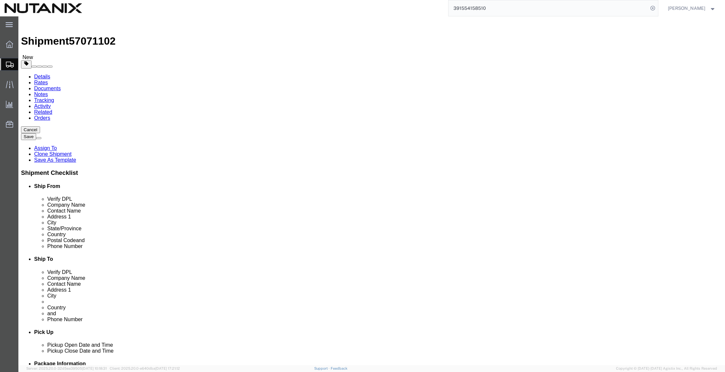
paste input "min Aflatoonian"
drag, startPoint x: 495, startPoint y: 146, endPoint x: 341, endPoint y: 150, distance: 154.6
click div "Address [STREET_ADDRESS]"
paste input "[STREET_ADDRESS][PERSON_NAME]"
drag, startPoint x: 415, startPoint y: 174, endPoint x: 410, endPoint y: 175, distance: 4.7
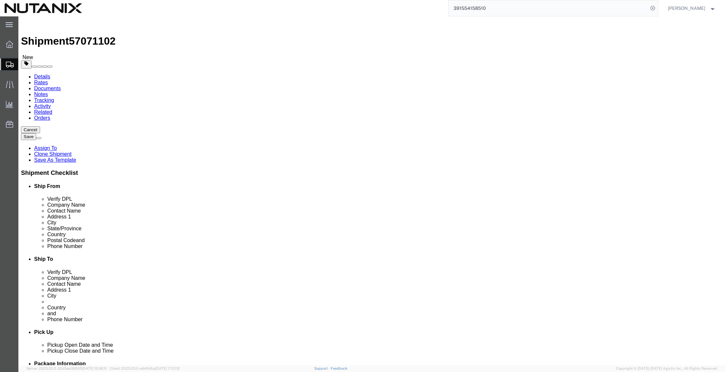
click input "text"
paste input "[GEOGRAPHIC_DATA]"
drag, startPoint x: 425, startPoint y: 209, endPoint x: 360, endPoint y: 189, distance: 67.8
click div "Ship From Location Location Select Select My Profile Location [GEOGRAPHIC_DATA]…"
paste input "92100"
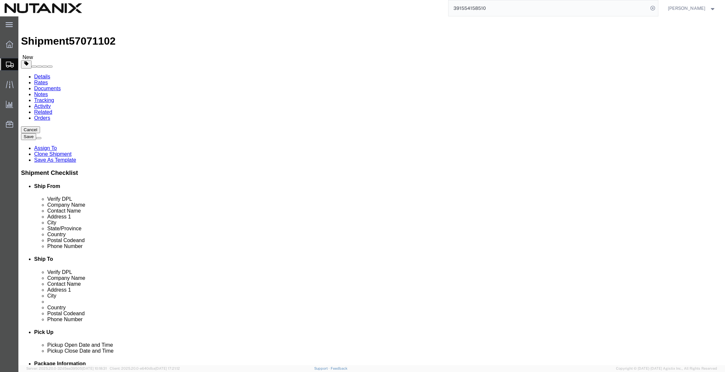
drag, startPoint x: 446, startPoint y: 222, endPoint x: 294, endPoint y: 218, distance: 151.3
click div "Ship To Location Location Select Select My Profile Location [GEOGRAPHIC_DATA] -…"
paste input "[PHONE_NUMBER]"
drag, startPoint x: 239, startPoint y: 208, endPoint x: 282, endPoint y: 205, distance: 43.4
click div "Ship From Location Location Select Select My Profile Location [GEOGRAPHIC_DATA]…"
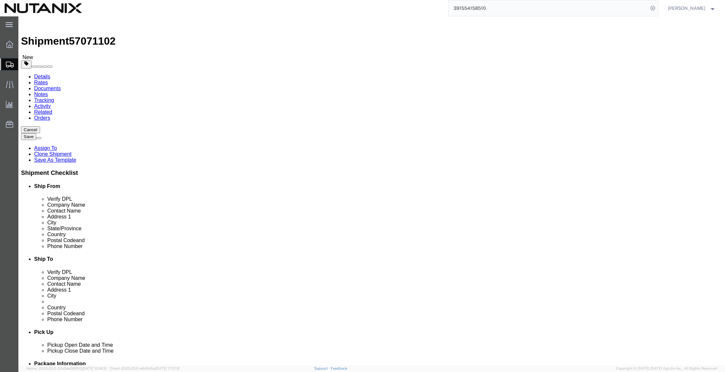
paste
click input "[PHONE_NUMBER]"
click icon
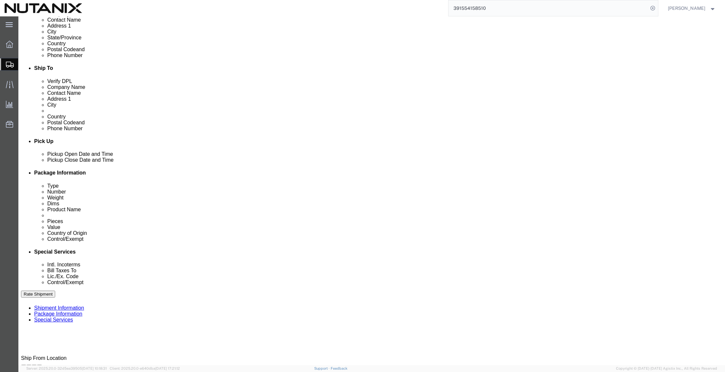
scroll to position [197, 0]
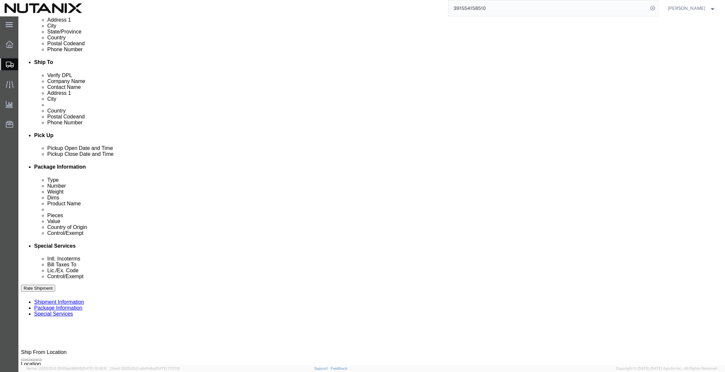
click select "Select Carriage Insurance Paid Carriage Paid To Cost and Freight Cost Insurance…"
click button "Rate Shipment"
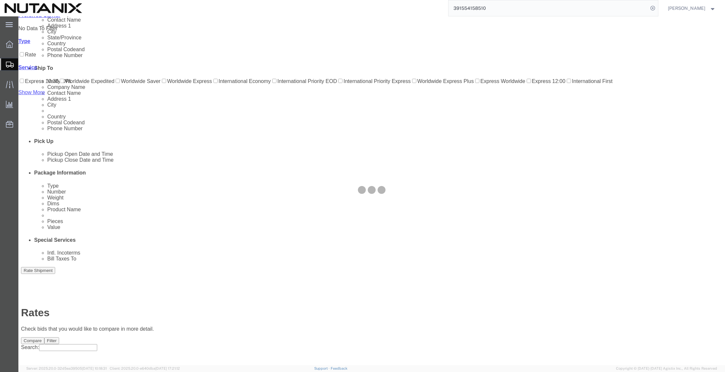
scroll to position [0, 0]
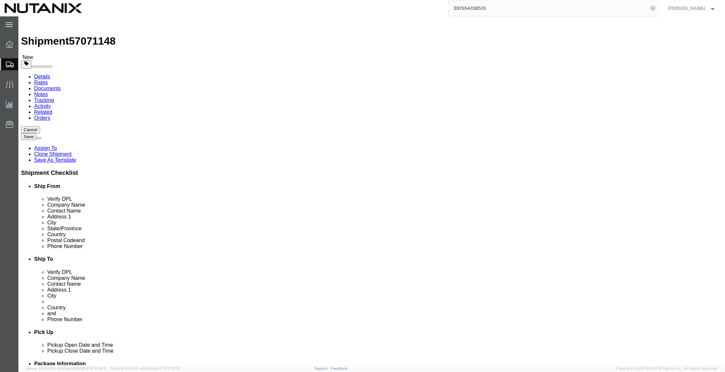
drag, startPoint x: 434, startPoint y: 124, endPoint x: 285, endPoint y: 124, distance: 149.0
click div "Ship From Location Location Select Select My Profile Location [GEOGRAPHIC_DATA]…"
drag, startPoint x: 444, startPoint y: 136, endPoint x: 310, endPoint y: 132, distance: 134.6
click div "Contact Name [PERSON_NAME]"
drag, startPoint x: 448, startPoint y: 145, endPoint x: 307, endPoint y: 147, distance: 141.5
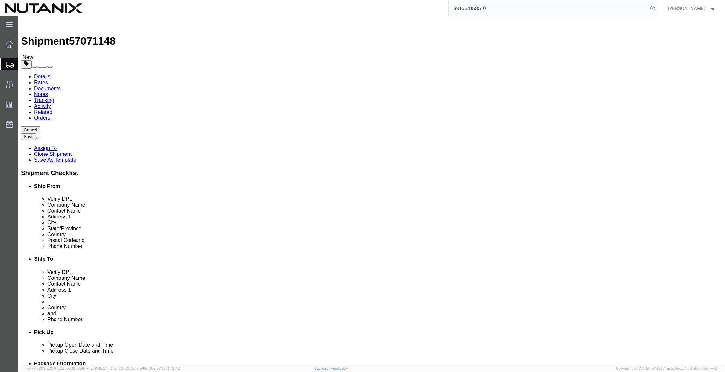
click div "Address [STREET_ADDRESS][PERSON_NAME]"
drag, startPoint x: 450, startPoint y: 171, endPoint x: 329, endPoint y: 159, distance: 121.3
click div "Location Select Select My Profile Location [GEOGRAPHIC_DATA] - [GEOGRAPHIC_DATA…"
drag, startPoint x: 408, startPoint y: 210, endPoint x: 343, endPoint y: 206, distance: 64.7
click div "Postal Code 92100"
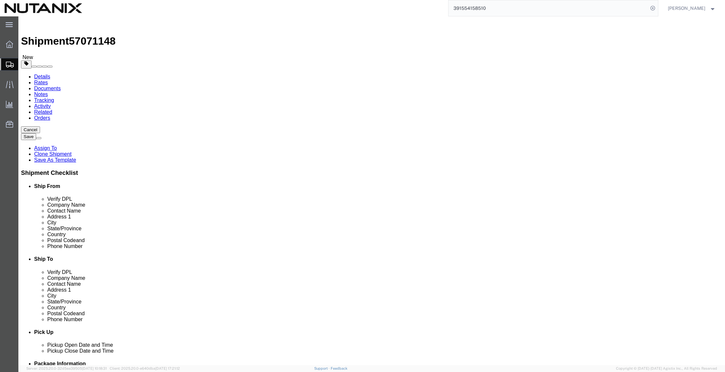
drag, startPoint x: 441, startPoint y: 222, endPoint x: 316, endPoint y: 216, distance: 124.5
click div "Location Select Select My Profile Location [GEOGRAPHIC_DATA] - [GEOGRAPHIC_DATA…"
drag, startPoint x: 421, startPoint y: 222, endPoint x: 439, endPoint y: 222, distance: 18.4
click input "[PHONE_NUMBER]"
drag, startPoint x: 478, startPoint y: 236, endPoint x: 347, endPoint y: 233, distance: 131.3
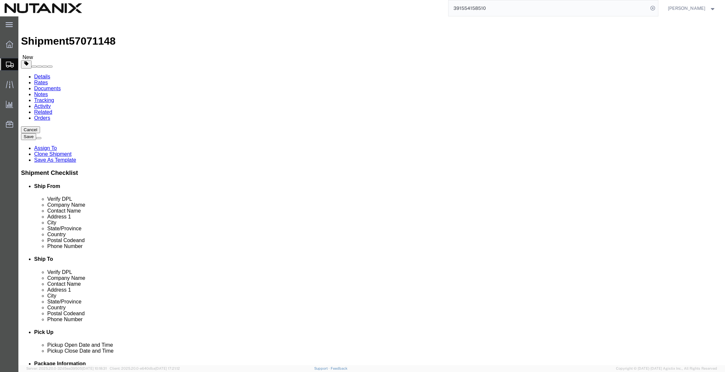
click div "Email [EMAIL_ADDRESS][DOMAIN_NAME]"
click div "Ship To Location Location Select Select My Profile Location [GEOGRAPHIC_DATA] -…"
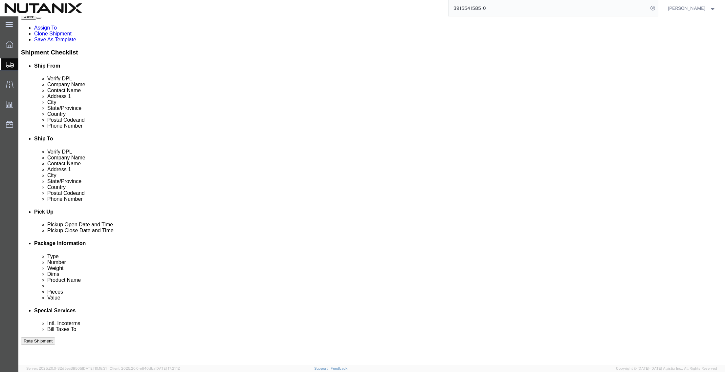
scroll to position [131, 0]
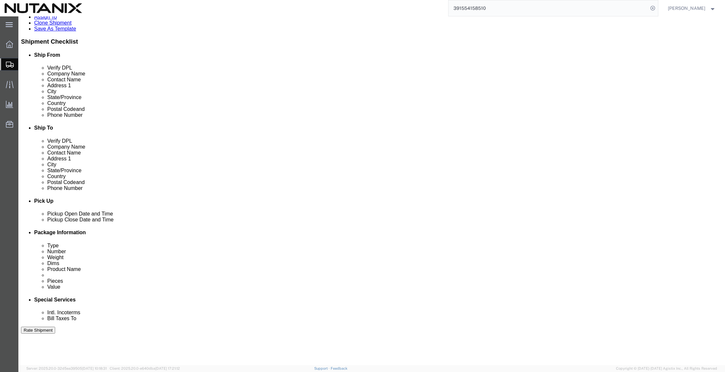
click button "Rate Shipment"
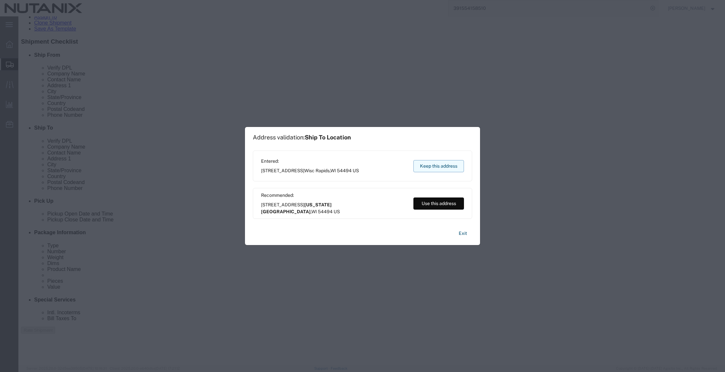
click at [440, 165] on button "Keep this address" at bounding box center [438, 166] width 51 height 12
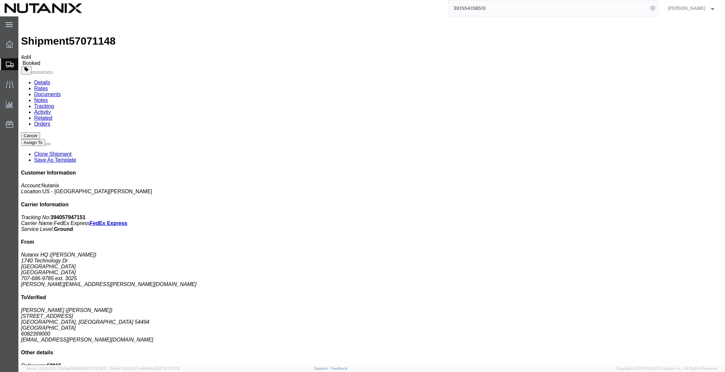
drag, startPoint x: 506, startPoint y: 10, endPoint x: 305, endPoint y: 7, distance: 201.8
click at [306, 7] on div "391554158510 Ship ID Ship From Ship To Tracking Nu. Status Ship ID 56335681 Shi…" at bounding box center [372, 8] width 571 height 16
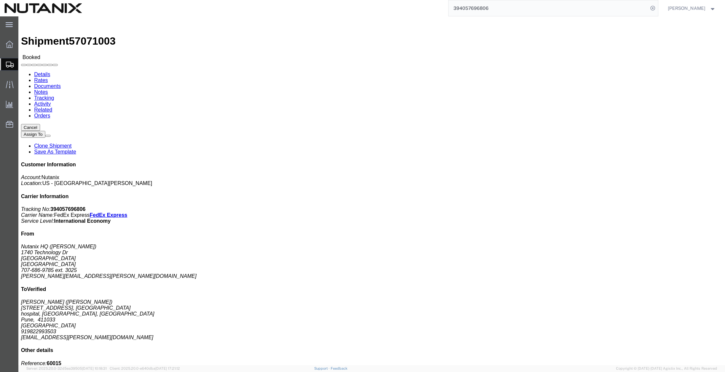
click button "Cancel"
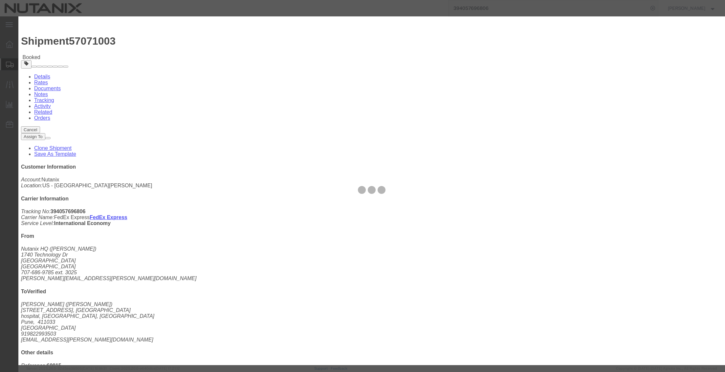
click at [446, 78] on div at bounding box center [371, 190] width 706 height 349
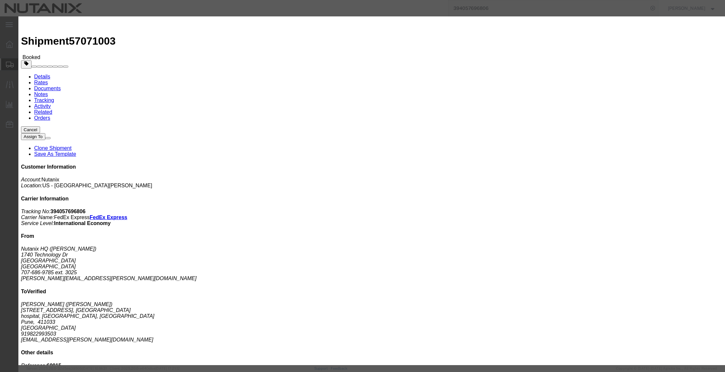
click button "Yes"
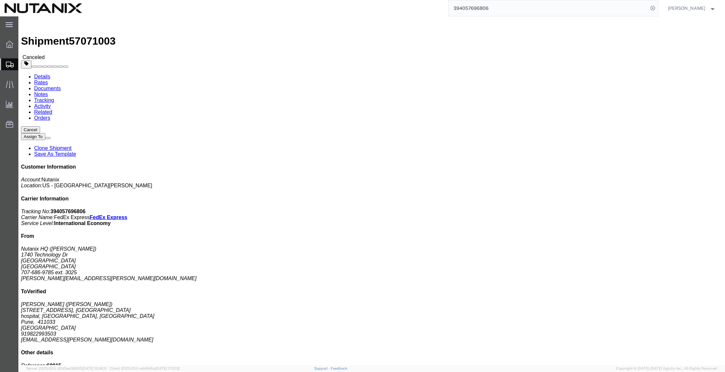
click at [0, 0] on span "Create Shipment" at bounding box center [0, 0] width 0 height 0
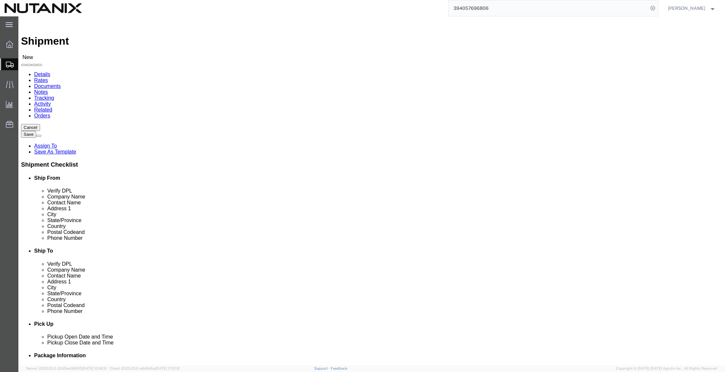
click input "text"
click p "- Nutanix HQ - ([PERSON_NAME]) [STREET_ADDRESS]"
click input "text"
click p "- Nutanix - [GEOGRAPHIC_DATA] - ([PERSON_NAME]) [STREET_ADDRESS]"
click input "text"
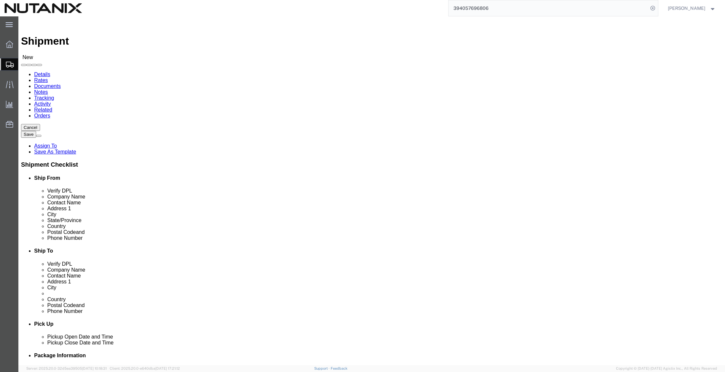
click p "- Nutanix Netherlands - ([PERSON_NAME]) [STREET_ADDRESS]"
drag, startPoint x: 437, startPoint y: 134, endPoint x: 353, endPoint y: 133, distance: 84.0
click div "Contact Name [PERSON_NAME] [PERSON_NAME]"
click p "- Nutanix Netherlands B.V. - ([PERSON_NAME]) [STREET_ADDRESS]"
click input "Nutanix [GEOGRAPHIC_DATA]"
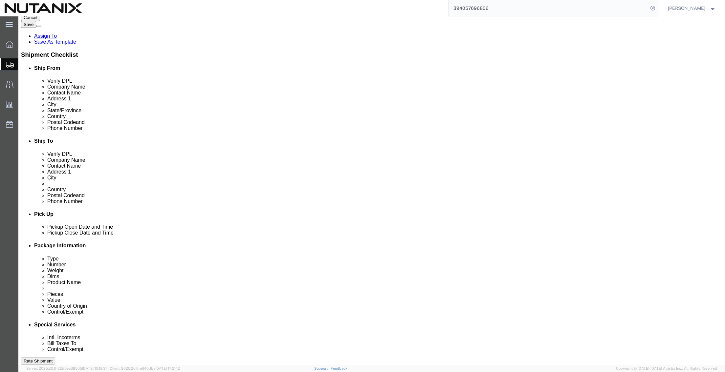
scroll to position [131, 0]
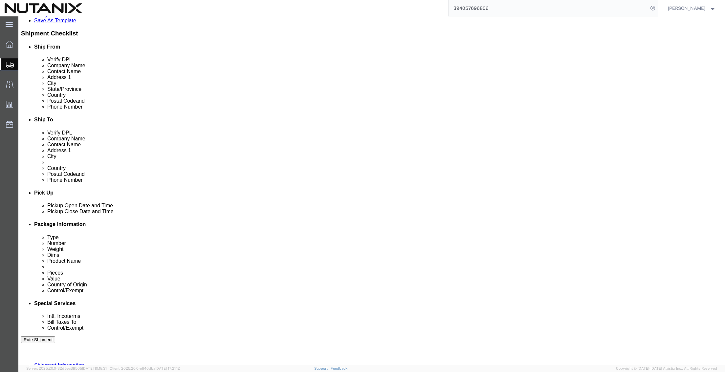
click div "[DATE] 3:00 PM"
click button "Apply"
click input "text"
click select "Select Air Less than Truckload Multi-Leg Ocean Freight Rail Small Parcel Truckl…"
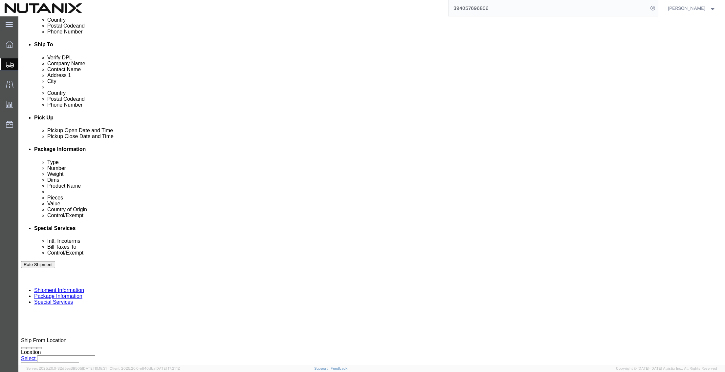
scroll to position [215, 0]
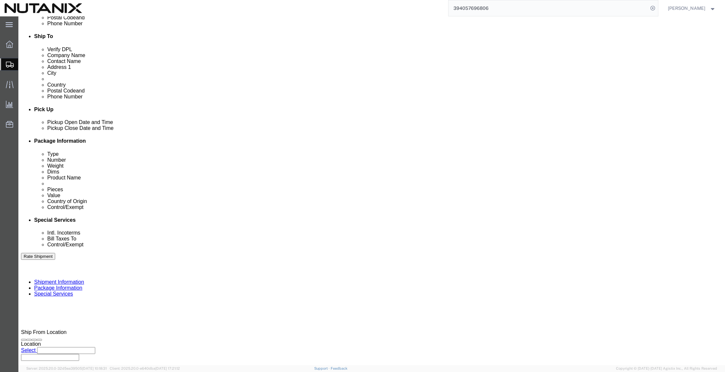
click button "Continue"
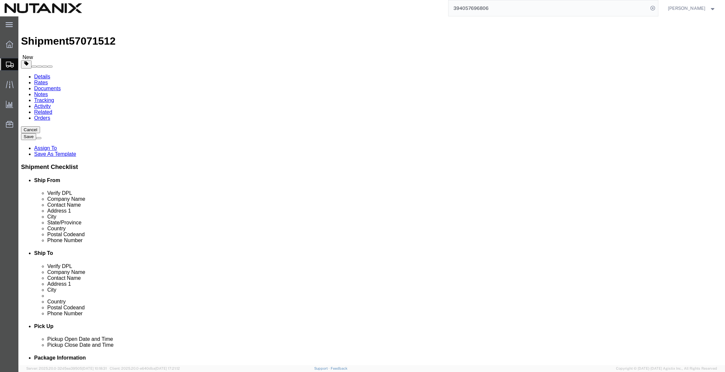
click input "text"
click link "Add Content"
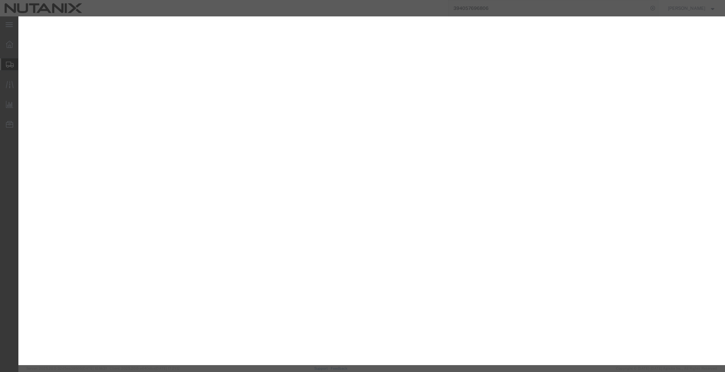
select select "YRPK"
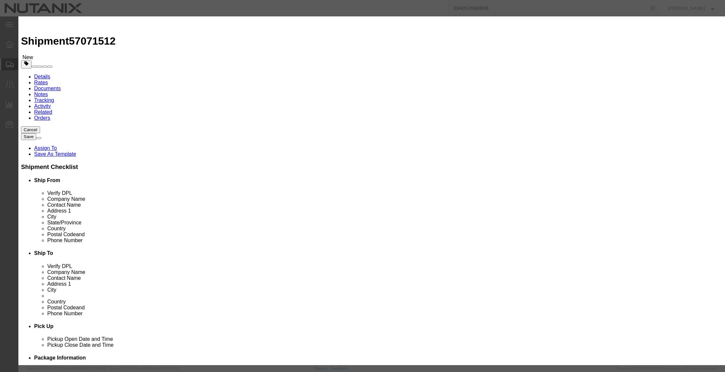
click input "text"
type input "Pens"
type input "20"
click textarea
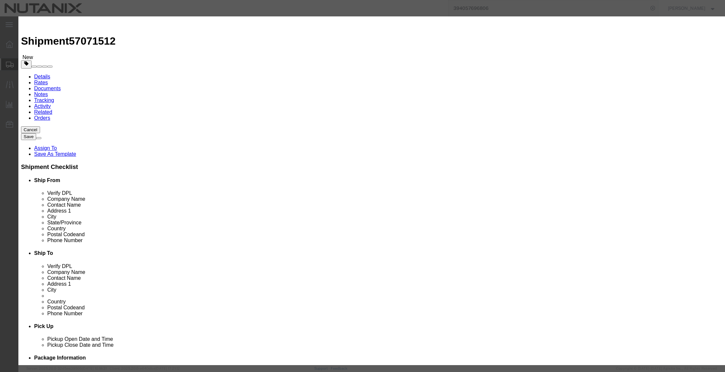
type textarea "Black ballpoint writing pen"
click select "Select Afghanistan Åland Islands Albania Algeria American Samoa Andorra Angola …"
select select "CN"
click select "Select Afghanistan Åland Islands Albania Algeria American Samoa Andorra Angola …"
click select "Select ATF BIS DEA EPA FDA FTR ITAR OFAC Other (OPA)"
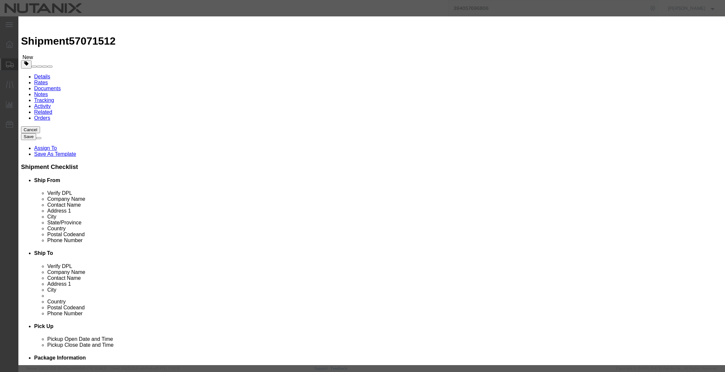
select select "FTR"
click select "Select ATF BIS DEA EPA FDA FTR ITAR OFAC Other (OPA)"
click select "Select 30.2(d)(2) 30.36 30.37(a) 30.37(f) 30.37(g) 30.37(h) 30.37(i) 30.37(j) 3…"
select select "30.37(a)"
click select "Select 30.2(d)(2) 30.36 30.37(a) 30.37(f) 30.37(g) 30.37(h) 30.37(i) 30.37(j) 3…"
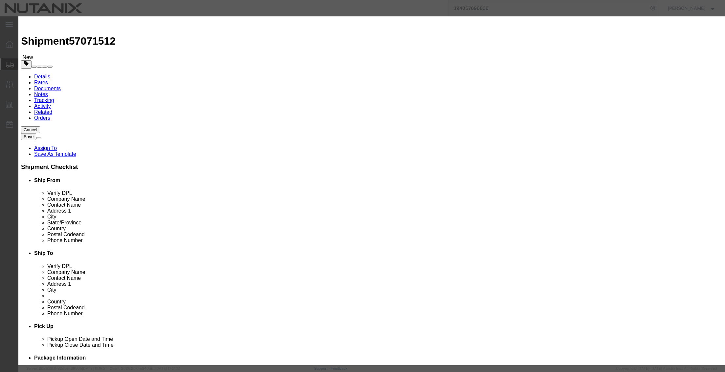
drag, startPoint x: 47, startPoint y: 148, endPoint x: 104, endPoint y: 180, distance: 64.8
click div
type input "8480.71.0000"
type input "8480710000"
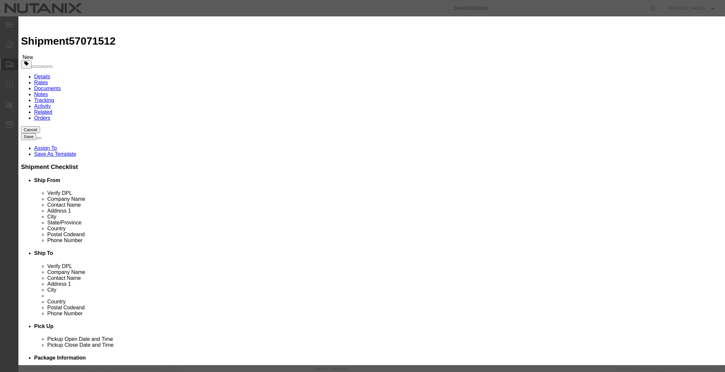
type input "8480710000"
click button "Save & Add Another"
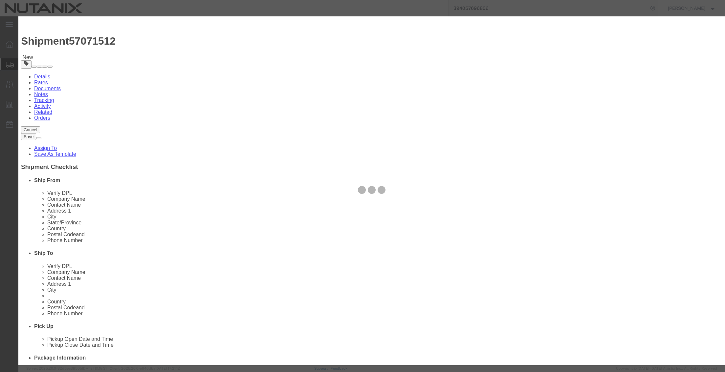
select select "EA"
select select
select select "USD"
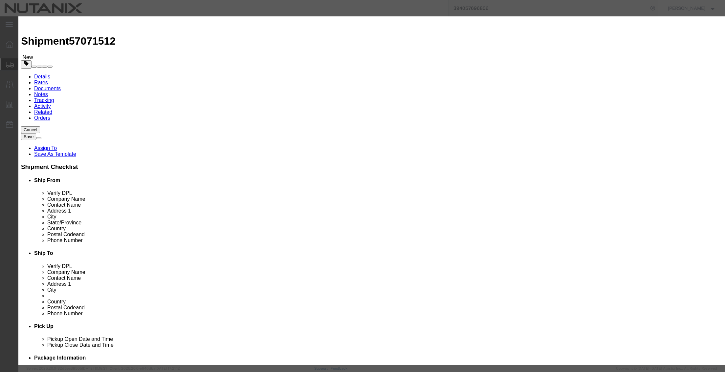
click input "text"
type input "Mint/Chapstick Combo"
type input "20"
type input "100"
click textarea
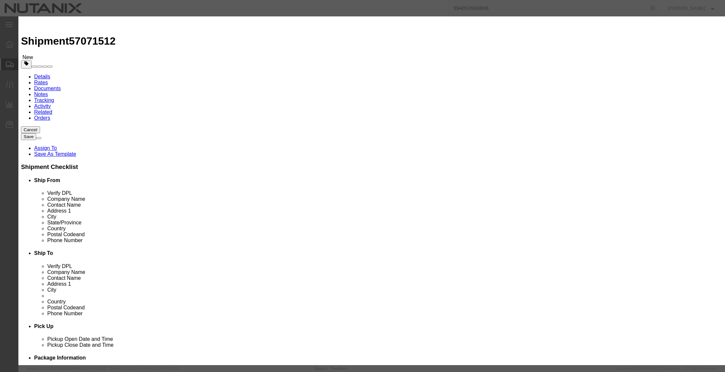
type textarea "Mint and chapstick combo"
click select "Select Afghanistan Åland Islands Albania Algeria American Samoa Andorra Angola …"
select select "US"
click select "Select Afghanistan Åland Islands Albania Algeria American Samoa Andorra Angola …"
type input "1704909000"
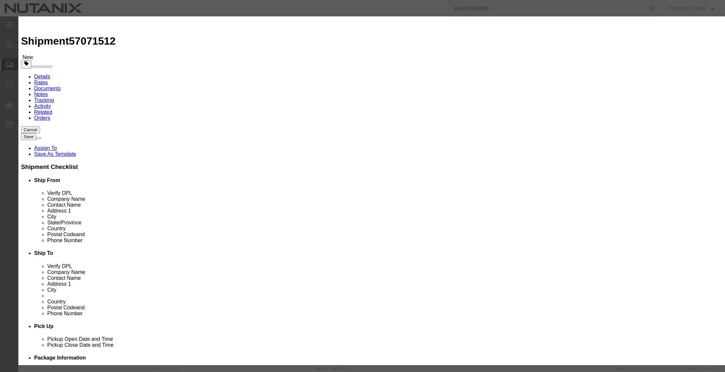
type input "1704909000"
click select "Select ATF BIS DEA EPA FDA FTR ITAR OFAC Other (OPA)"
select select "FTR"
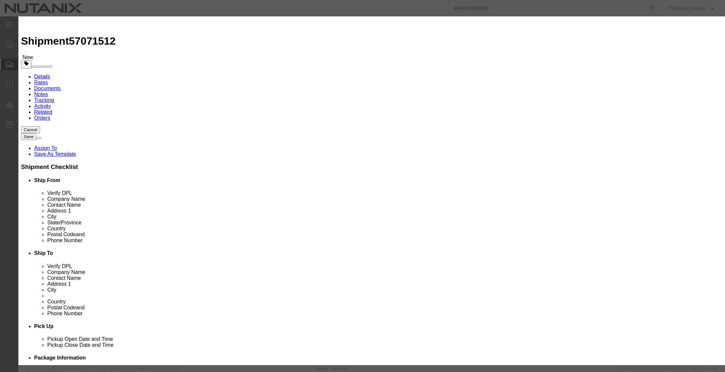
click select "Select ATF BIS DEA EPA FDA FTR ITAR OFAC Other (OPA)"
click select "Select 30.2(d)(2) 30.36 30.37(a) 30.37(f) 30.37(g) 30.37(h) 30.37(i) 30.37(j) 3…"
select select "30.37(a)"
click select "Select 30.2(d)(2) 30.36 30.37(a) 30.37(f) 30.37(g) 30.37(h) 30.37(i) 30.37(j) 3…"
click button "Save & Close"
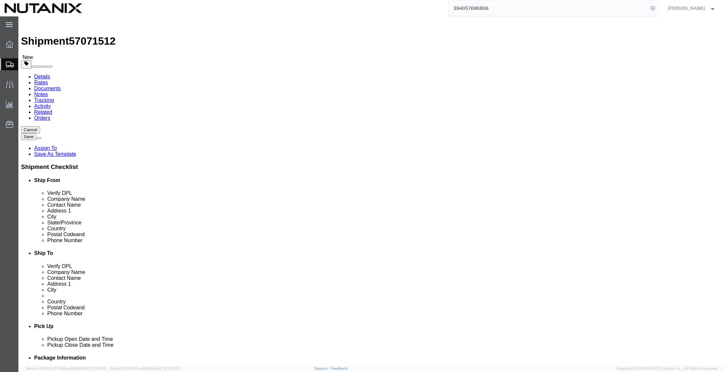
click link "Add Content"
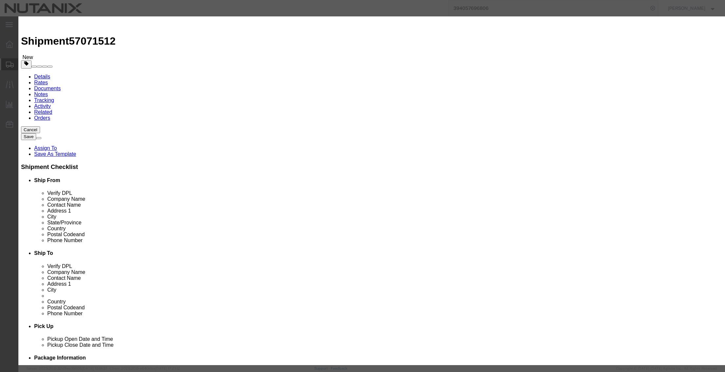
click input "text"
type input "Earbuds"
type input "20"
type input "300"
select select "USD"
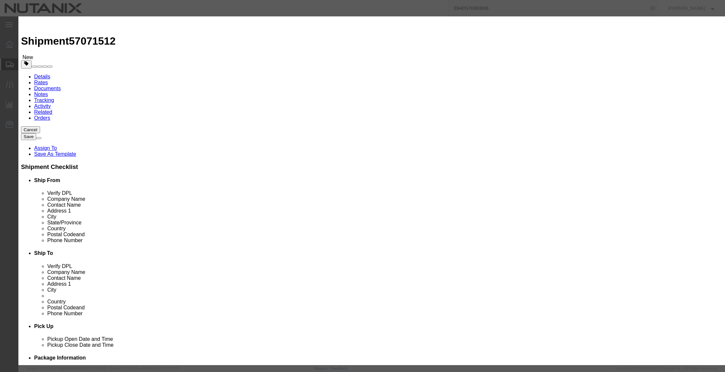
click textarea
type textarea "Nutanix branded bluetooth earbuds"
select select "US"
click select "Select ATF BIS DEA EPA FDA FTR ITAR OFAC Other (OPA)"
select select "FTR"
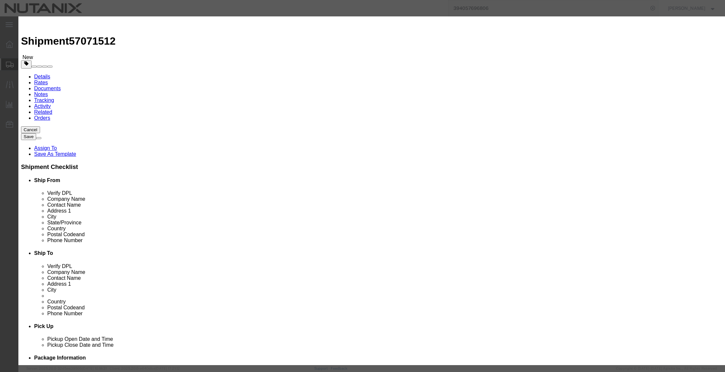
click select "Select ATF BIS DEA EPA FDA FTR ITAR OFAC Other (OPA)"
click select "Select 30.2(d)(2) 30.36 30.37(a) 30.37(f) 30.37(g) 30.37(h) 30.37(i) 30.37(j) 3…"
select select "30.37(a)"
click select "Select 30.2(d)(2) 30.36 30.37(a) 30.37(f) 30.37(g) 30.37(h) 30.37(i) 30.37(j) 3…"
type input "8518300000"
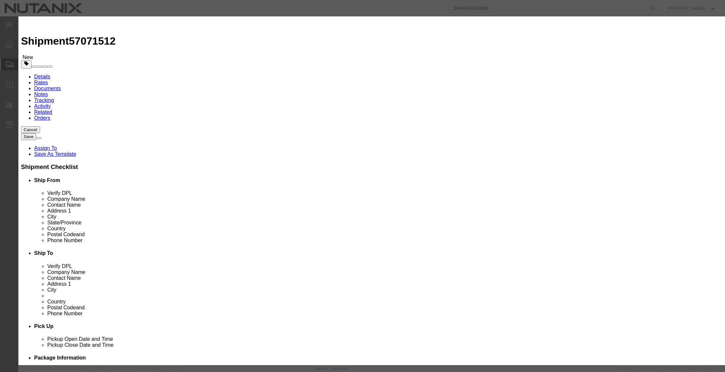
type input "8518300000"
click button "Save & Close"
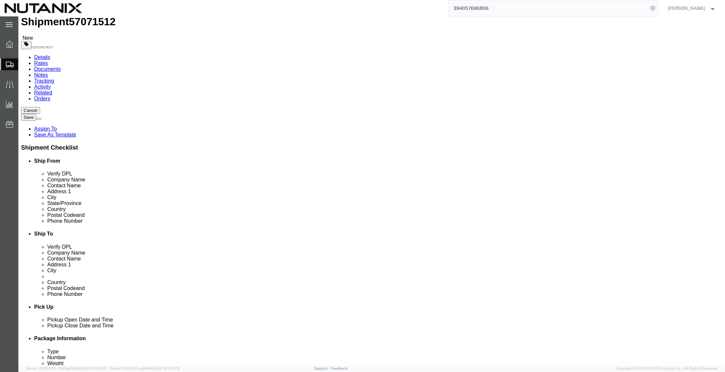
scroll to position [28, 0]
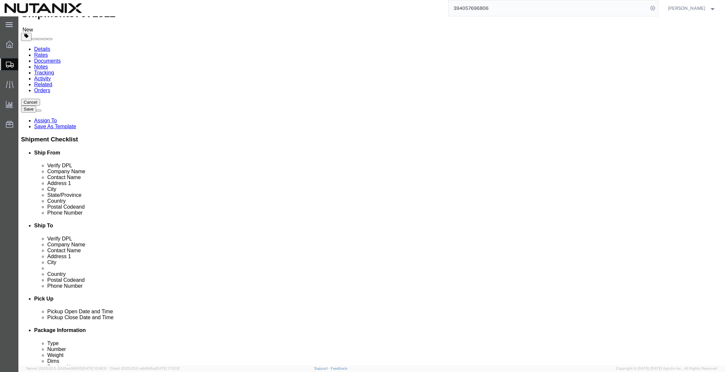
click button "Continue"
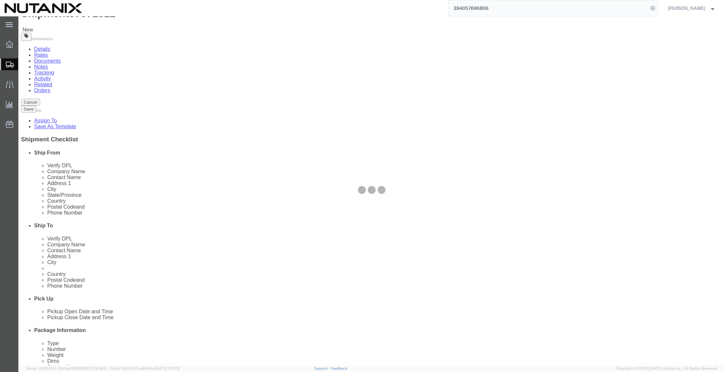
select select
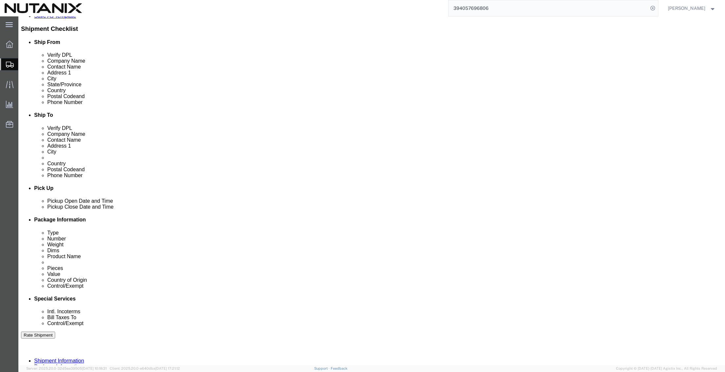
scroll to position [159, 0]
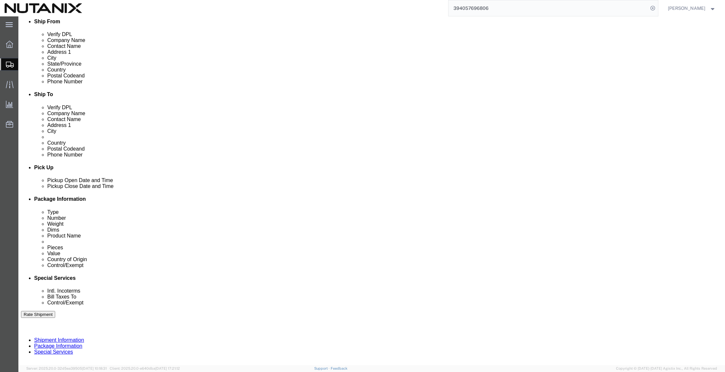
click select "Select Carriage Insurance Paid Carriage Paid To Cost and Freight Cost Insurance…"
select select "DDP"
click select "Select Carriage Insurance Paid Carriage Paid To Cost and Freight Cost Insurance…"
select select "SHIP"
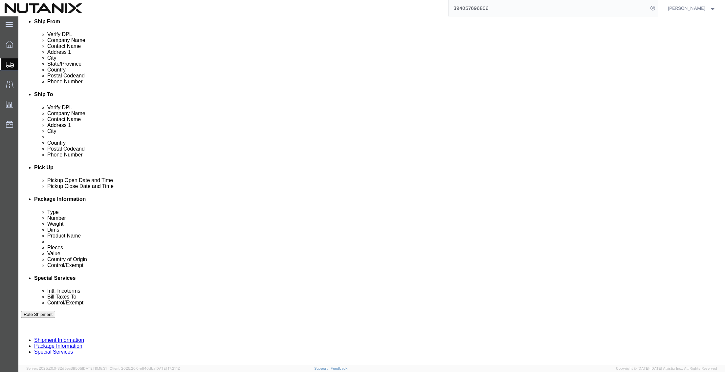
click icon
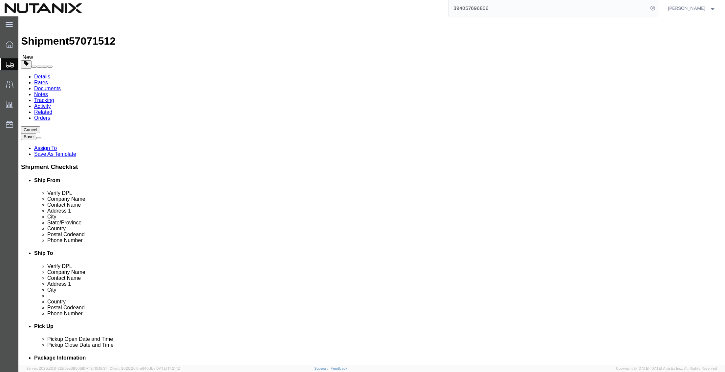
click link "ADDITIONAL INFORMATION"
click button "Add"
click select "Select EIN EORI TIN VAT Other"
select select "EORI"
click select "Select EIN EORI TIN VAT Other"
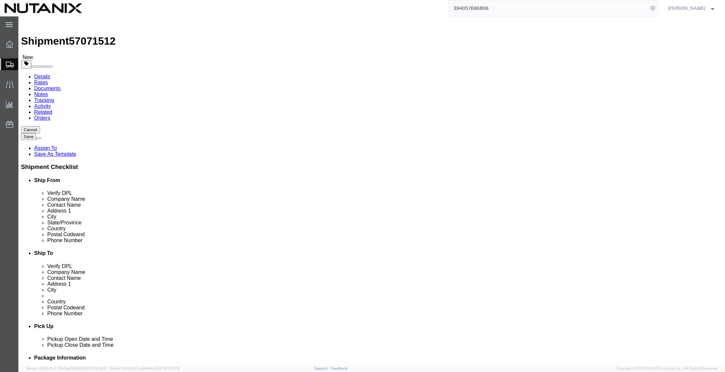
click input "text"
paste input "NL853057746"
type input "NL853057746"
click button "Rate Shipment"
click icon
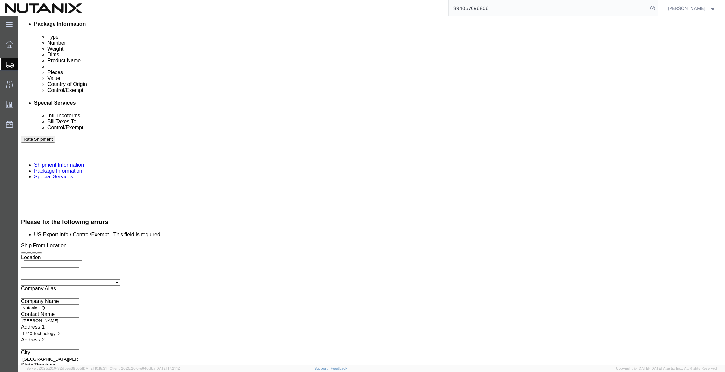
scroll to position [459, 0]
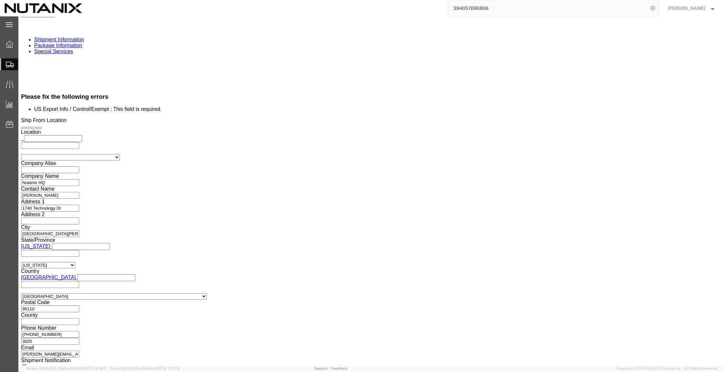
click select "Select ATF BIS DEA EPA FDA FTR ITAR OFAC Other (OPA)"
select select "FTR"
click select "Select ATF BIS DEA EPA FDA FTR ITAR OFAC Other (OPA)"
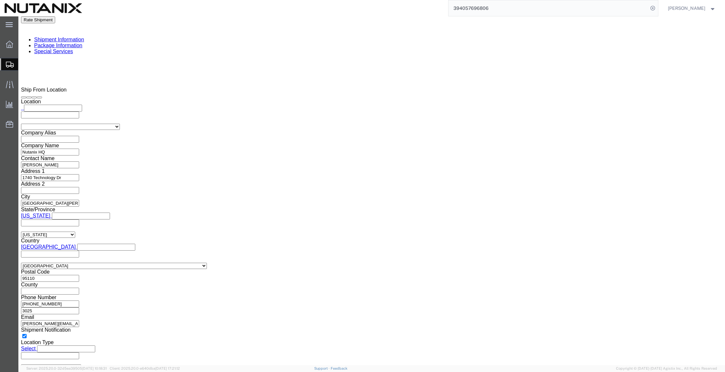
scroll to position [432, 0]
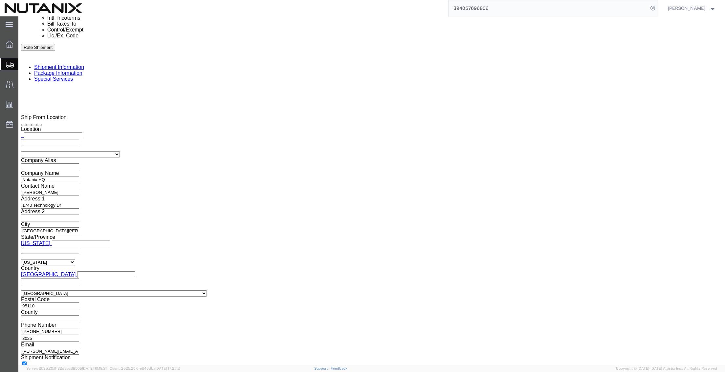
click select "Select 30.2(d)(2) 30.36 30.37(a) 30.37(f) 30.37(g) 30.37(h) 30.37(i) 30.37(j) 3…"
select select "30.37(a)"
click select "Select 30.2(d)(2) 30.36 30.37(a) 30.37(f) 30.37(g) 30.37(h) 30.37(i) 30.37(j) 3…"
click button "Rate Shipment"
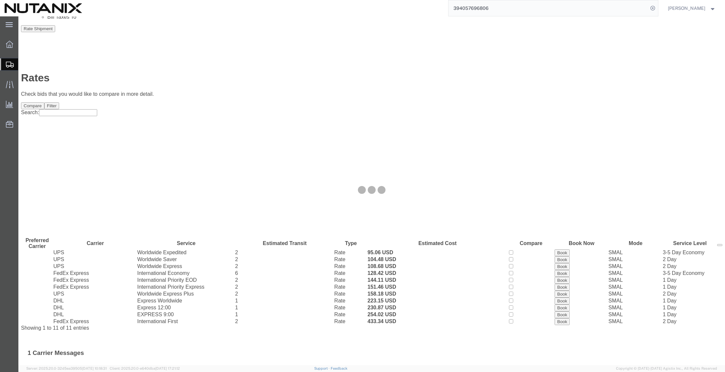
scroll to position [0, 0]
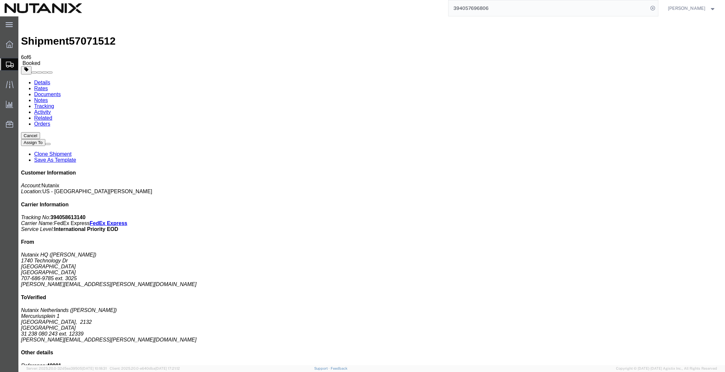
drag, startPoint x: 350, startPoint y: 144, endPoint x: 21, endPoint y: 86, distance: 334.7
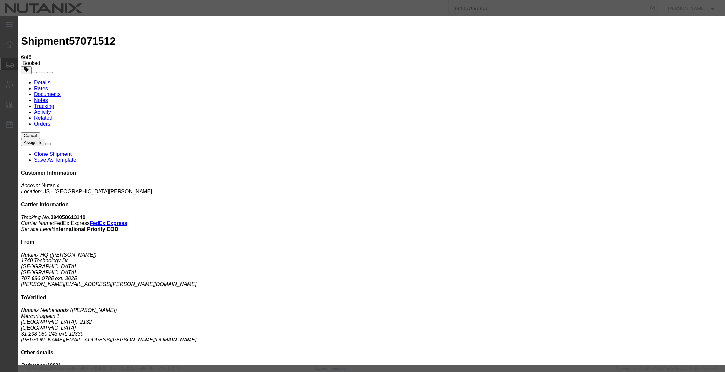
drag, startPoint x: 476, startPoint y: 149, endPoint x: 454, endPoint y: 131, distance: 28.2
paste input "thanh.bach@nutanix.com"
type input "thanh.bach@nutanix.com"
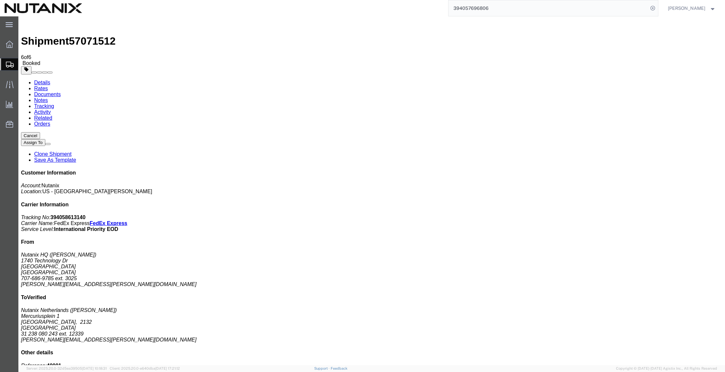
drag, startPoint x: 463, startPoint y: 322, endPoint x: 333, endPoint y: 224, distance: 163.3
click at [0, 0] on span "Create Shipment" at bounding box center [0, 0] width 0 height 0
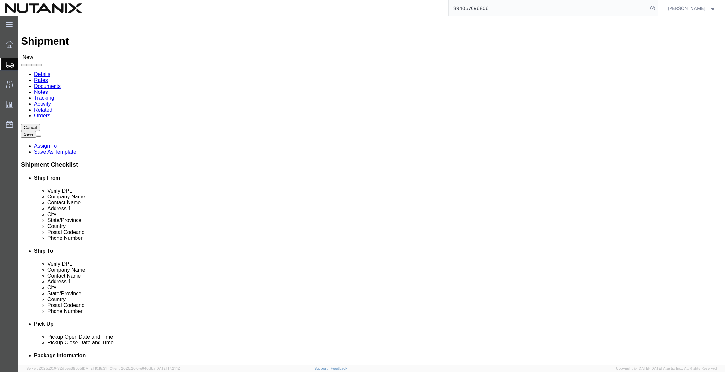
click div "Location Select Select My Profile Location AE - Dubai City AU - Australia DE - …"
click input "text"
type input "[PERSON_NAME]"
click p "- Nutanix HQ - ([PERSON_NAME]) [STREET_ADDRESS]"
select select "CA"
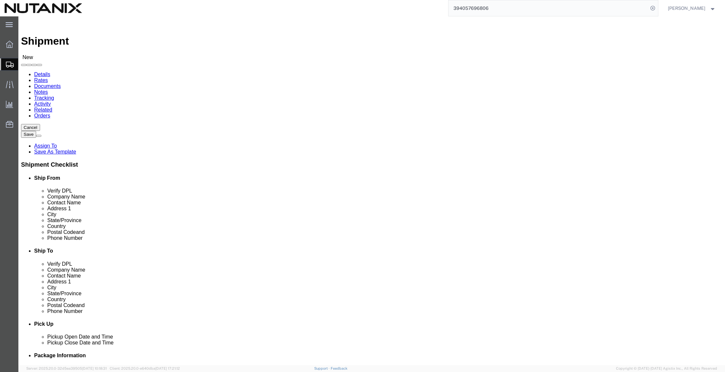
type input "[PERSON_NAME]"
click input "text"
type input "nutanix durham"
click p "- Nutanix Durham - (Joseph Walden) 701 W Main St, Ste 700, Durham, NC, 27701, US"
select select "NC"
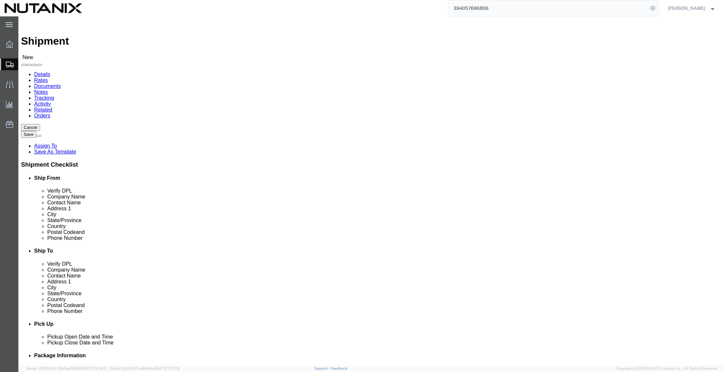
type input "Nutanix Durham"
drag, startPoint x: 429, startPoint y: 136, endPoint x: 348, endPoint y: 129, distance: 81.1
click div "Location Select Select My Profile Location AE - Dubai City AU - Australia DE - …"
type input "Yunkee Alston"
drag, startPoint x: 474, startPoint y: 236, endPoint x: 333, endPoint y: 243, distance: 141.0
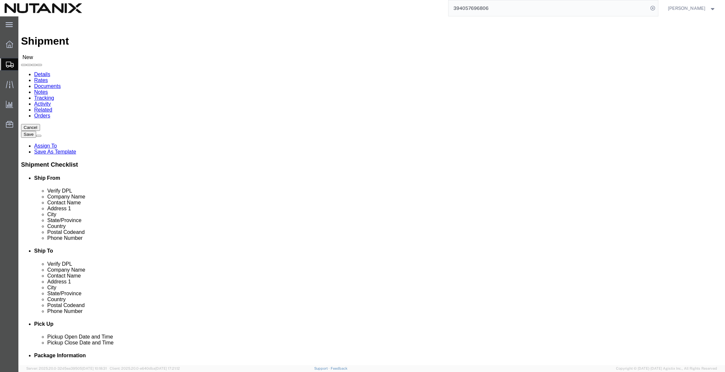
click div "Location Select Select My Profile Location AE - Dubai City AU - Australia DE - …"
paste input "yungkee.alsto"
type input "yungkee.alston@nutanix.com"
click input "text"
drag, startPoint x: 152, startPoint y: 223, endPoint x: 33, endPoint y: 201, distance: 121.1
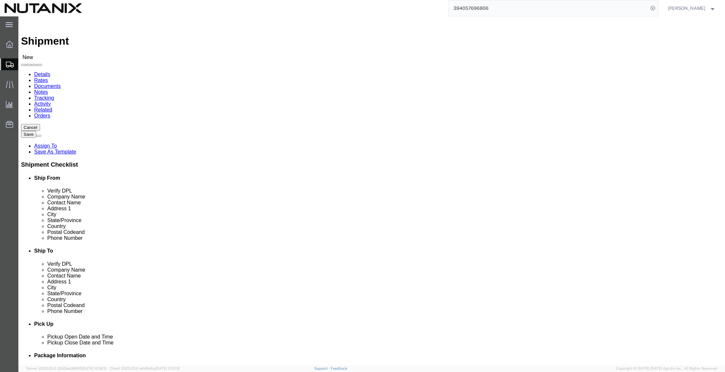
click div "Location Select Select My Profile Location AE - Dubai City AU - Australia DE - …"
type input "[PHONE_NUMBER]"
drag, startPoint x: 429, startPoint y: 223, endPoint x: 306, endPoint y: 213, distance: 123.1
click div "Location Select Select My Profile Location AE - Dubai City AU - Australia DE - …"
paste input "[PHONE_NUMBER]"
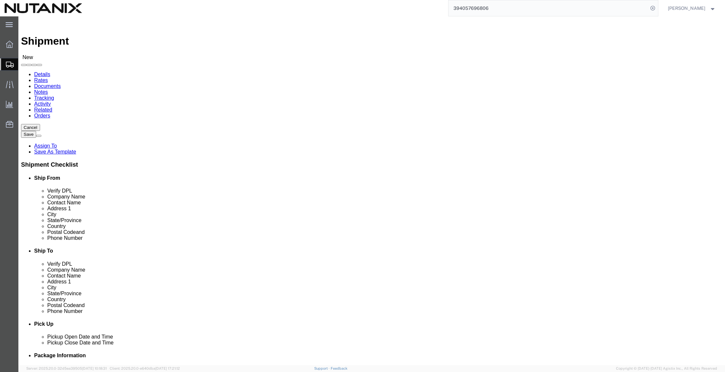
type input "[PHONE_NUMBER]"
type input "3025"
drag, startPoint x: 423, startPoint y: 139, endPoint x: 271, endPoint y: 122, distance: 152.5
click div "Ship From Location Location Select Select My Profile Location AE - Dubai City A…"
paste input "g"
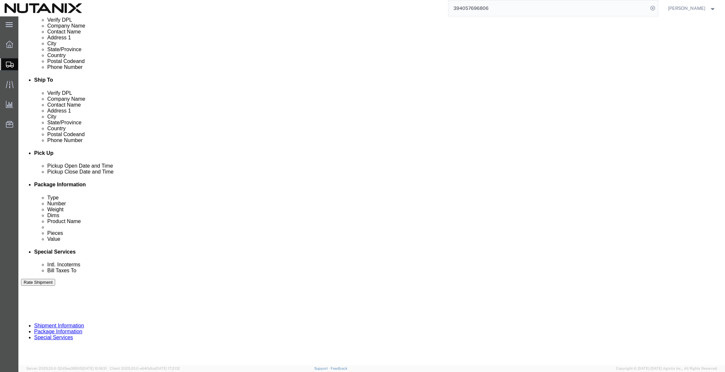
scroll to position [197, 0]
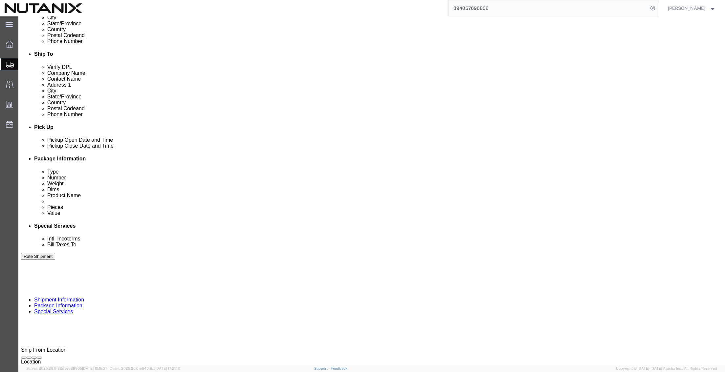
type input "Yungkee Alston"
click div "[DATE] 3:00 PM"
type input "4:00 PM"
click button "Apply"
click input "text"
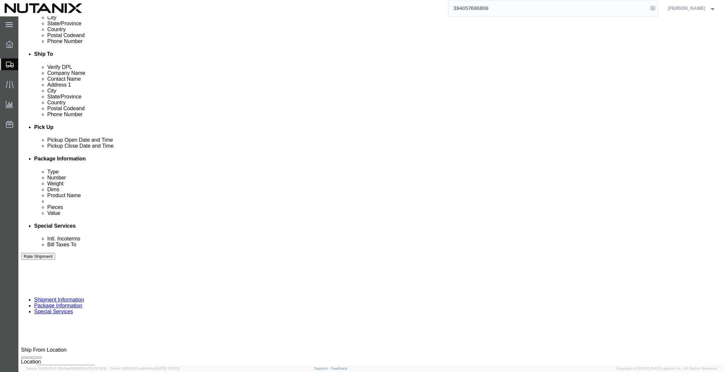
type input "79001"
select select "PURCHORD"
type input "GSOC Materials"
click select "Select Air Less than Truckload Multi-Leg Ocean Freight Rail Small Parcel Truckl…"
select select "SMAL"
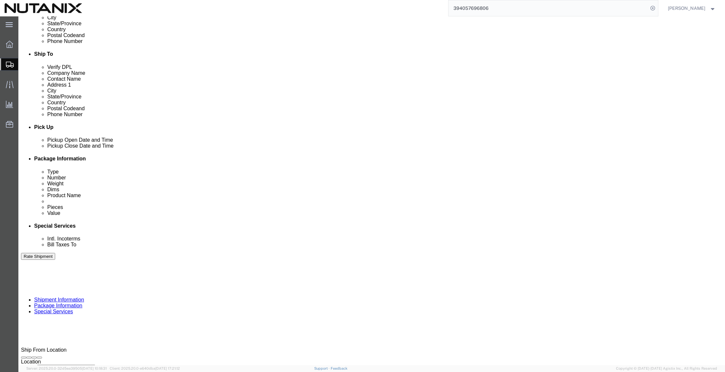
click select "Select Air Less than Truckload Multi-Leg Ocean Freight Rail Small Parcel Truckl…"
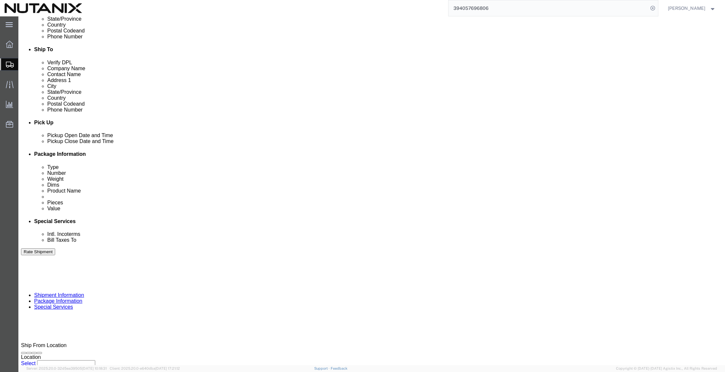
scroll to position [215, 0]
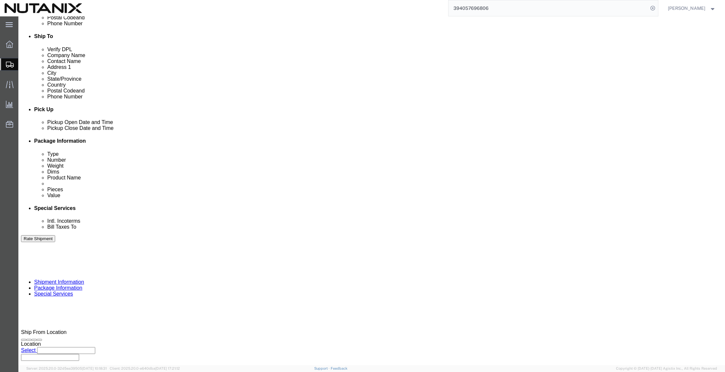
click button "Continue"
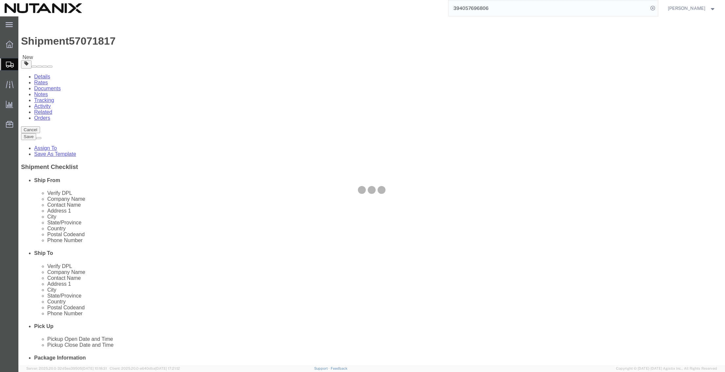
select select "YRPK"
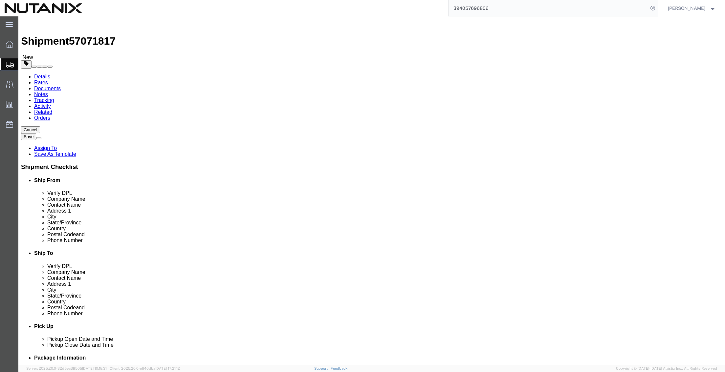
click input "text"
type input "17"
type input "12"
type input "6"
type input "4"
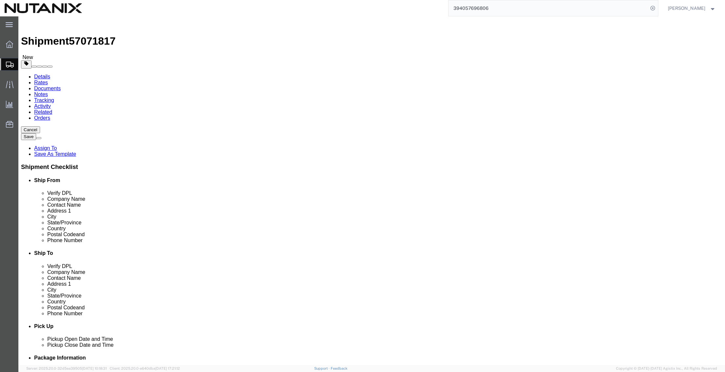
click link "Add Content"
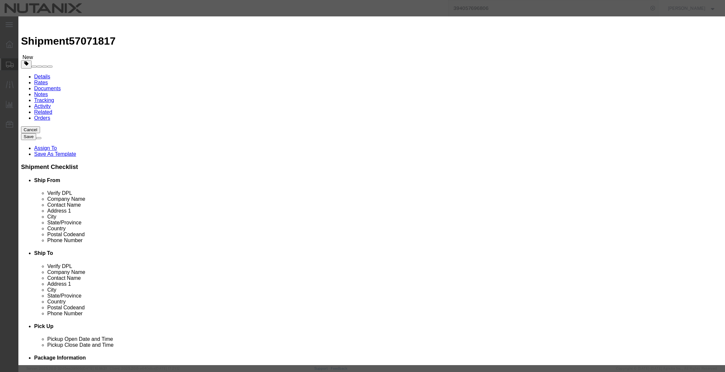
click input "text"
type input "Nutanix Polo"
type input "4"
type input "100"
select select "USD"
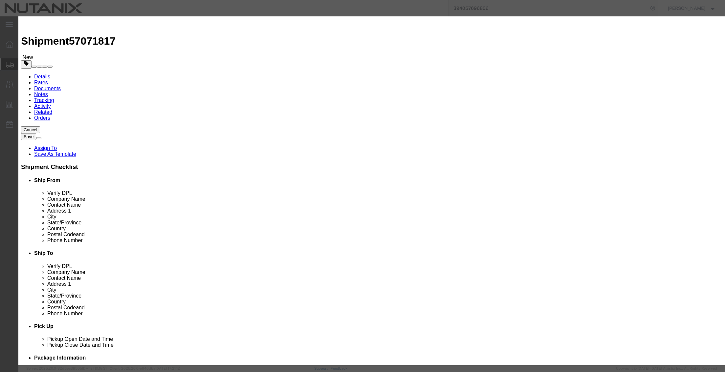
click button "Save & Close"
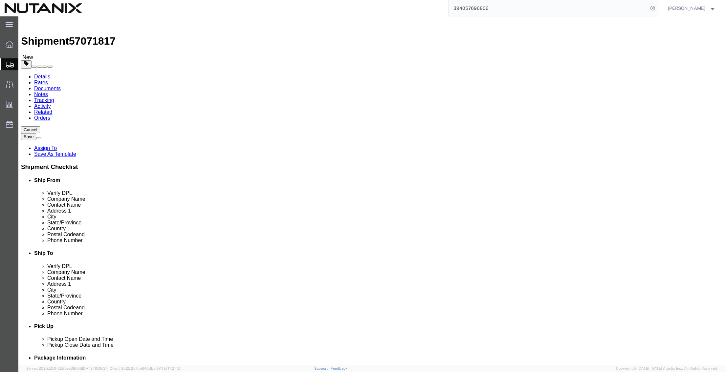
click link "Add Content"
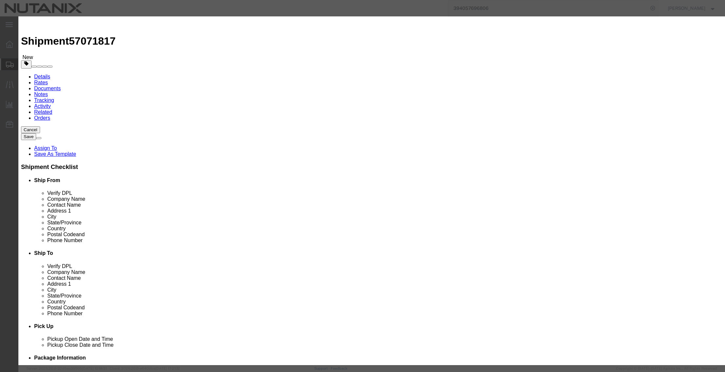
click input "text"
type input "Nutanix Vest"
type input "2"
type input "70"
select select "USD"
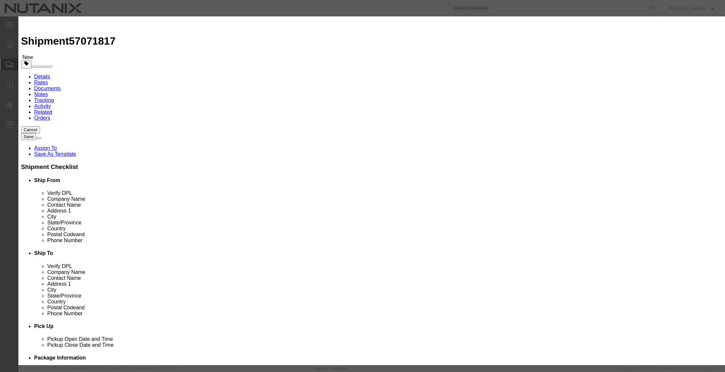
click button "Save & Close"
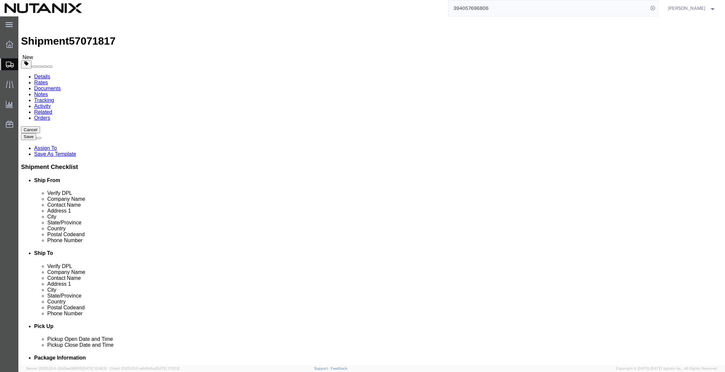
click icon
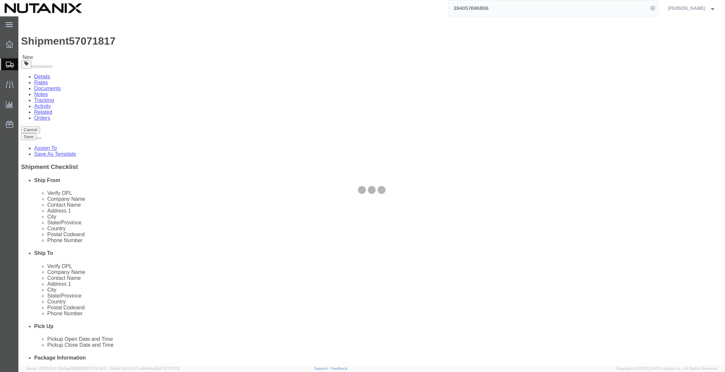
select select
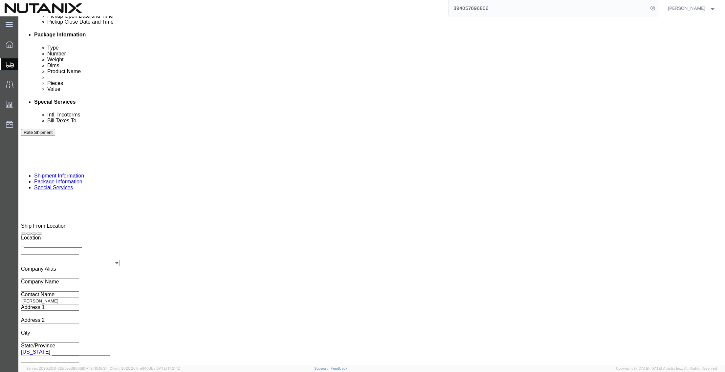
scroll to position [361, 0]
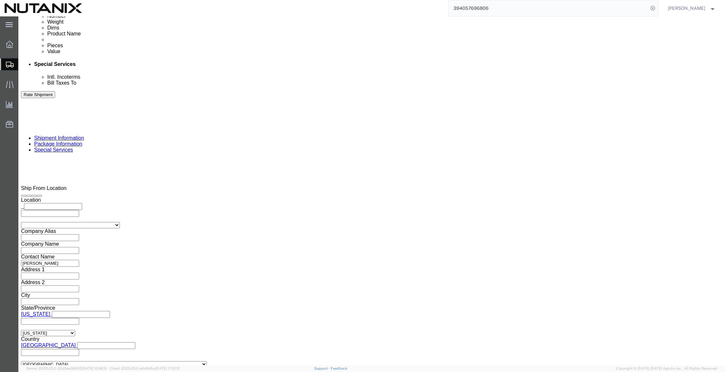
click input "text"
paste input "nathan.evans@nutanix.com"
type input "nathan.evans@nutanix.com"
click button "Rate Shipment"
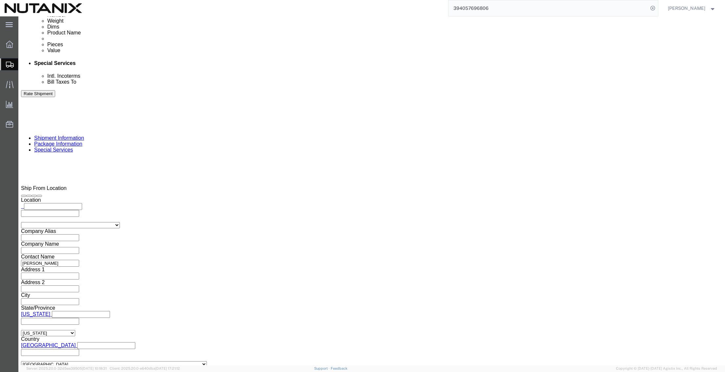
click button "Rate Shipment"
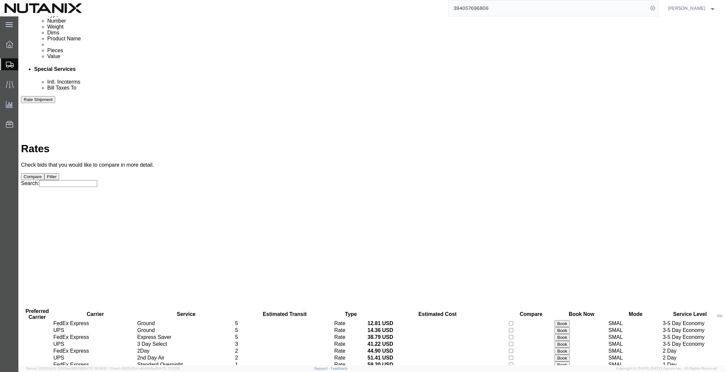
scroll to position [0, 0]
